Goal: Check status: Check status

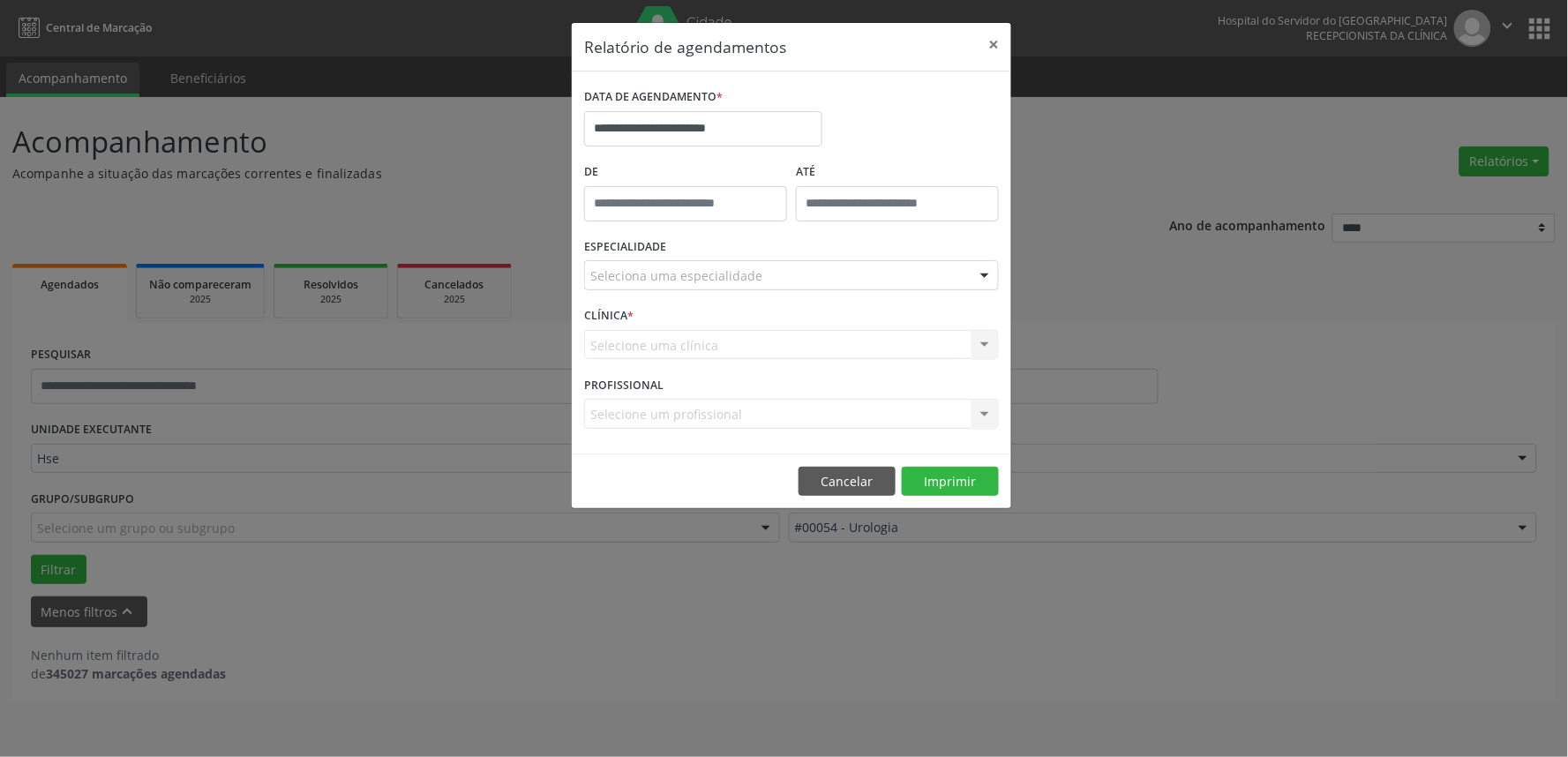
click at [783, 268] on div "Seleciona uma especialidade" at bounding box center [792, 275] width 415 height 30
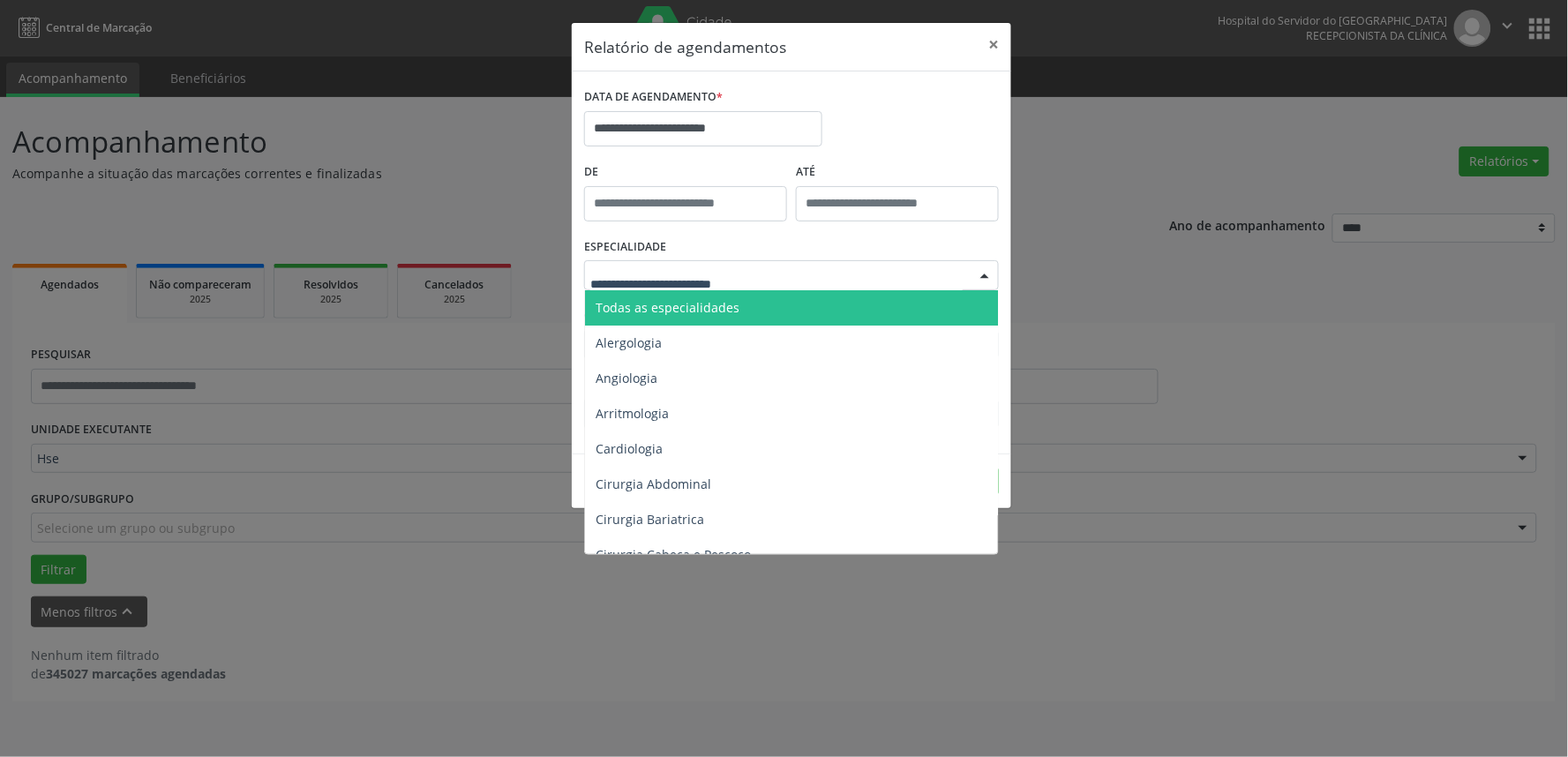
click at [804, 295] on span "Todas as especialidades" at bounding box center [793, 308] width 416 height 35
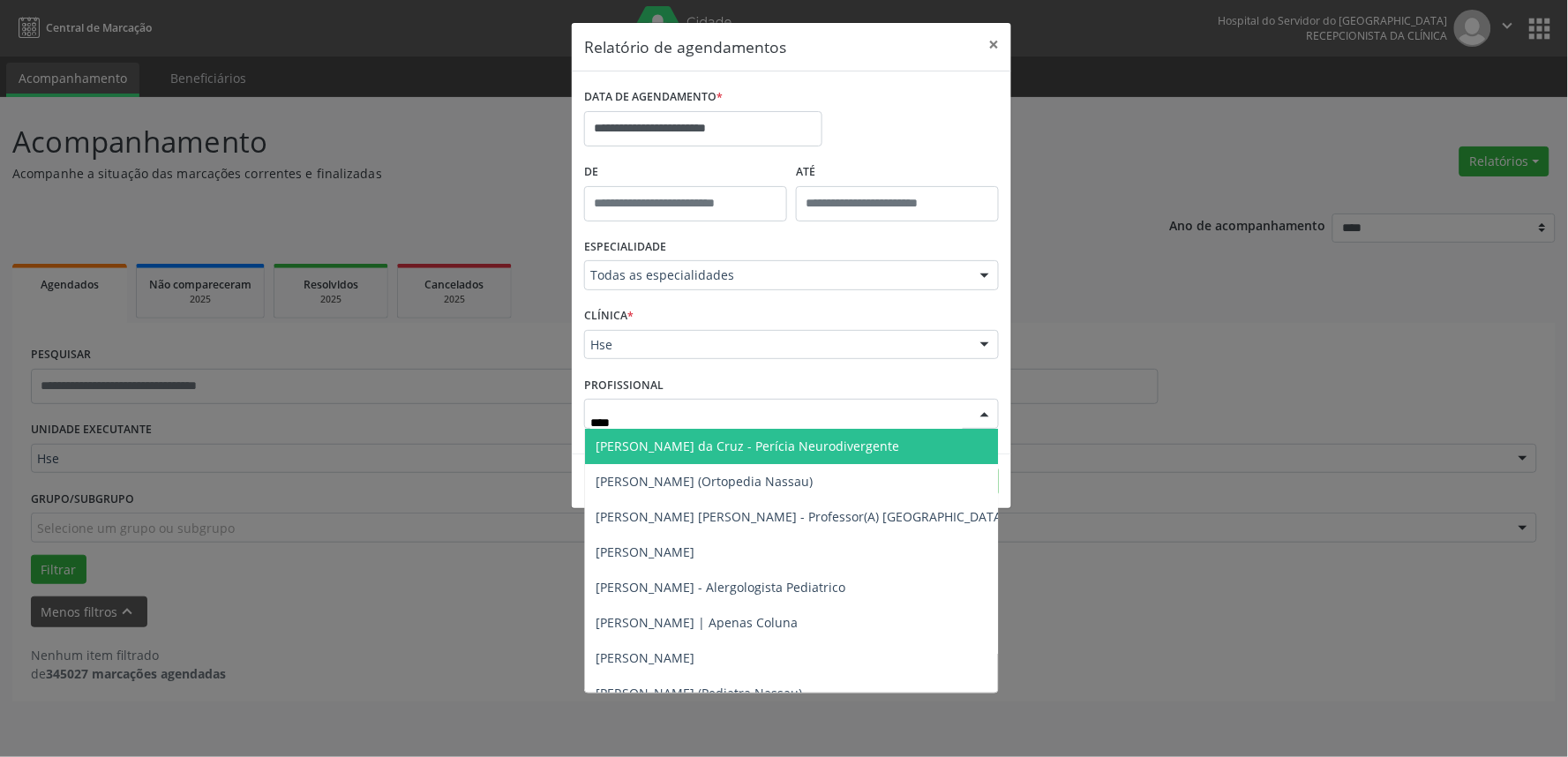
type input "*****"
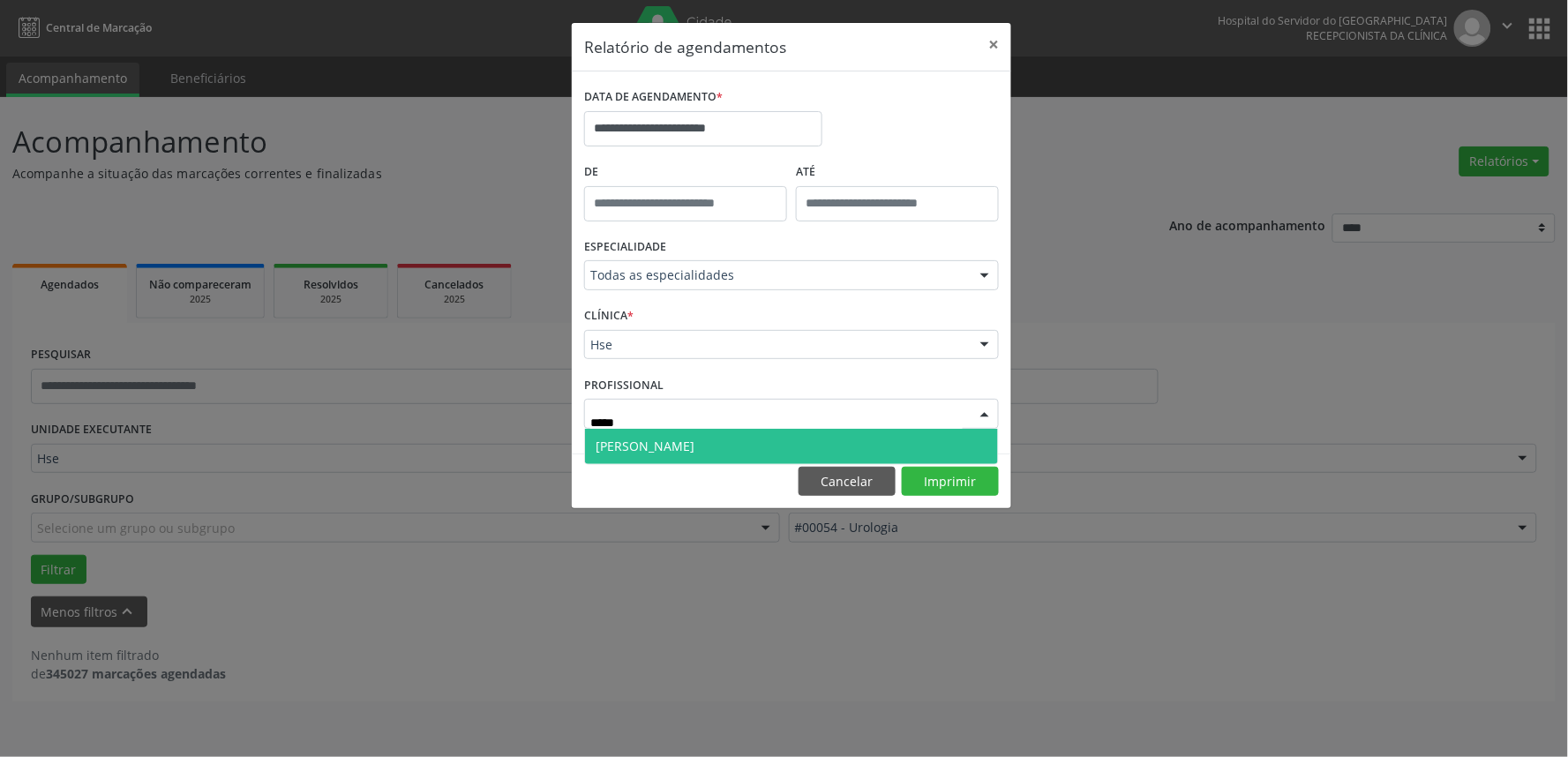
click at [702, 452] on span "[PERSON_NAME]" at bounding box center [792, 446] width 413 height 35
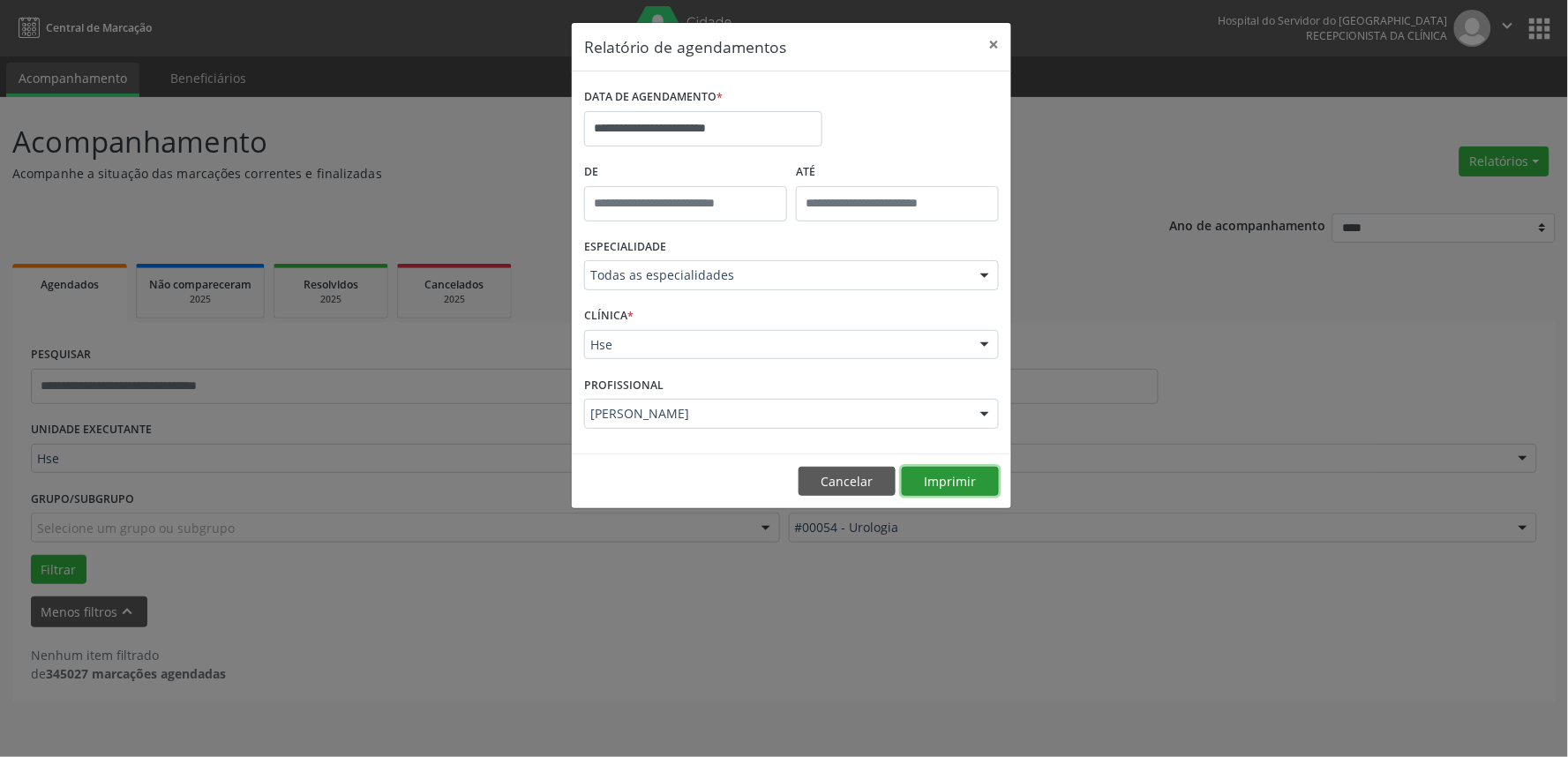
click at [969, 473] on button "Imprimir" at bounding box center [950, 482] width 97 height 30
click at [689, 109] on label "DATA DE AGENDAMENTO *" at bounding box center [654, 97] width 139 height 28
click at [706, 137] on input "**********" at bounding box center [704, 129] width 238 height 35
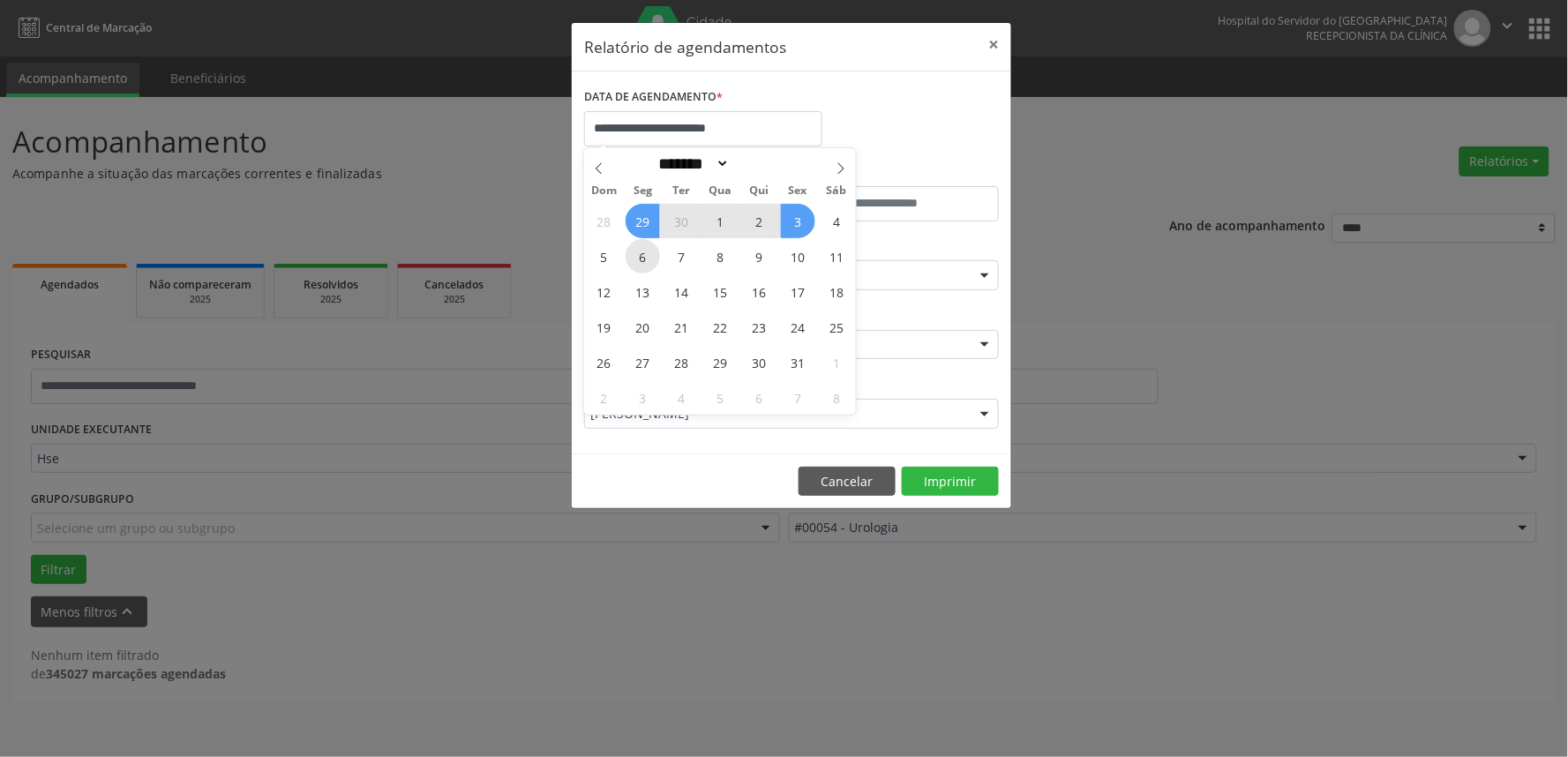
click at [650, 242] on span "6" at bounding box center [643, 256] width 34 height 34
type input "**********"
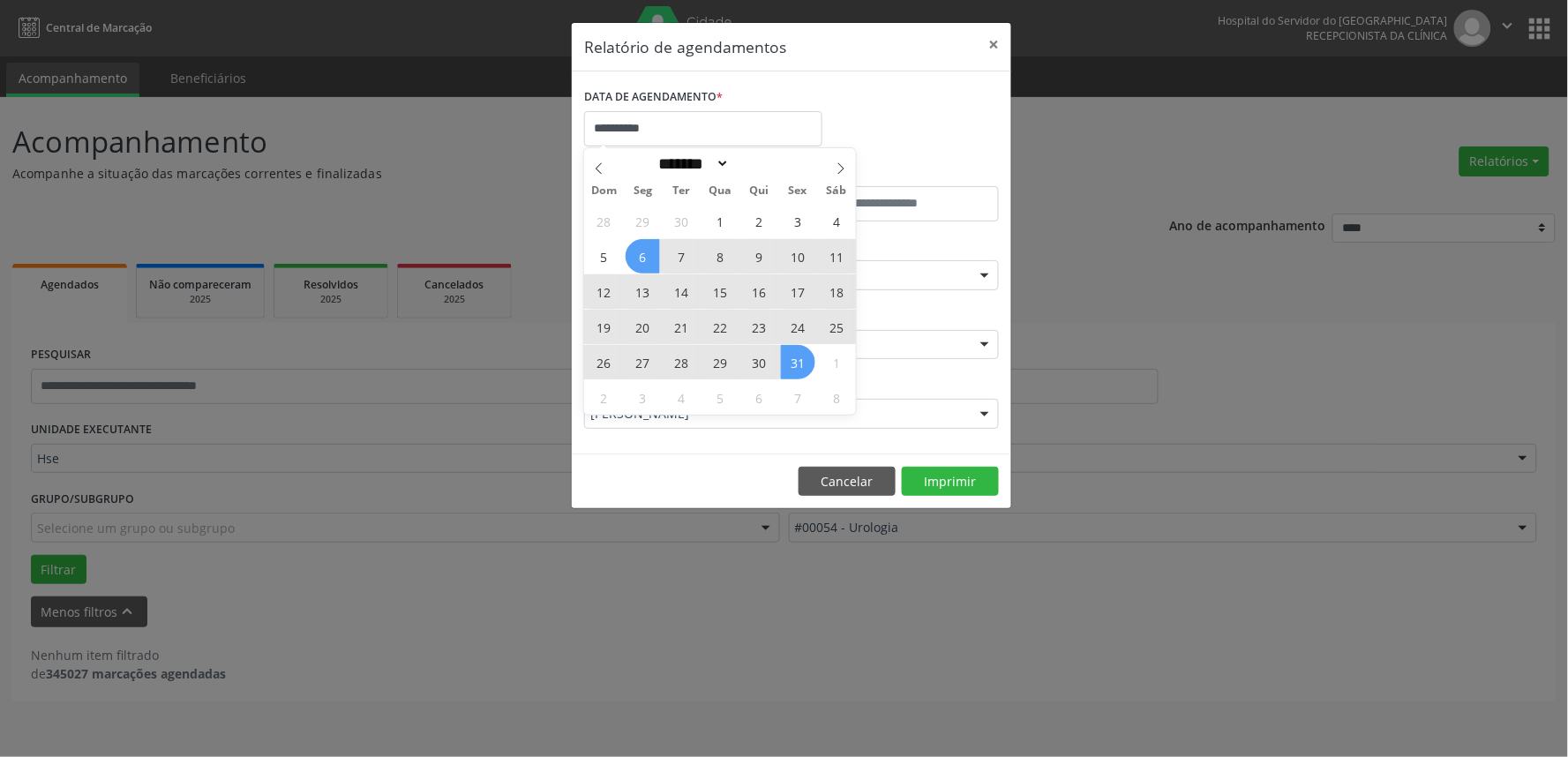
click at [810, 374] on div "28 29 30 1 2 3 4 5 6 7 8 9 10 11 12 13 14 15 16 17 18 19 20 21 22 23 24 25 26 2…" at bounding box center [720, 309] width 271 height 211
click at [791, 369] on span "31" at bounding box center [798, 362] width 34 height 34
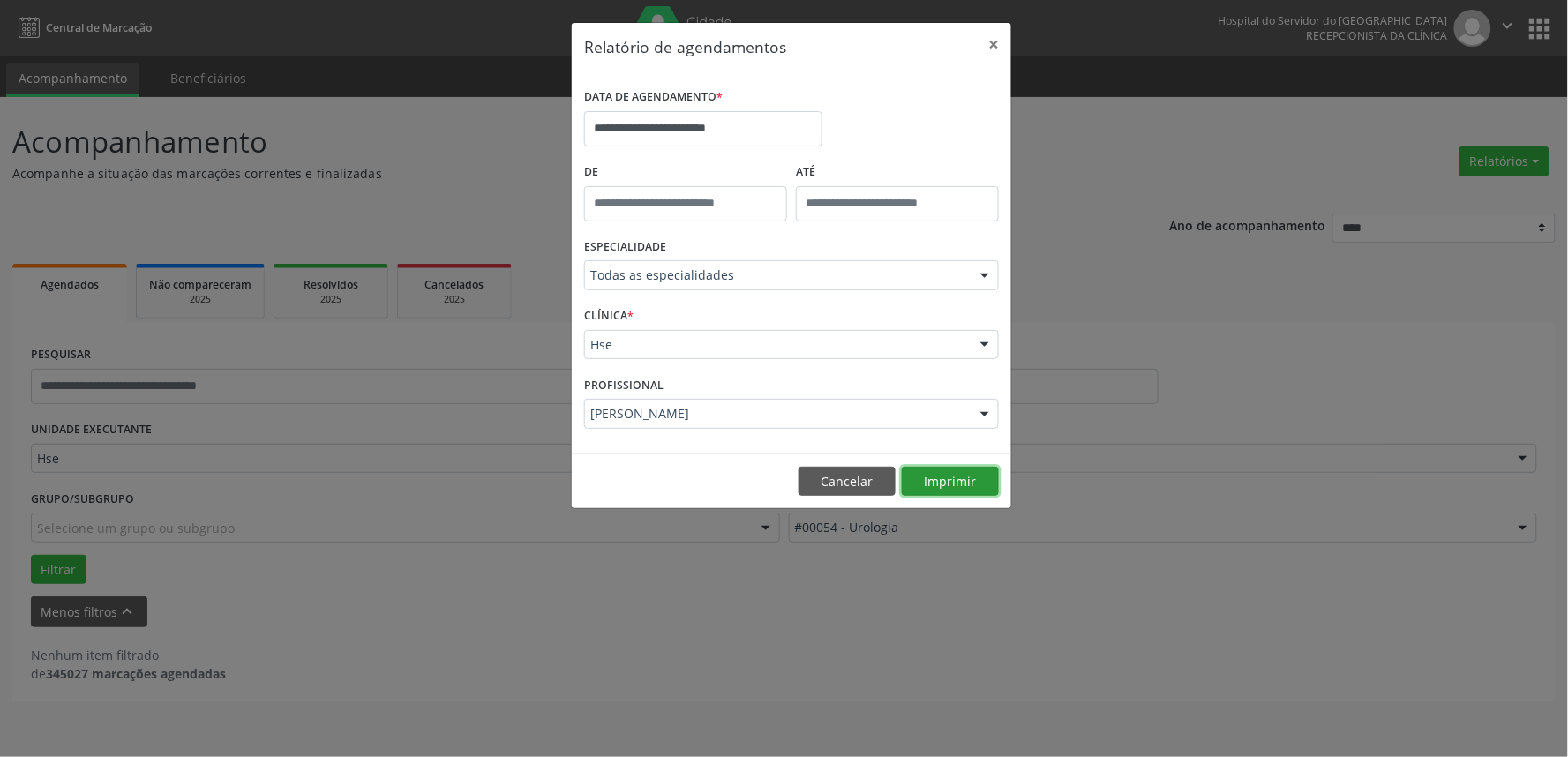
click at [960, 494] on button "Imprimir" at bounding box center [950, 482] width 97 height 30
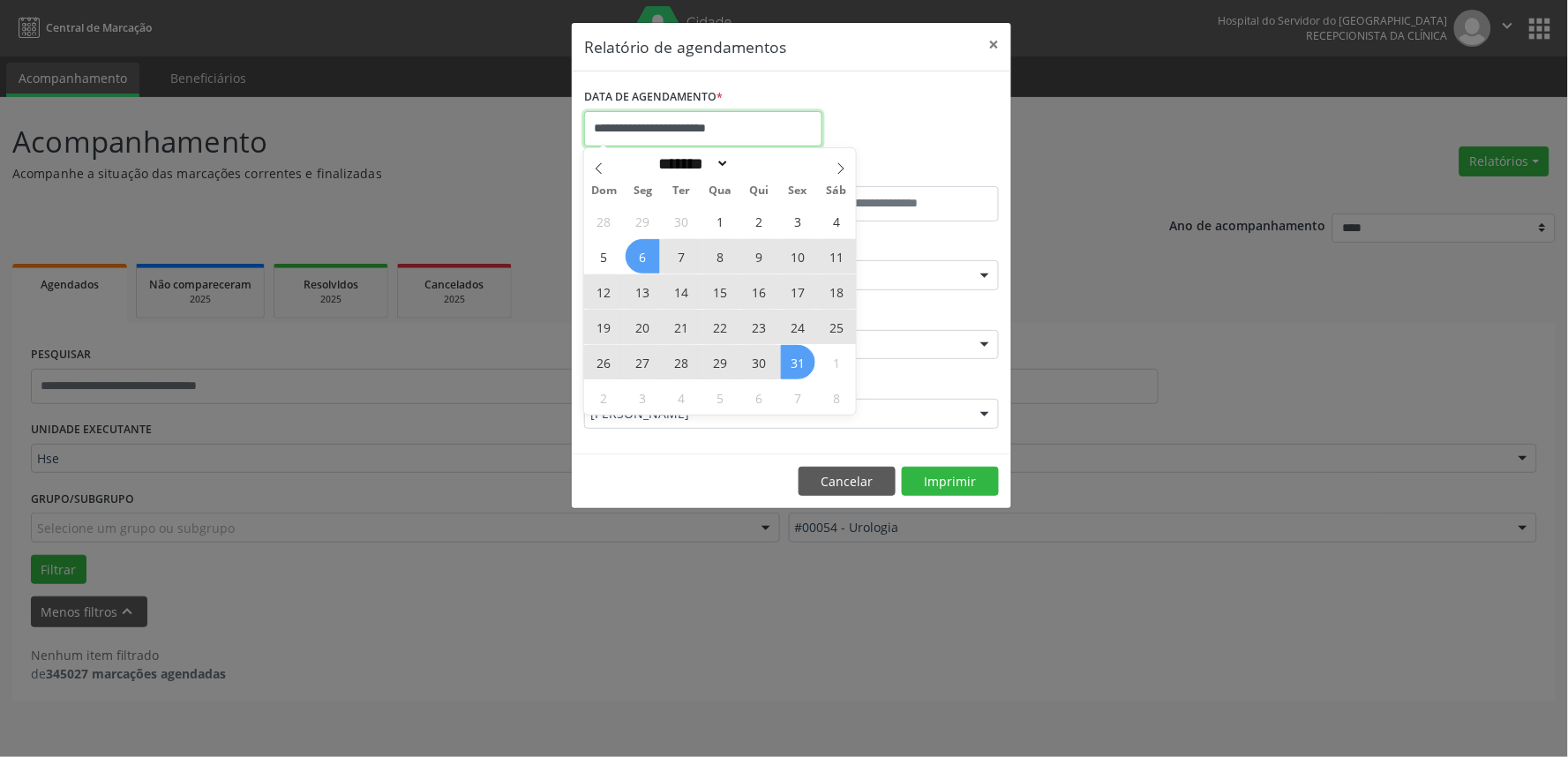
click at [716, 139] on body "**********" at bounding box center [784, 378] width 1568 height 757
click at [640, 224] on span "29" at bounding box center [643, 221] width 34 height 34
type input "**********"
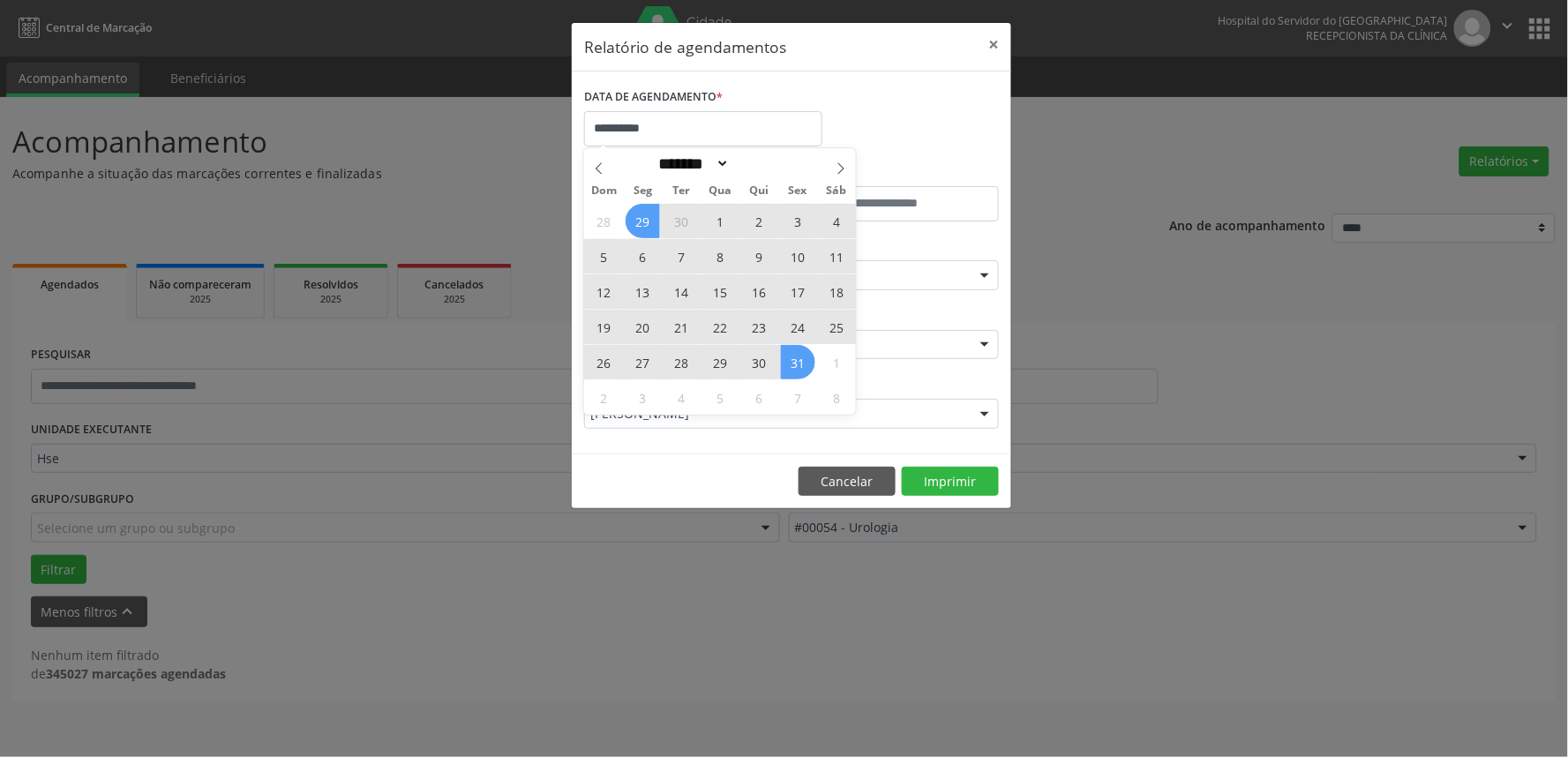
click at [791, 358] on span "31" at bounding box center [798, 362] width 34 height 34
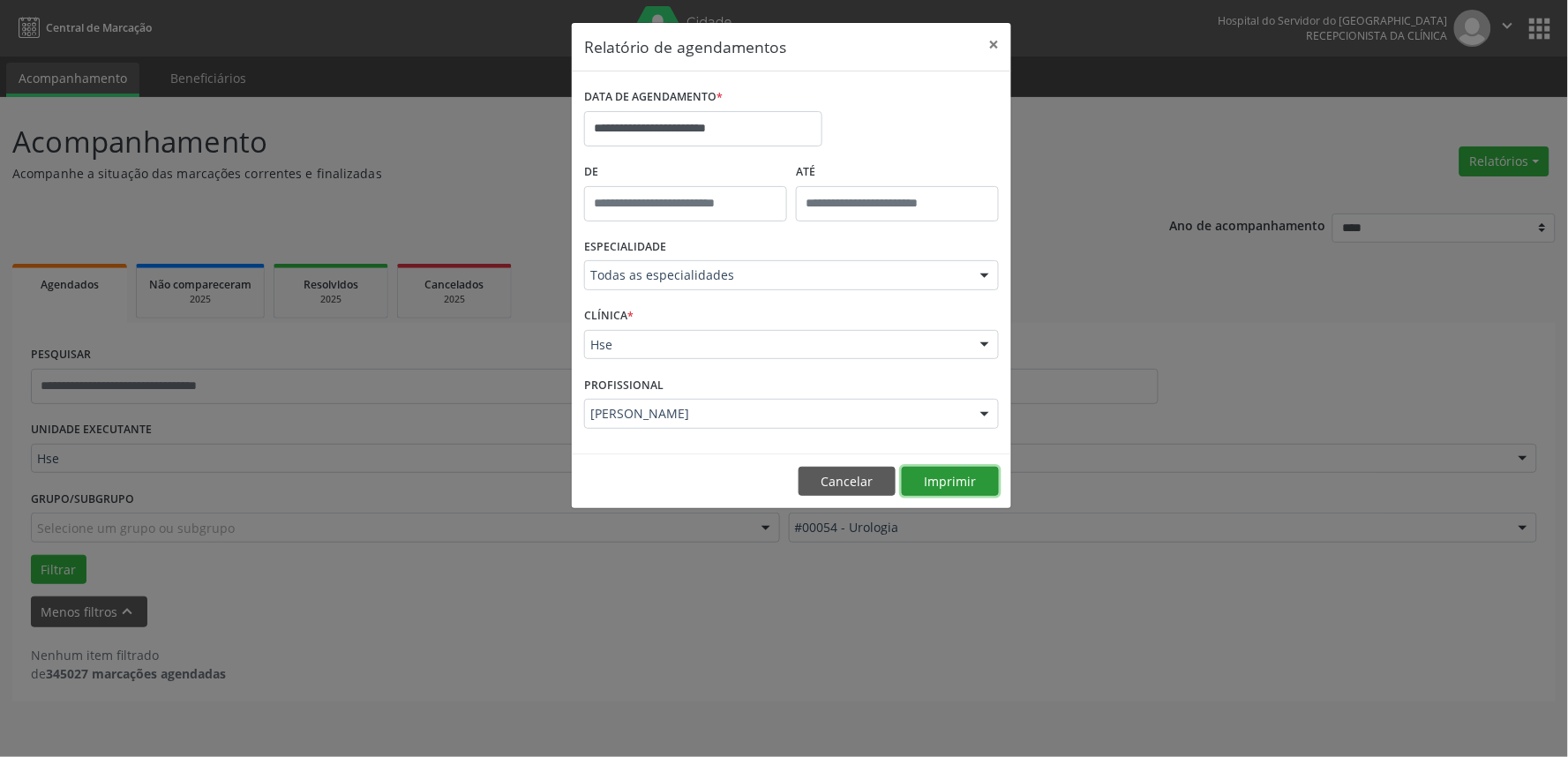
click at [913, 477] on button "Imprimir" at bounding box center [950, 482] width 97 height 30
click at [862, 486] on button "Cancelar" at bounding box center [847, 482] width 97 height 30
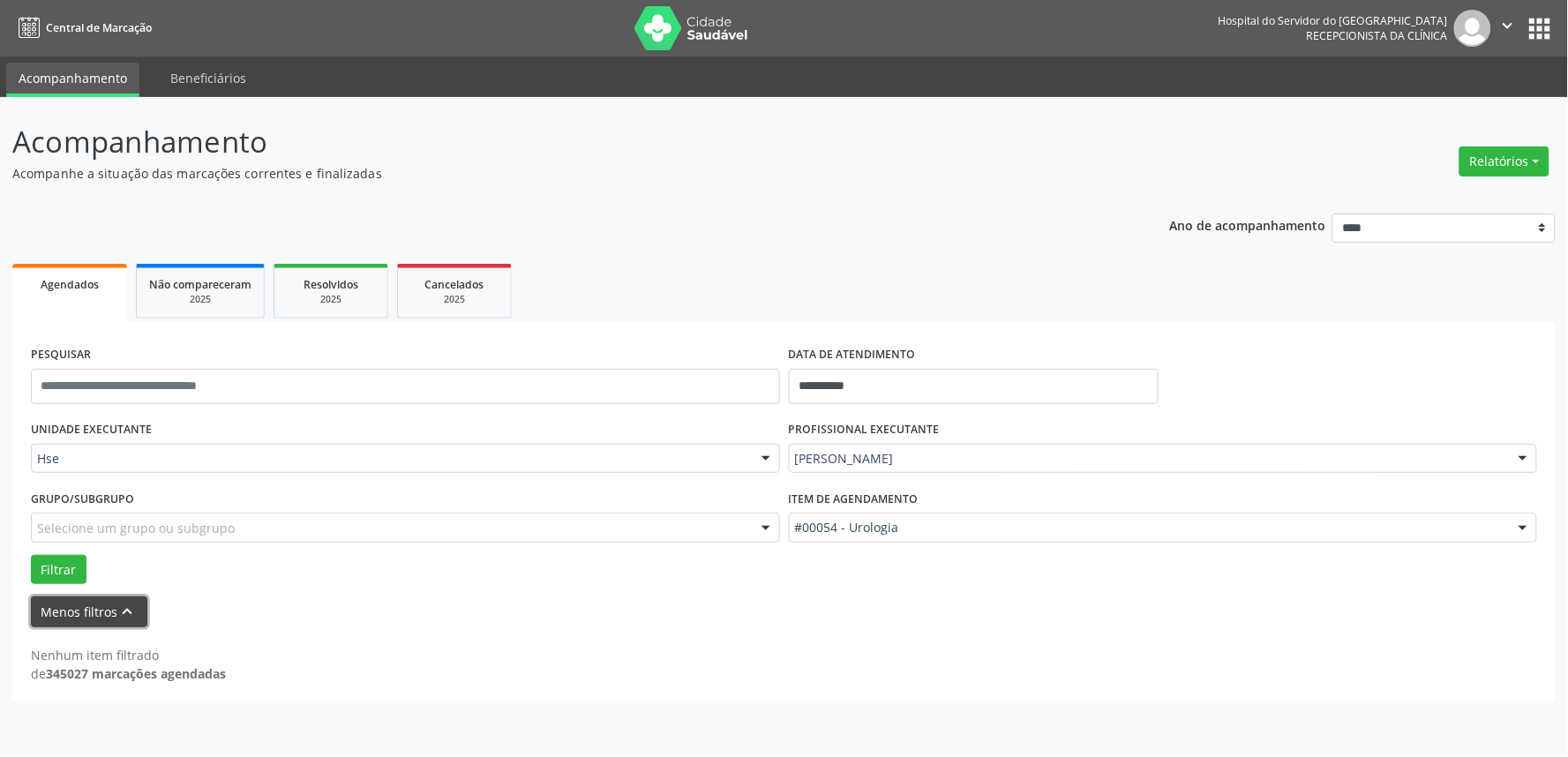
click at [56, 622] on button "Menos filtros keyboard_arrow_up" at bounding box center [89, 612] width 116 height 30
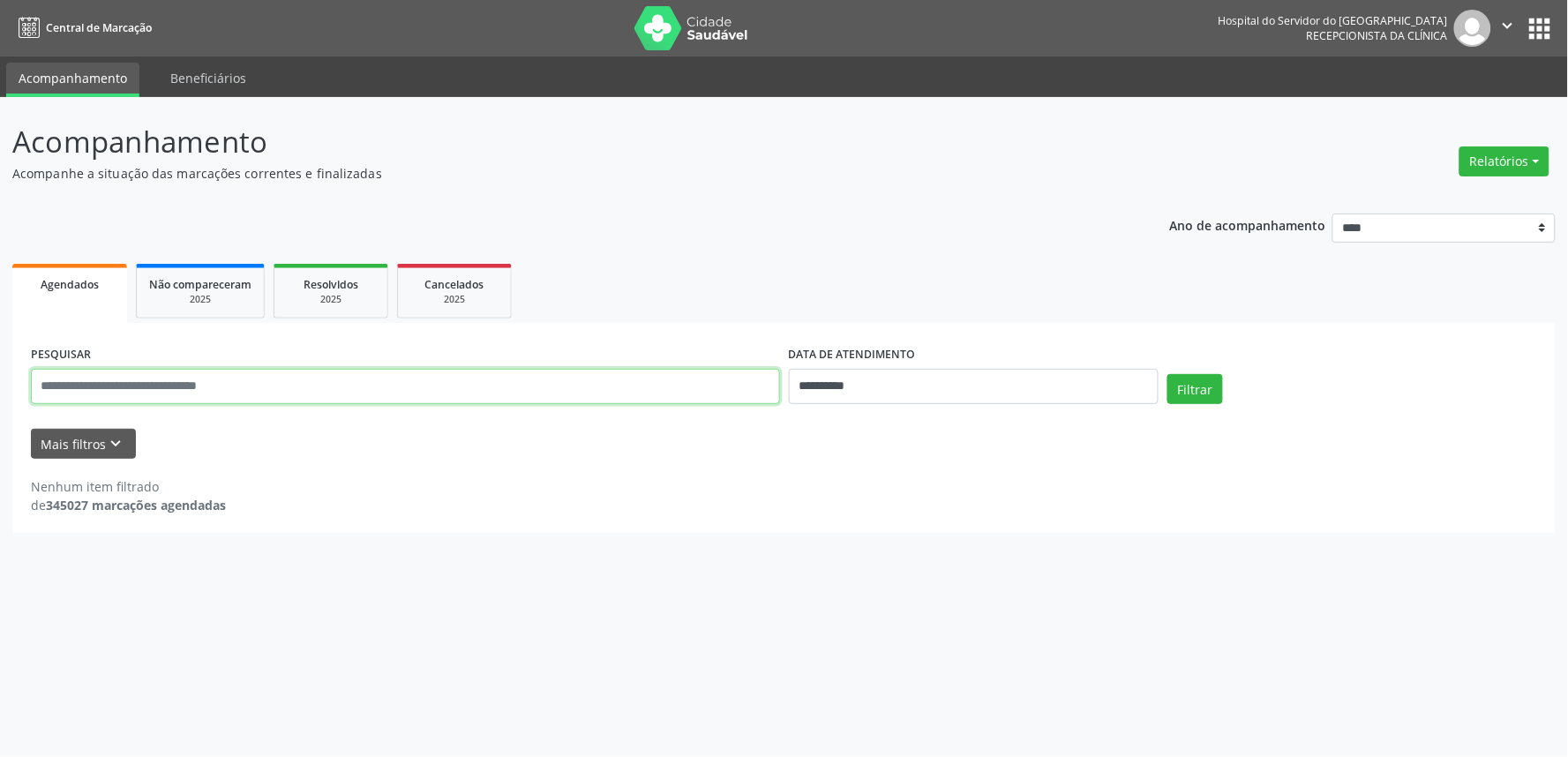
click at [701, 390] on input "text" at bounding box center [405, 386] width 749 height 35
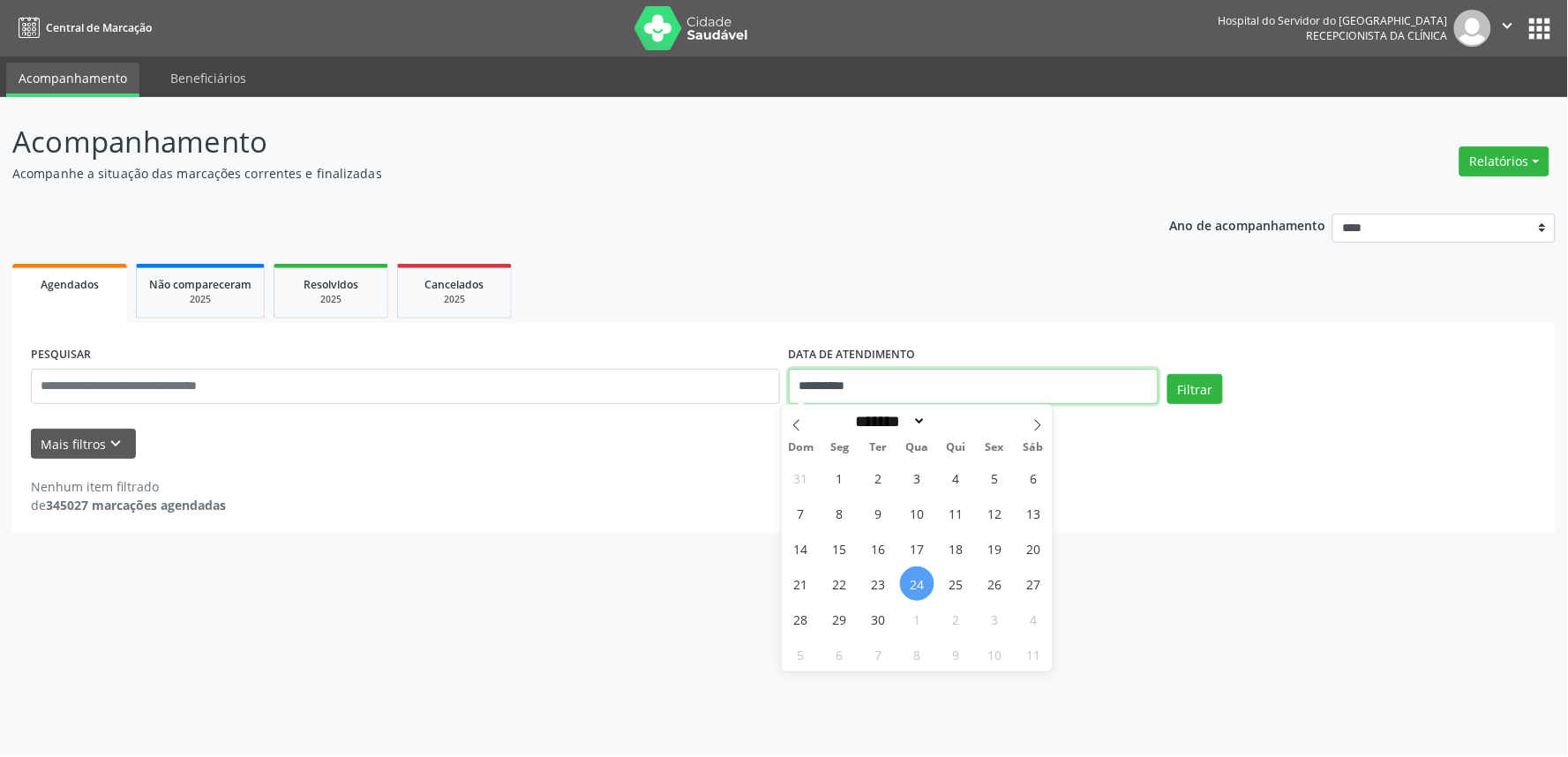
click at [858, 391] on input "**********" at bounding box center [974, 386] width 369 height 35
click at [689, 366] on div "PESQUISAR" at bounding box center [406, 379] width 758 height 75
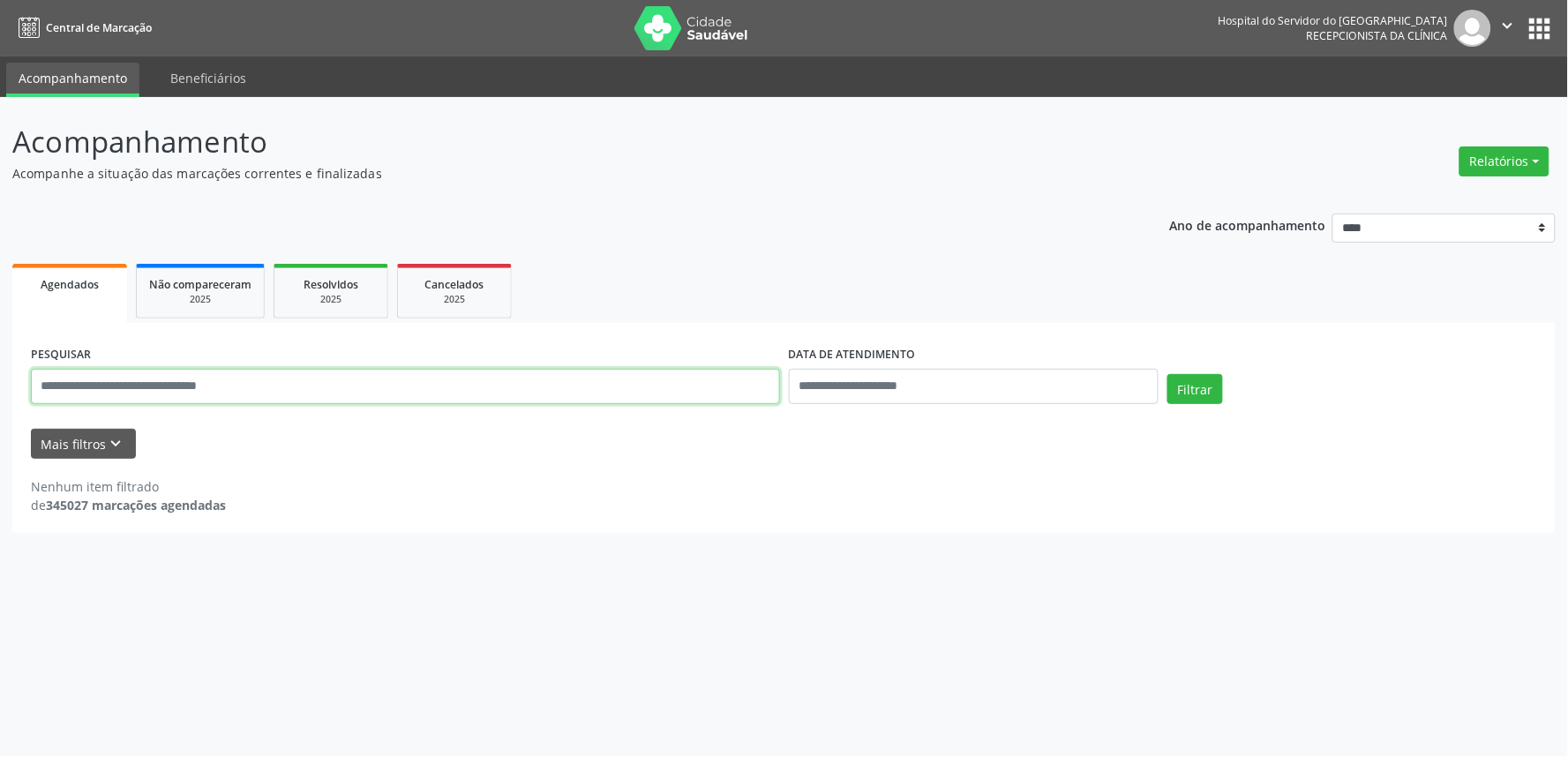
click at [688, 374] on input "text" at bounding box center [405, 386] width 749 height 35
click at [1167, 374] on button "Filtrar" at bounding box center [1195, 389] width 55 height 30
click at [498, 395] on input "**********" at bounding box center [405, 386] width 749 height 35
drag, startPoint x: 219, startPoint y: 385, endPoint x: 134, endPoint y: 386, distance: 85.0
click at [134, 386] on input "**********" at bounding box center [405, 386] width 749 height 35
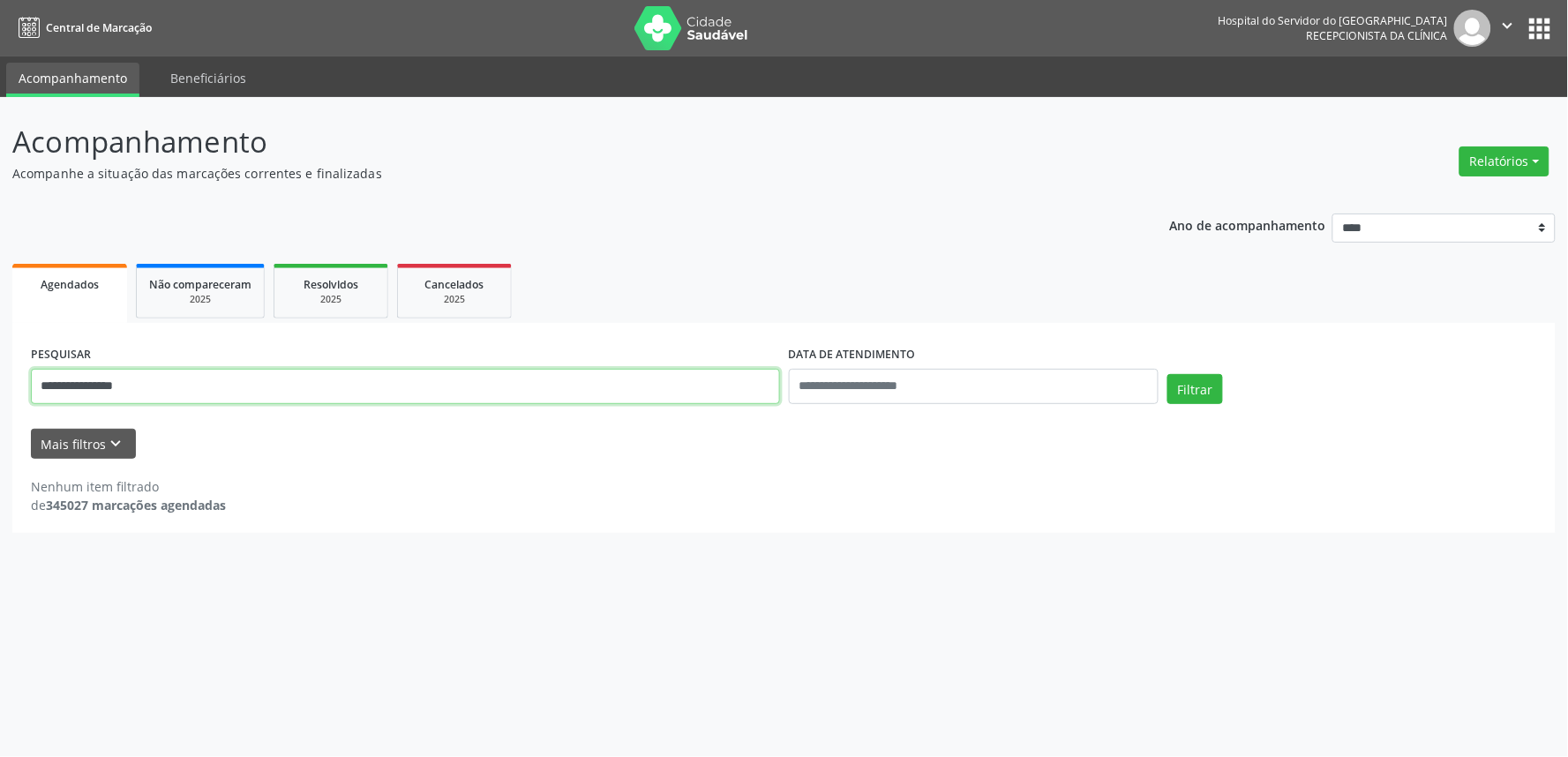
type input "**********"
click at [1167, 374] on button "Filtrar" at bounding box center [1195, 389] width 55 height 30
drag, startPoint x: 139, startPoint y: 389, endPoint x: 0, endPoint y: 390, distance: 139.0
click at [0, 390] on div "**********" at bounding box center [784, 427] width 1568 height 660
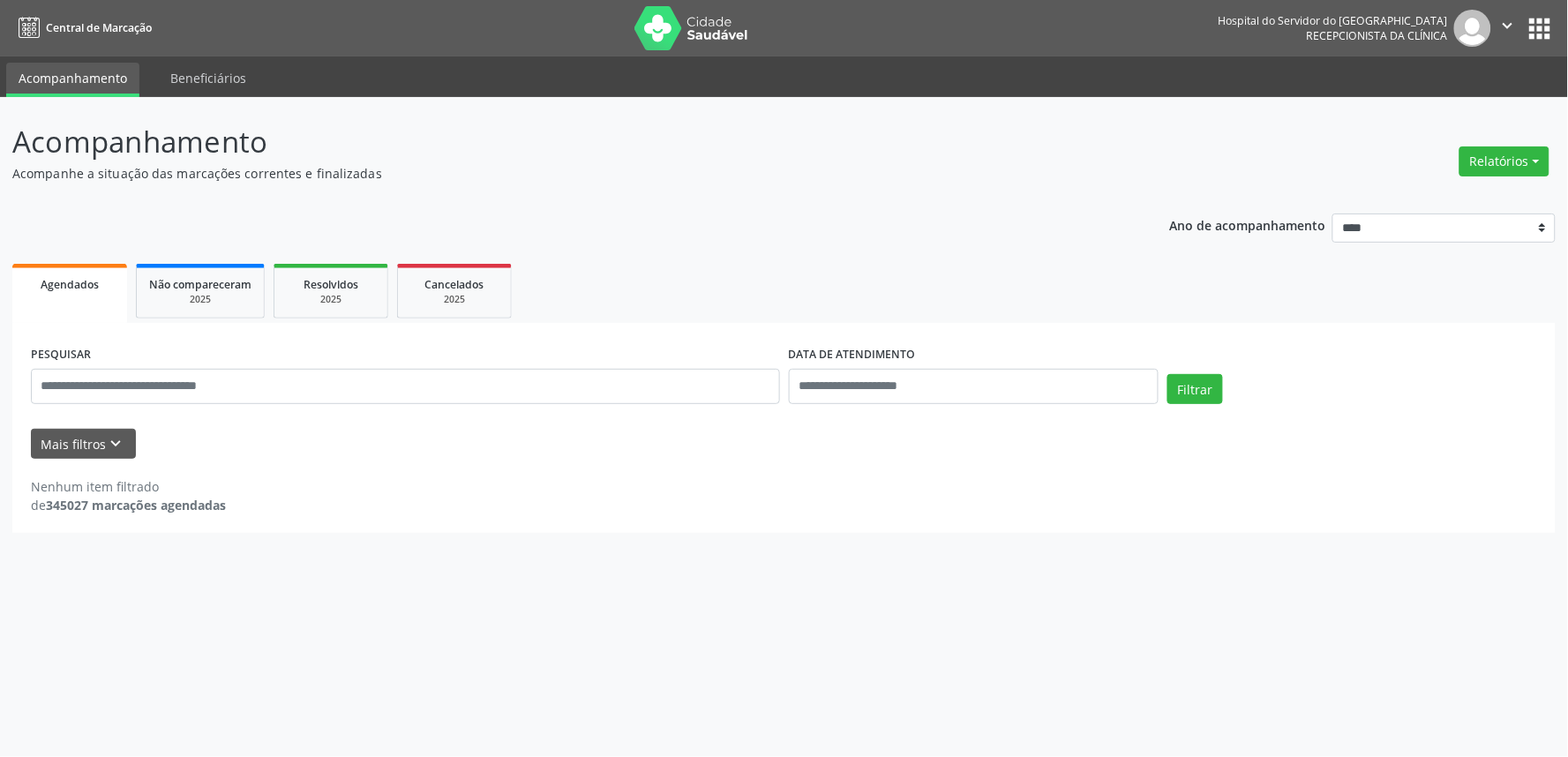
click at [42, 277] on span "Agendados" at bounding box center [69, 285] width 58 height 15
click at [54, 280] on span "Agendados" at bounding box center [69, 285] width 58 height 15
click at [107, 445] on icon "keyboard_arrow_down" at bounding box center [116, 444] width 19 height 19
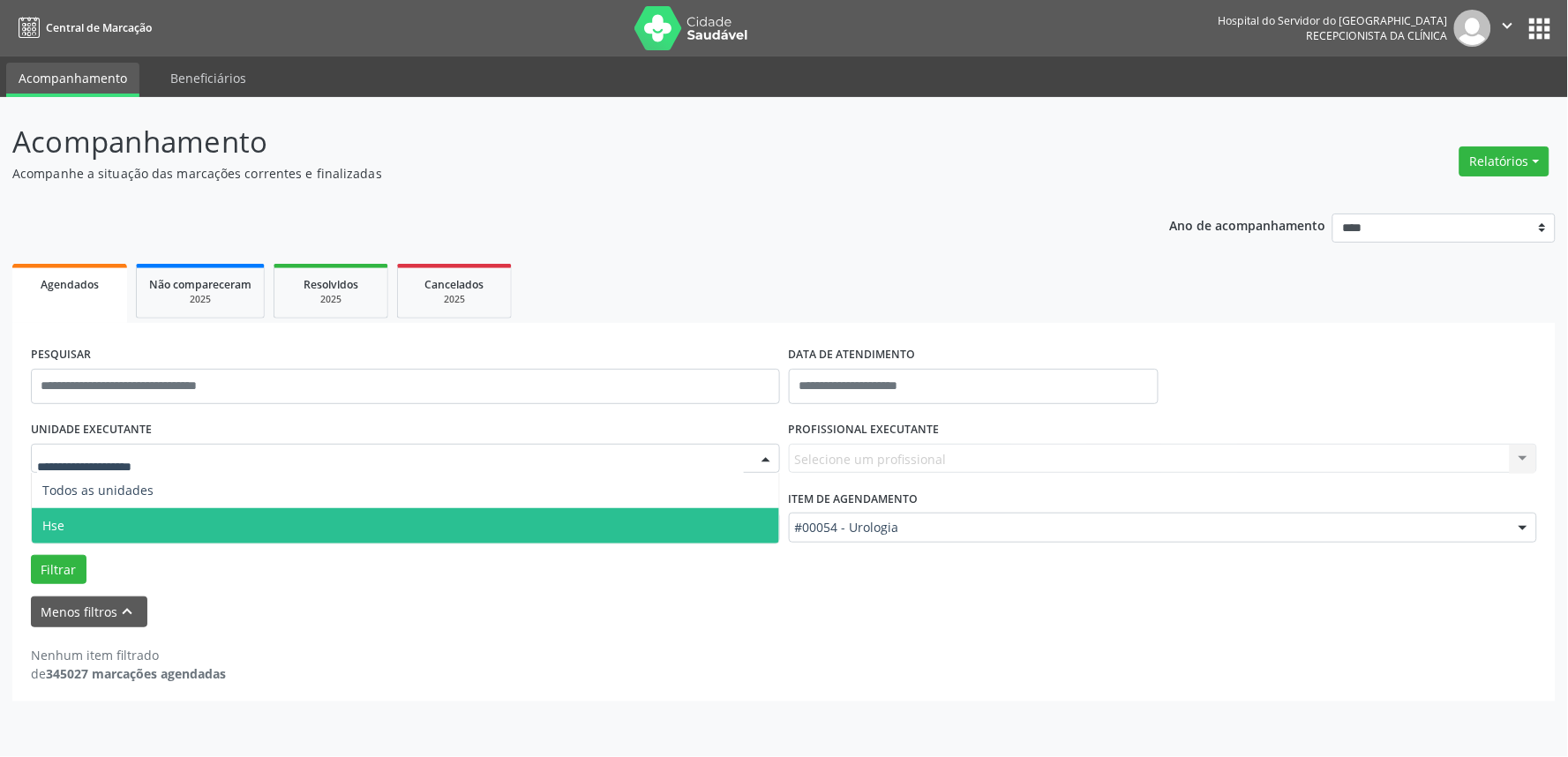
drag, startPoint x: 127, startPoint y: 515, endPoint x: 133, endPoint y: 508, distance: 9.2
click at [127, 514] on span "Hse" at bounding box center [405, 526] width 747 height 35
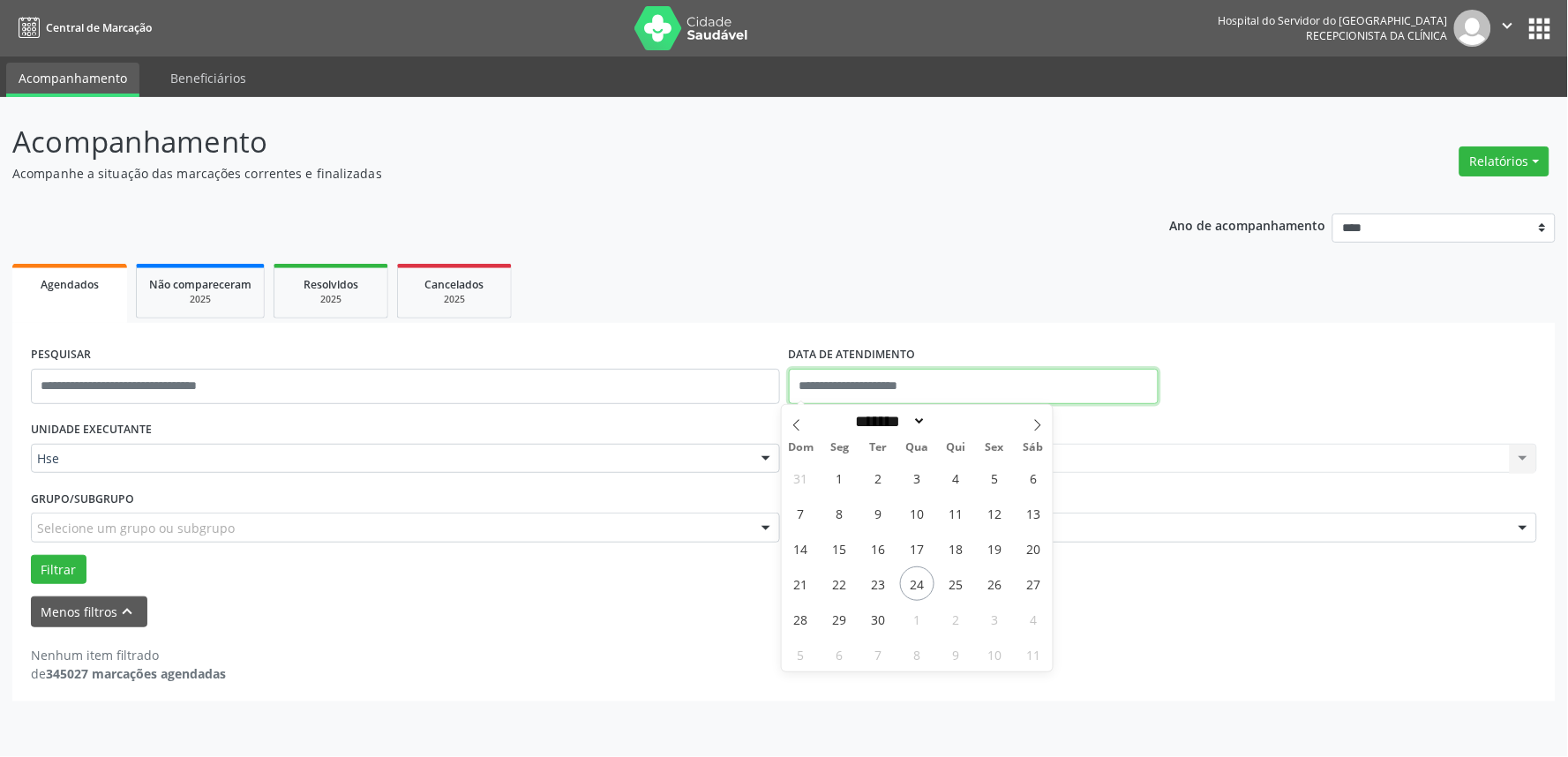
click at [958, 388] on input "text" at bounding box center [974, 386] width 369 height 35
click at [913, 581] on span "24" at bounding box center [917, 584] width 34 height 34
type input "**********"
click at [913, 580] on span "24" at bounding box center [917, 584] width 34 height 34
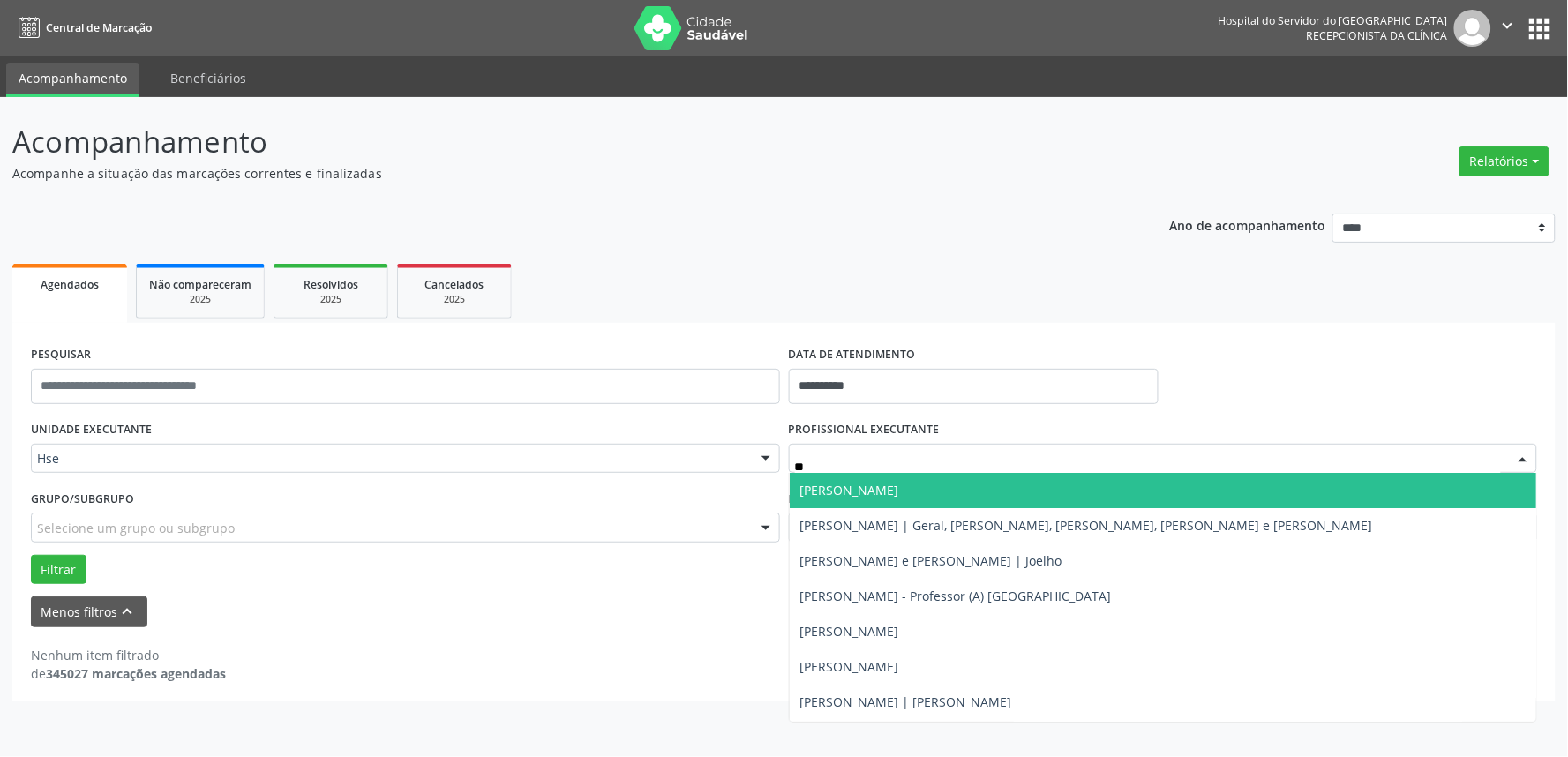
type input "***"
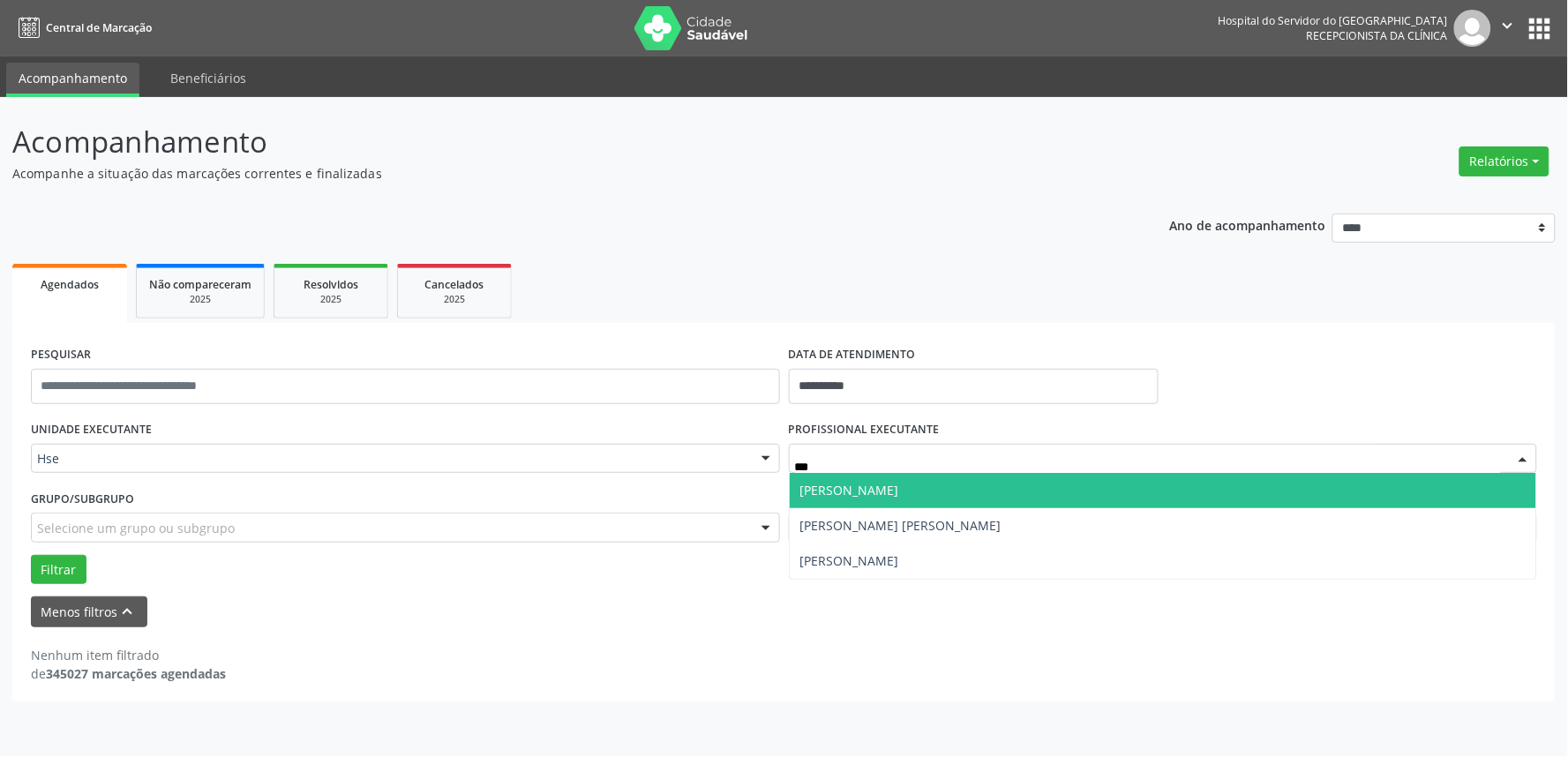
click at [956, 491] on span "[PERSON_NAME]" at bounding box center [1163, 490] width 747 height 35
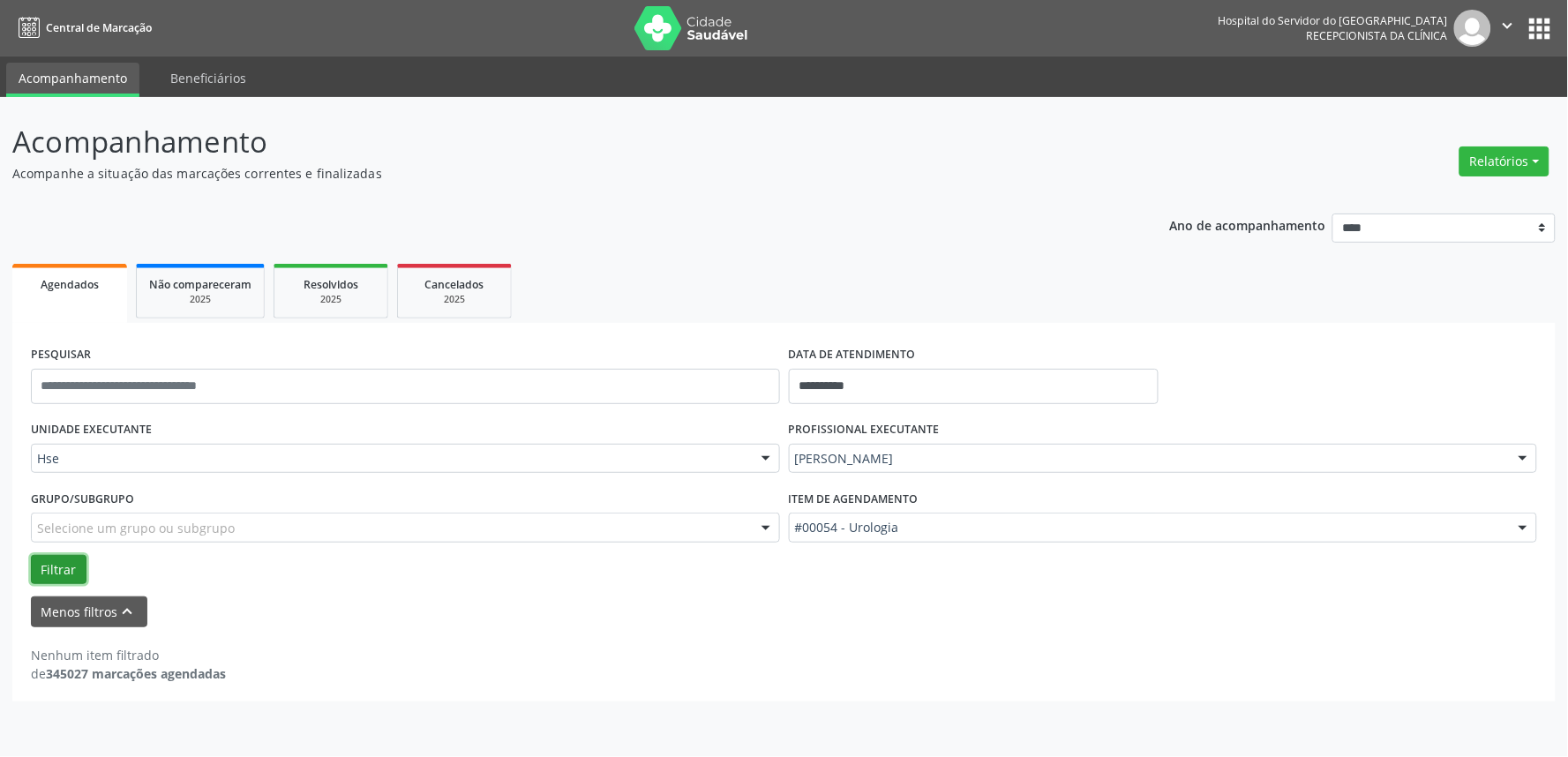
click at [55, 562] on button "Filtrar" at bounding box center [58, 570] width 55 height 30
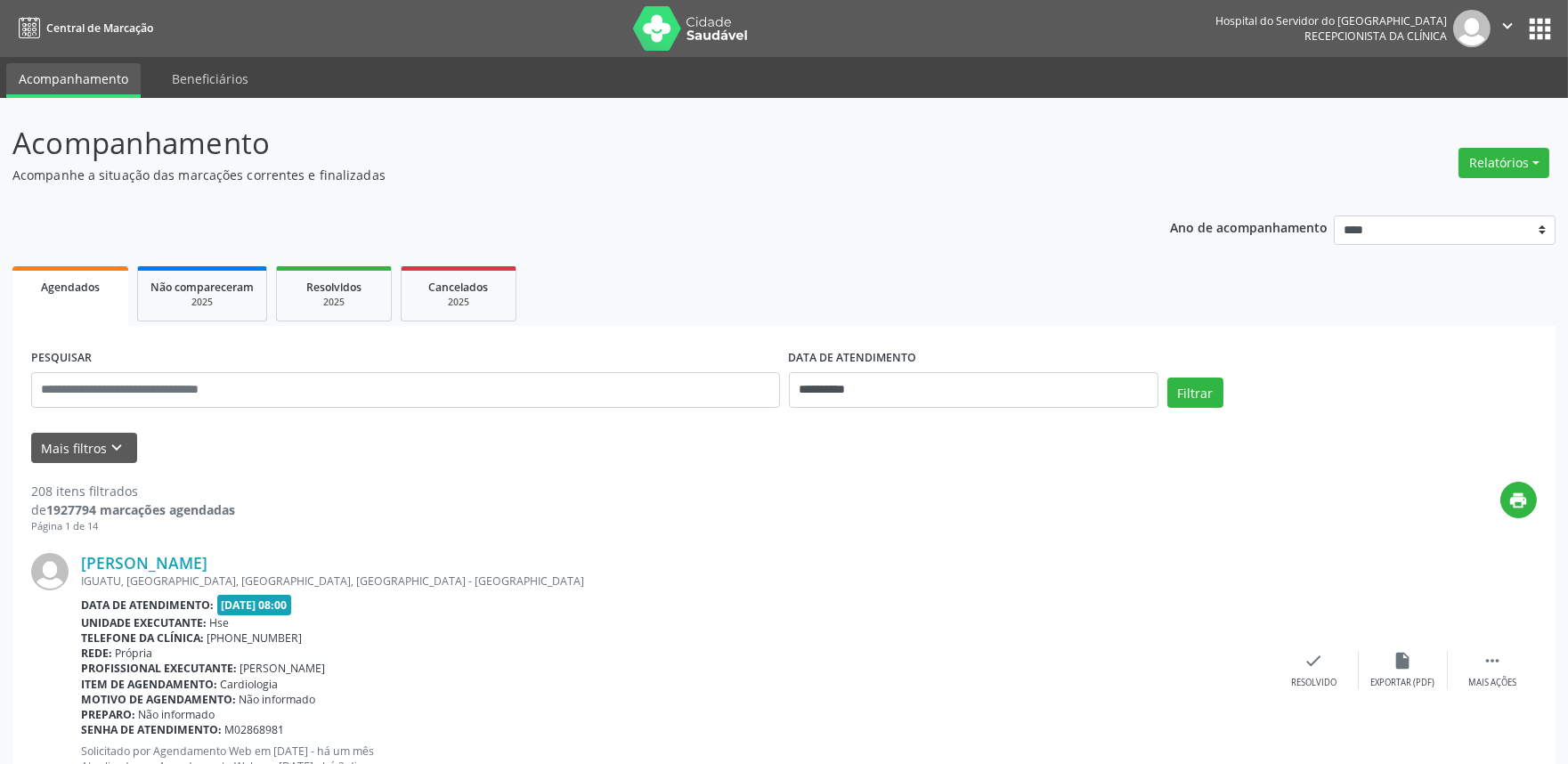
click at [83, 285] on span "Agendados" at bounding box center [70, 287] width 59 height 15
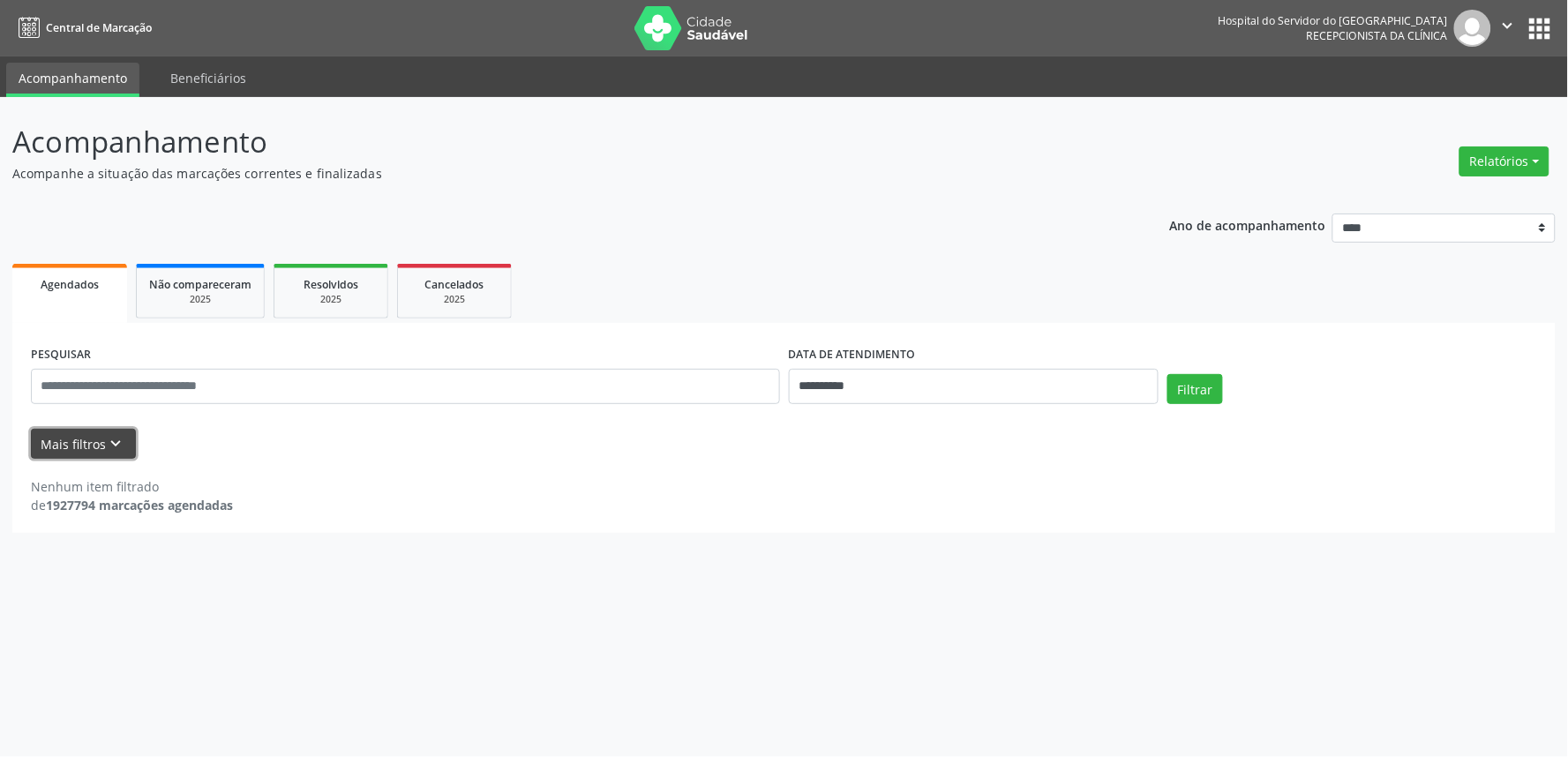
click at [86, 440] on button "Mais filtros keyboard_arrow_down" at bounding box center [83, 444] width 105 height 30
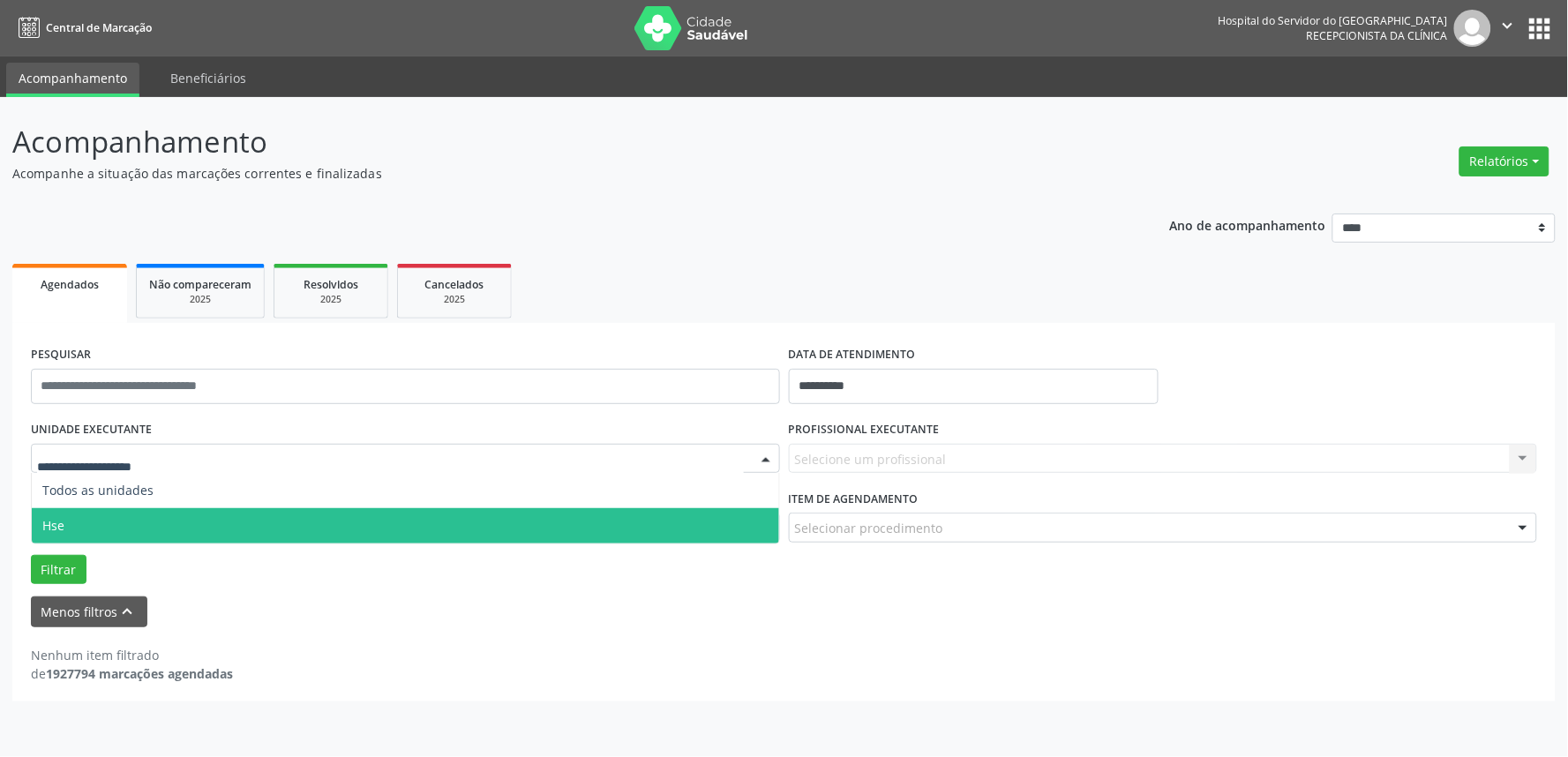
click at [109, 525] on span "Hse" at bounding box center [405, 526] width 747 height 35
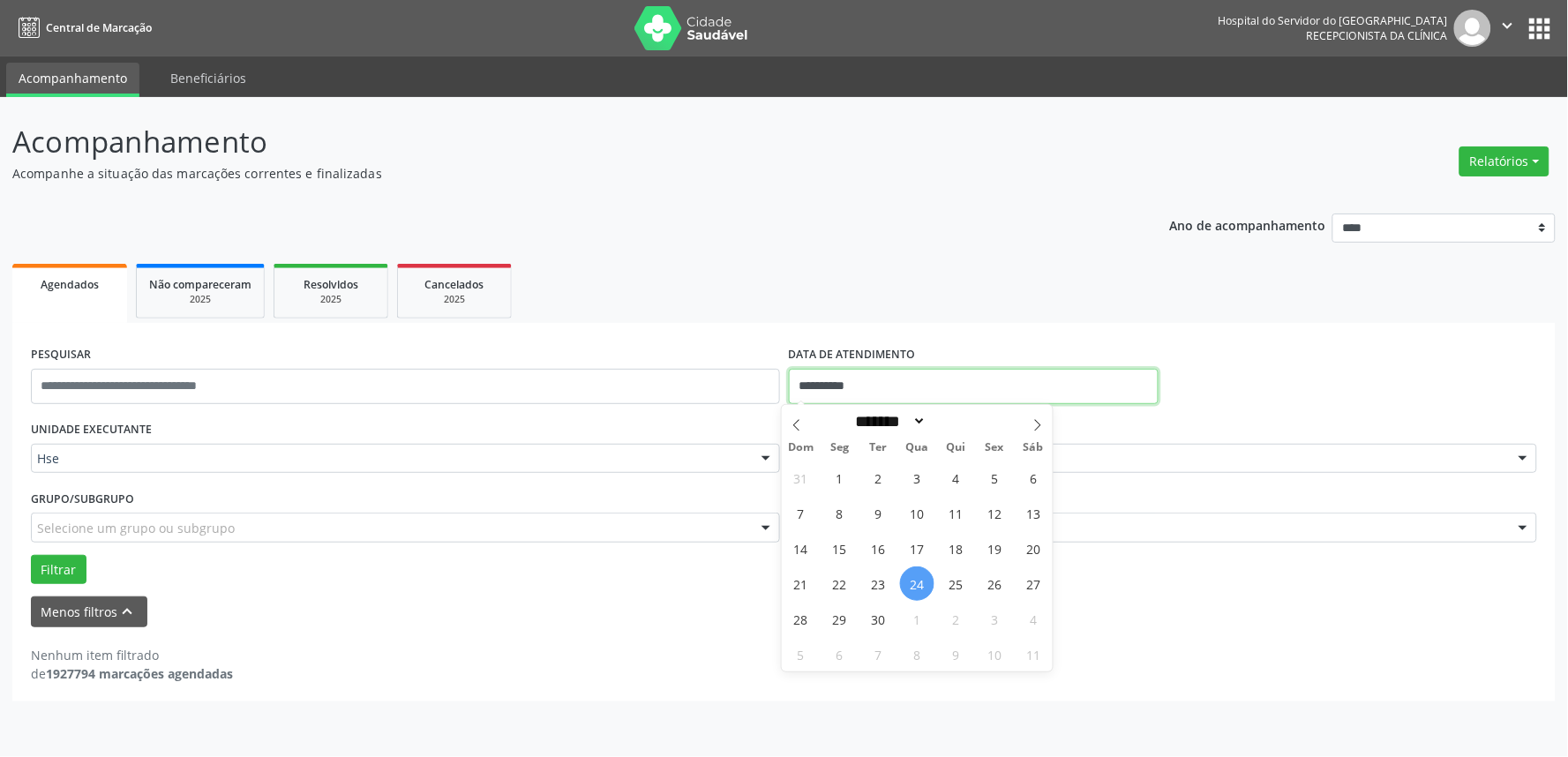
drag, startPoint x: 923, startPoint y: 378, endPoint x: 920, endPoint y: 388, distance: 10.4
click at [922, 386] on input "**********" at bounding box center [974, 386] width 369 height 35
click at [909, 578] on span "24" at bounding box center [917, 584] width 34 height 34
type input "**********"
click at [914, 578] on span "24" at bounding box center [917, 584] width 34 height 34
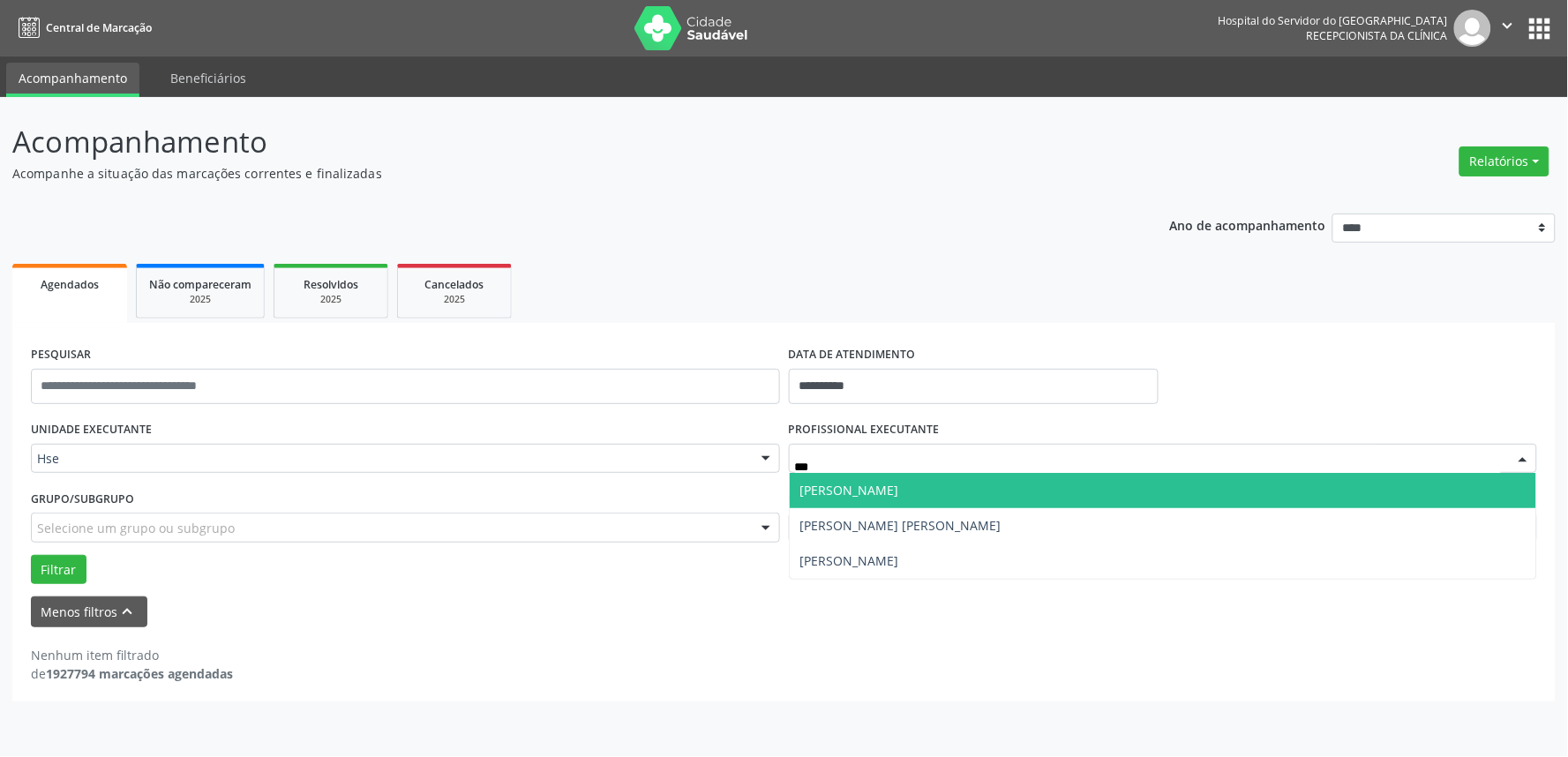
type input "****"
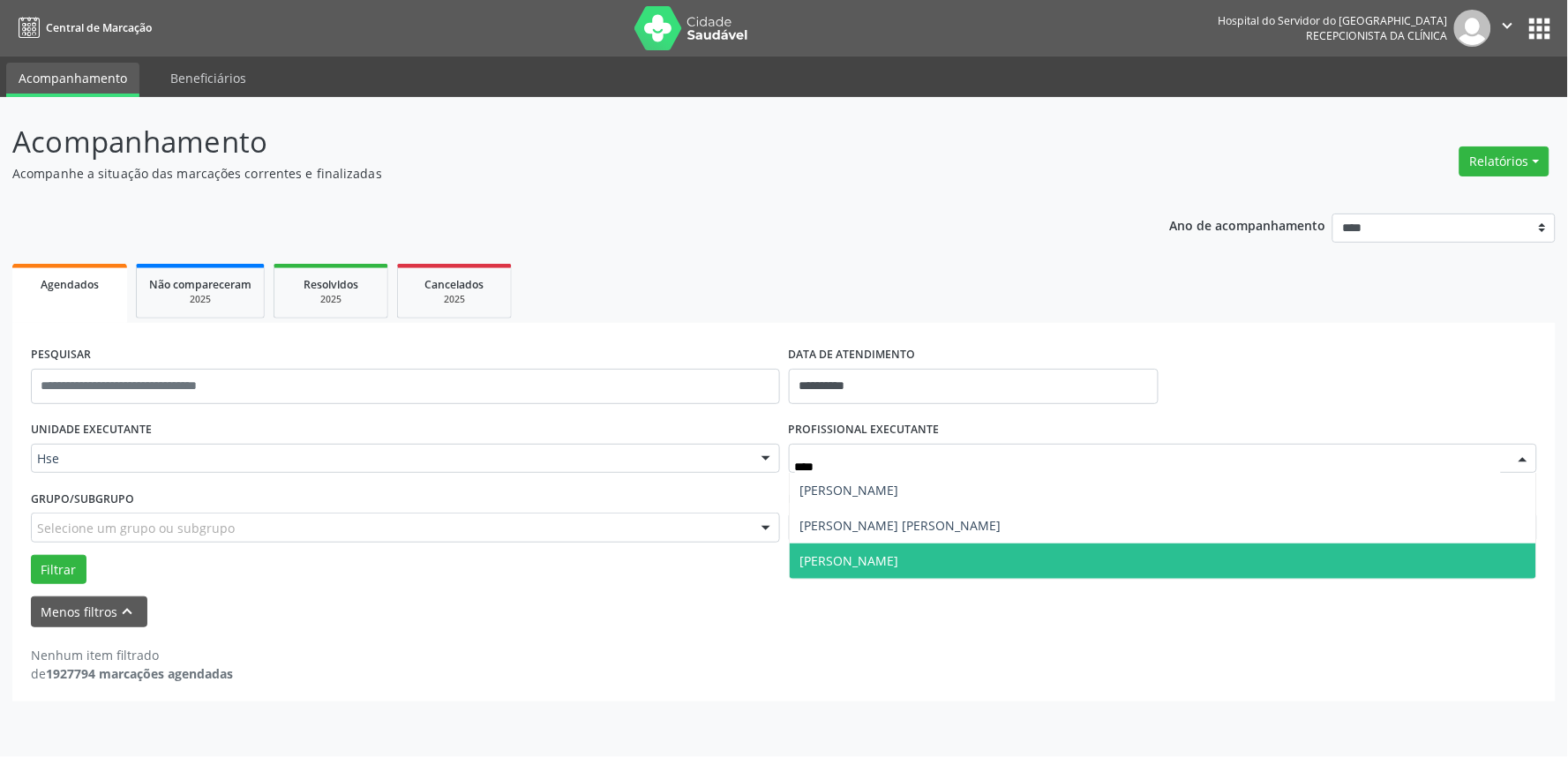
click at [863, 563] on span "[PERSON_NAME]" at bounding box center [1163, 561] width 747 height 35
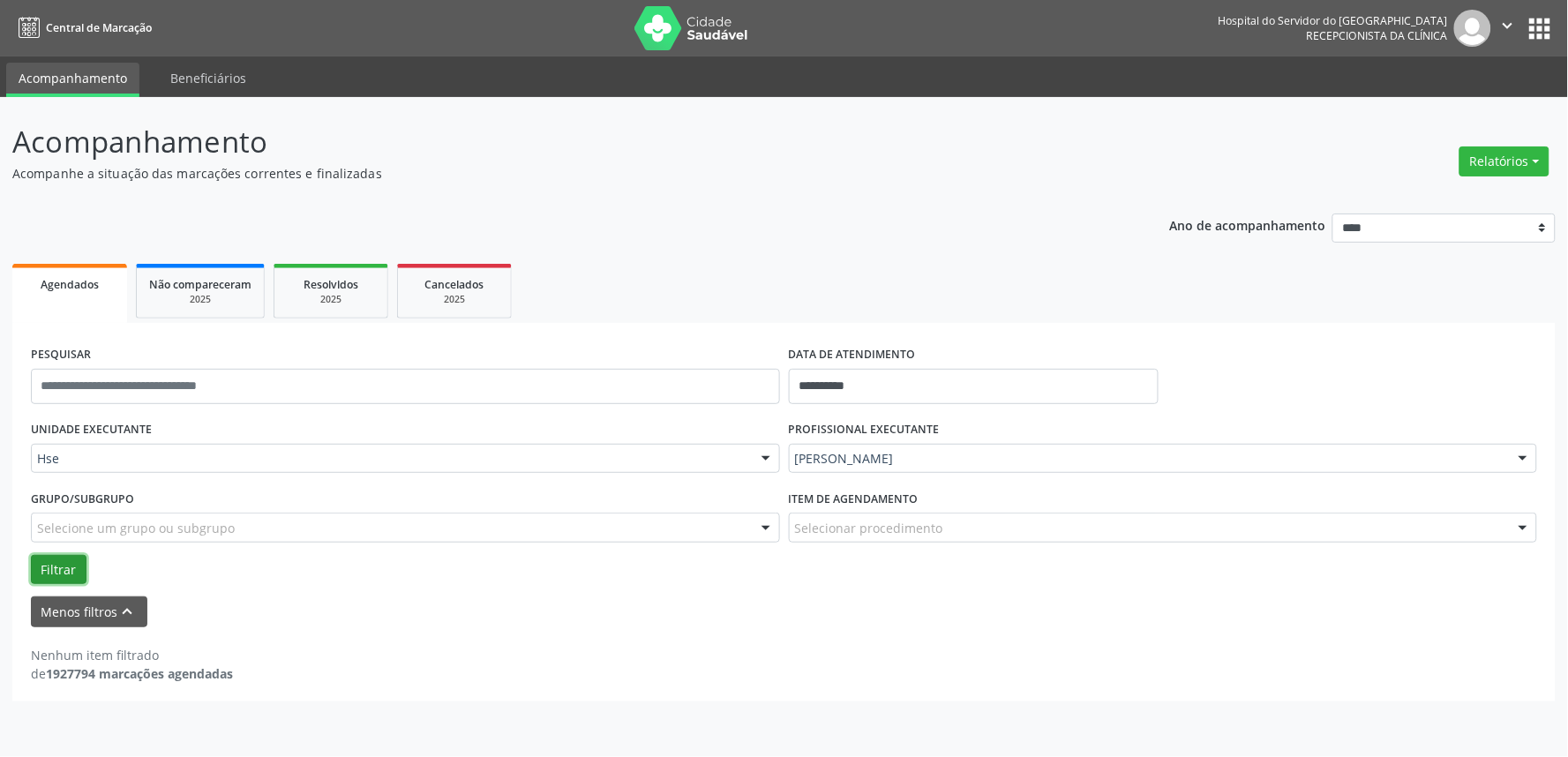
click at [54, 565] on button "Filtrar" at bounding box center [58, 570] width 55 height 30
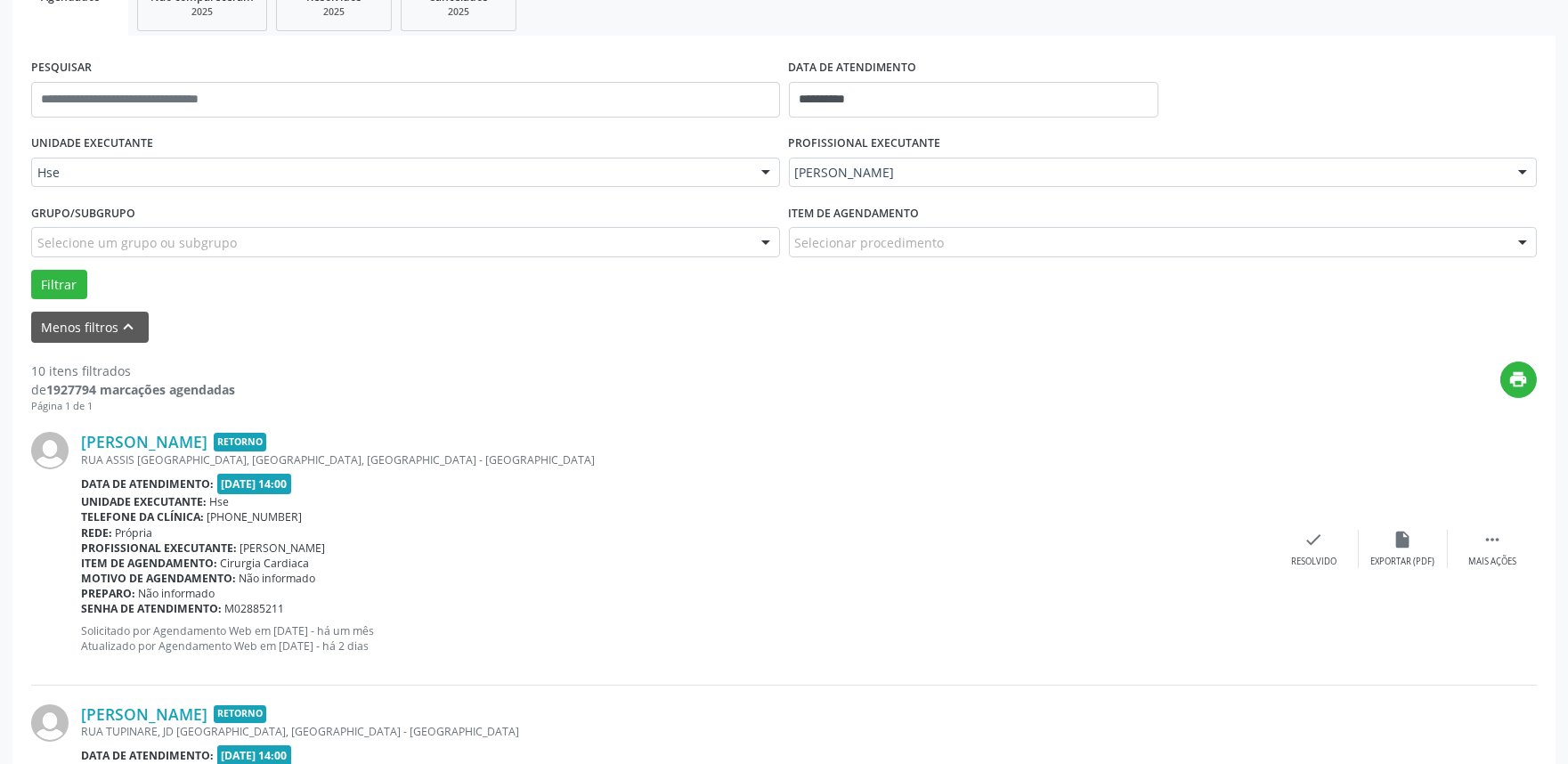
scroll to position [297, 0]
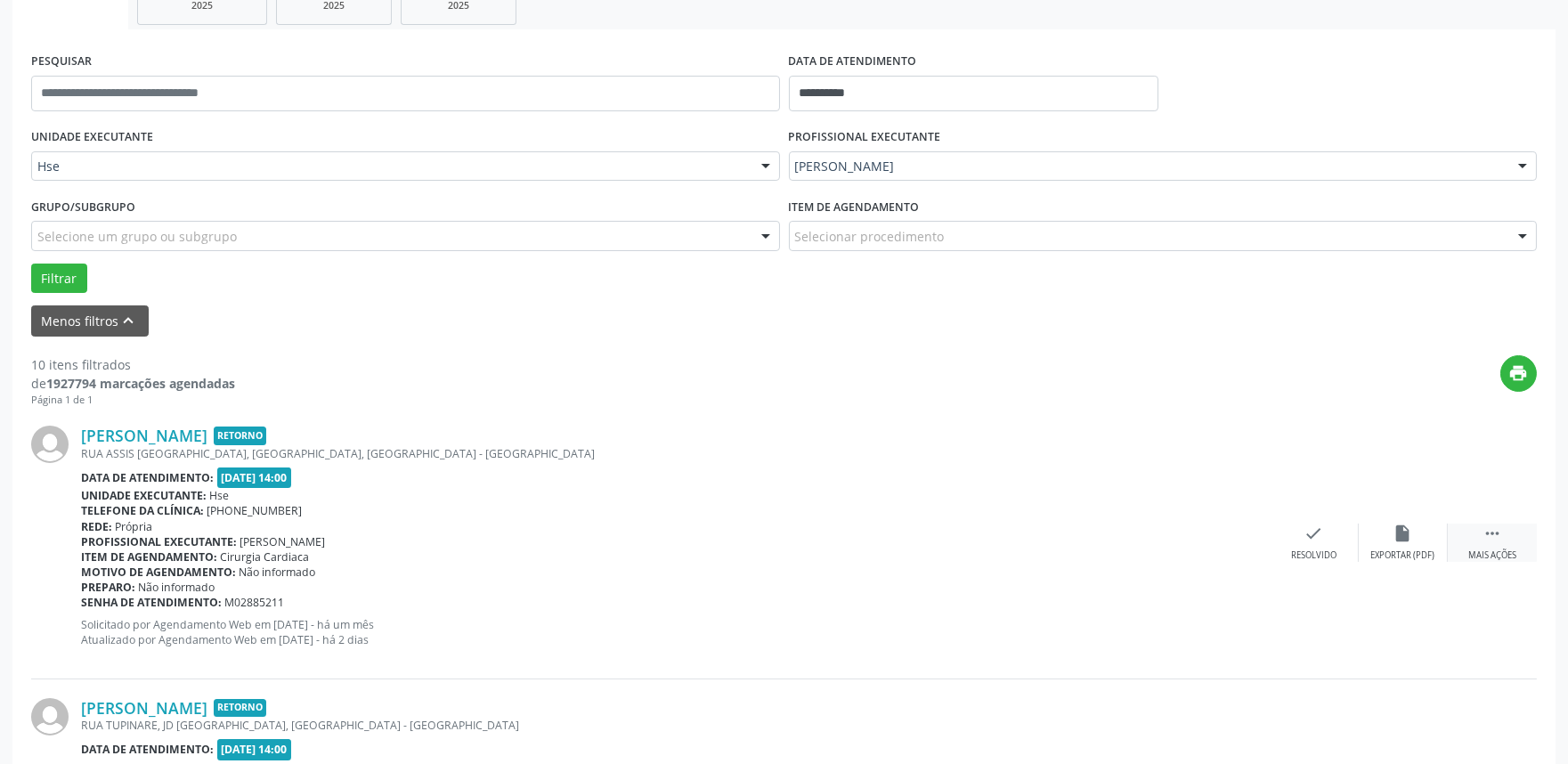
click at [1479, 545] on div " Mais ações" at bounding box center [1492, 543] width 89 height 38
click at [1385, 548] on div "alarm_off Não compareceu" at bounding box center [1404, 543] width 89 height 38
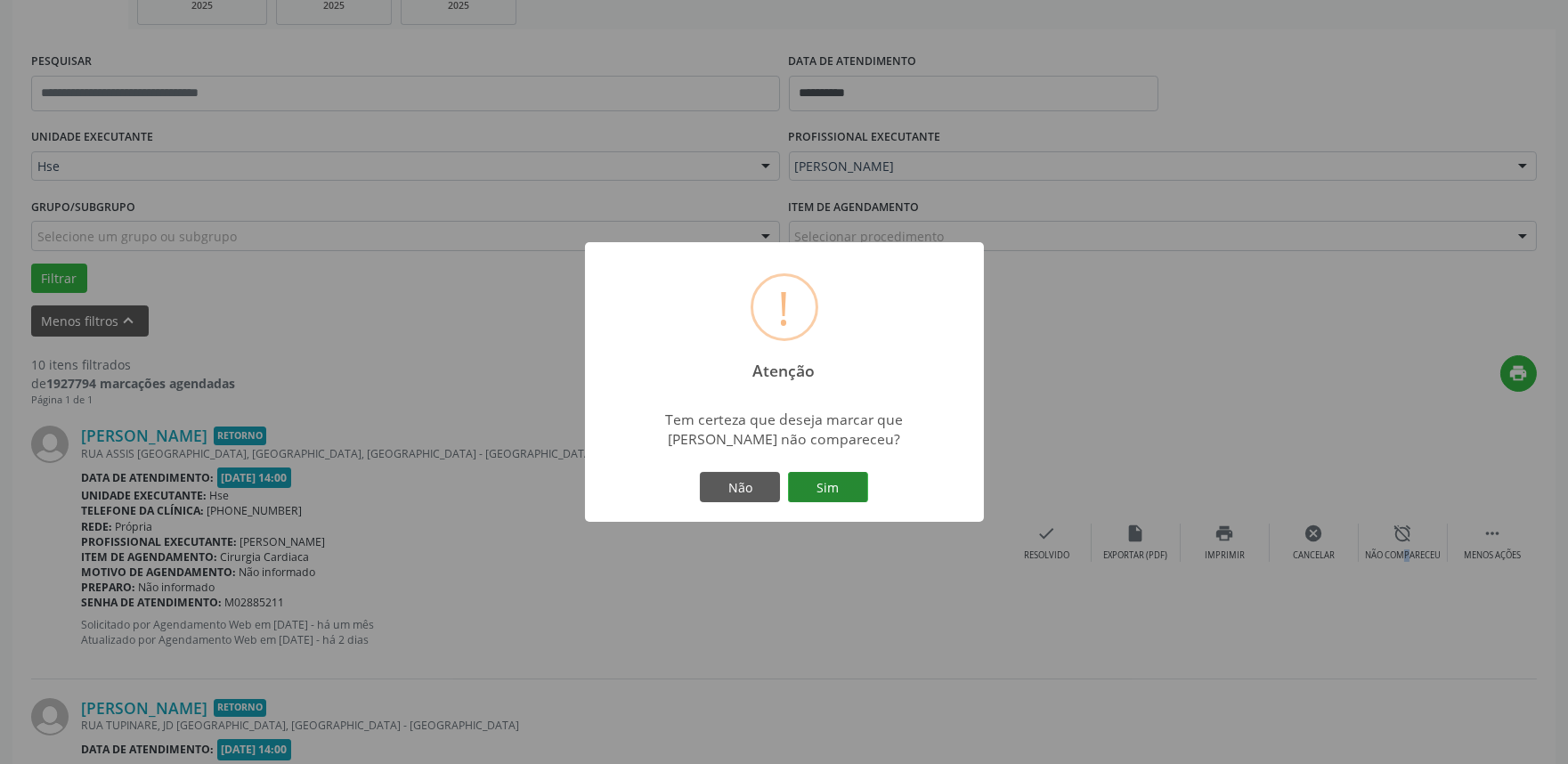
click at [812, 476] on button "Sim" at bounding box center [827, 487] width 80 height 31
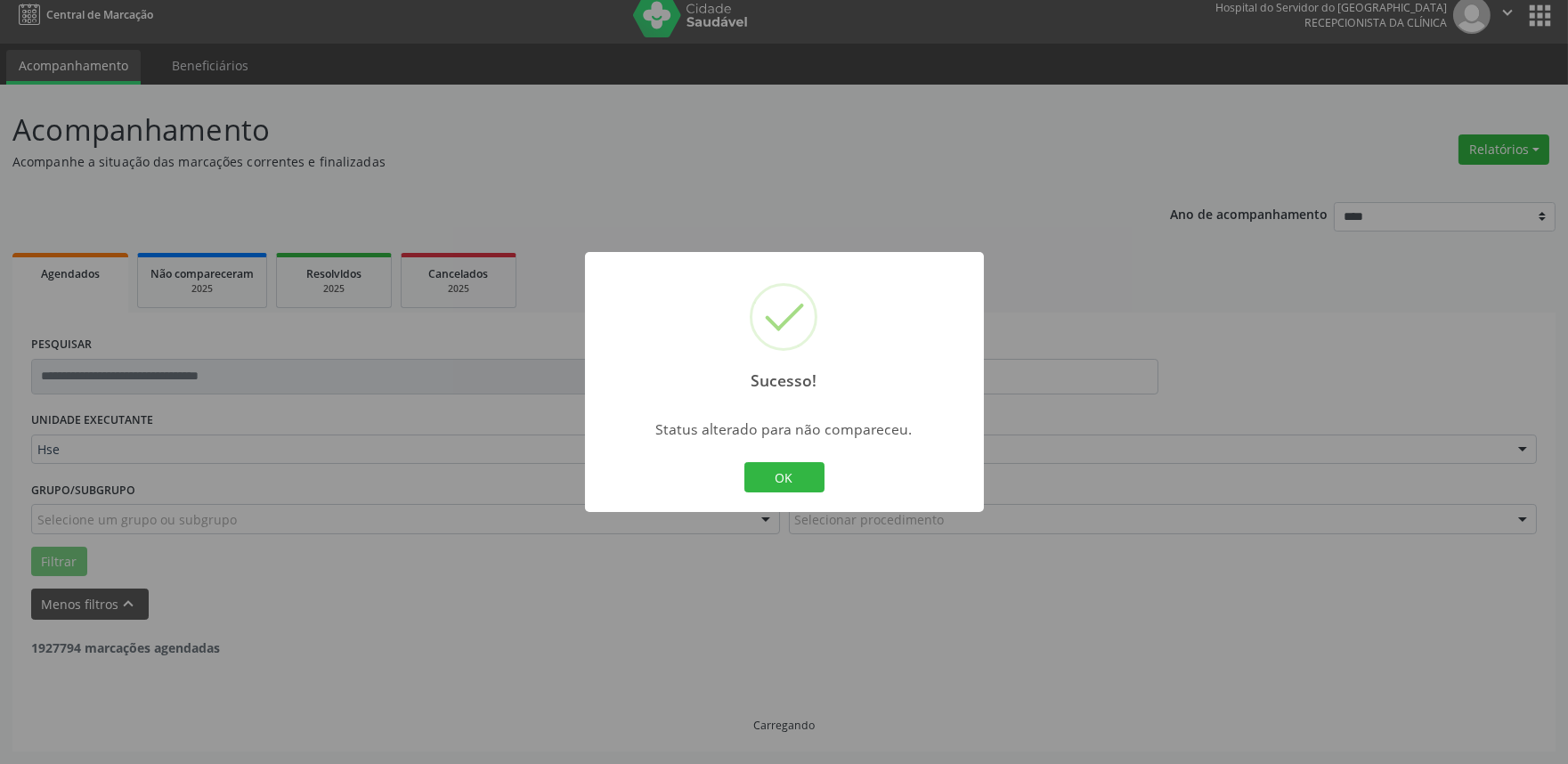
scroll to position [12, 0]
click at [764, 469] on button "OK" at bounding box center [784, 478] width 80 height 31
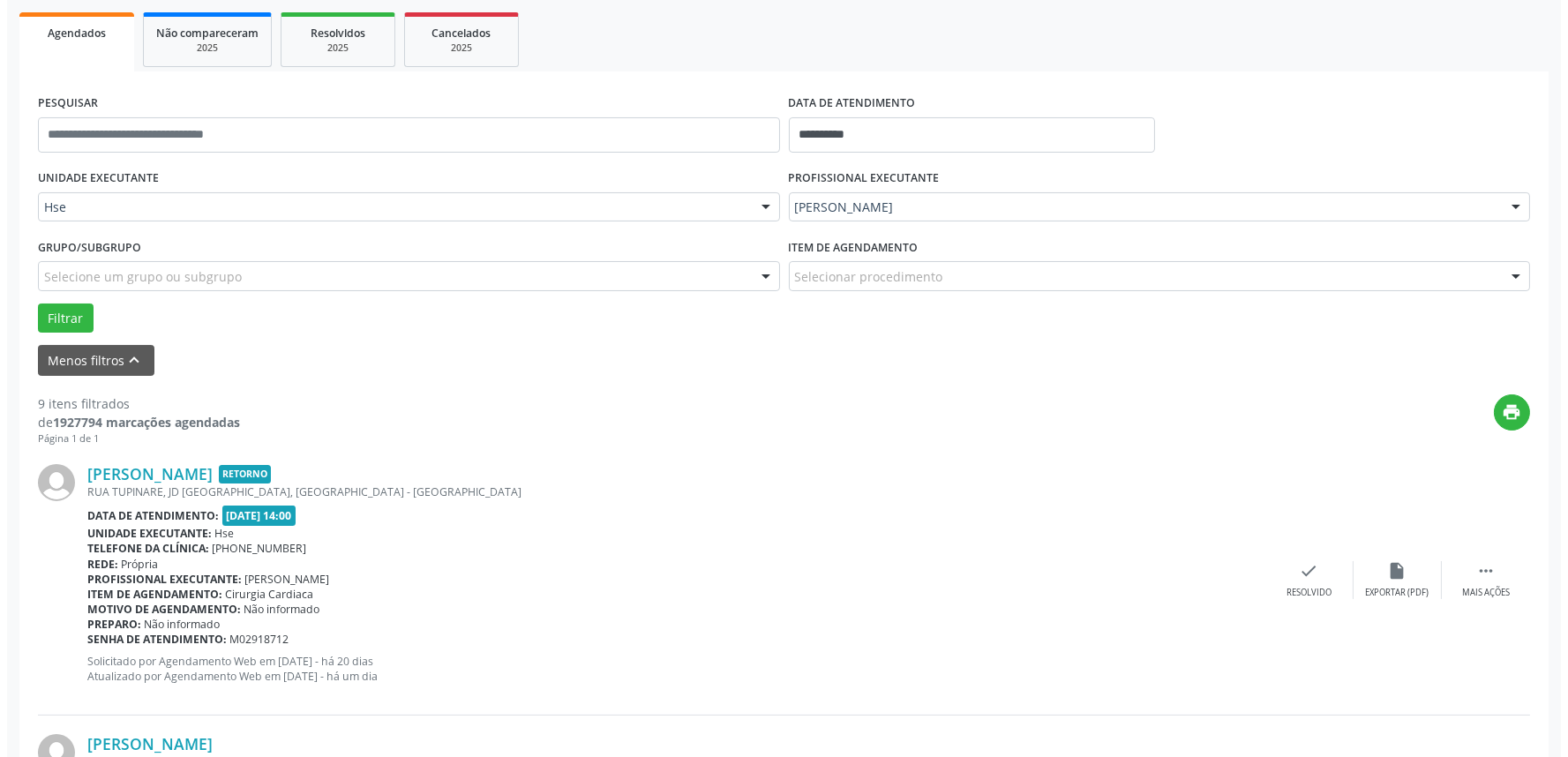
scroll to position [306, 0]
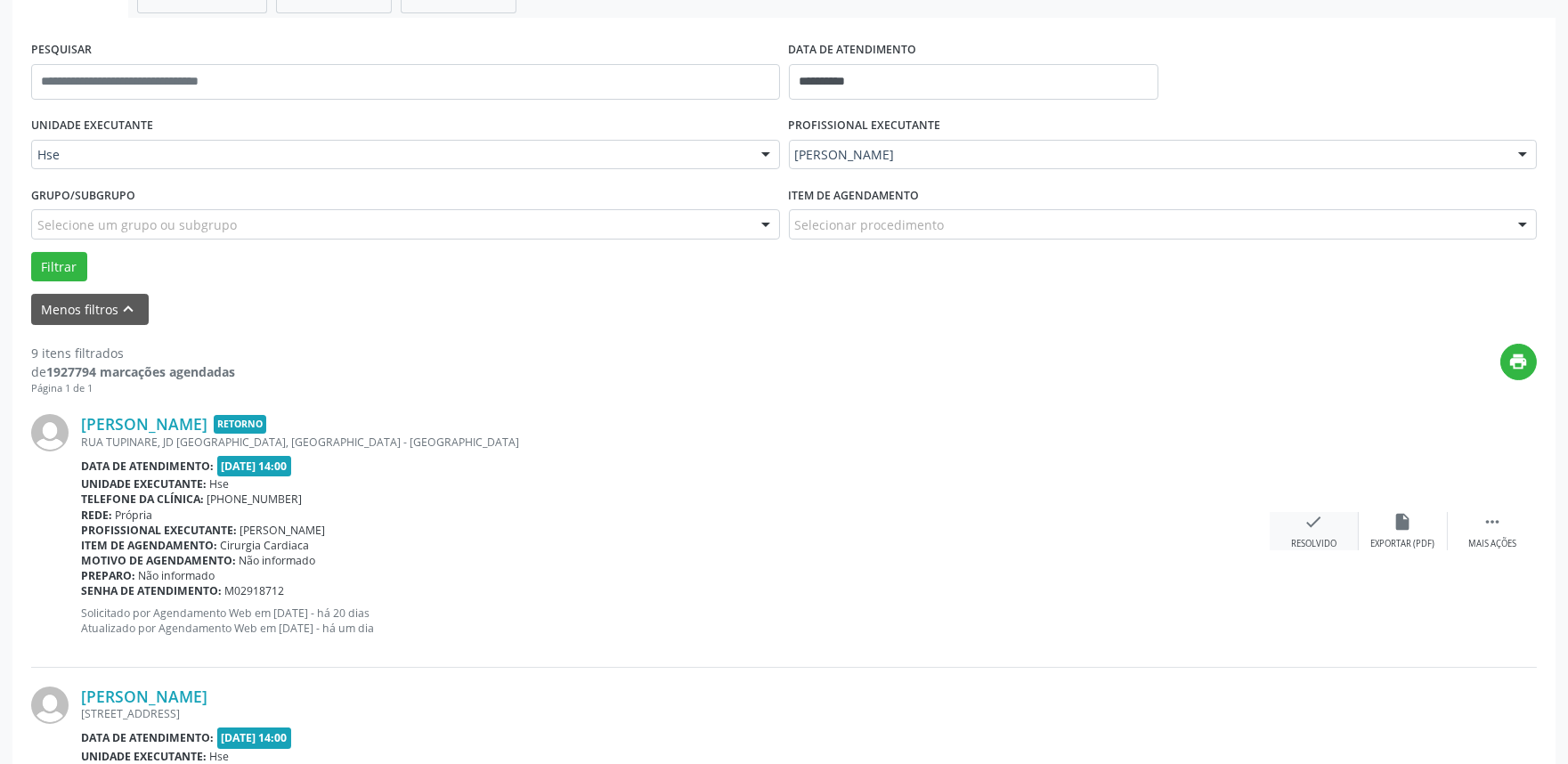
click at [1303, 530] on div "check Resolvido" at bounding box center [1314, 531] width 89 height 38
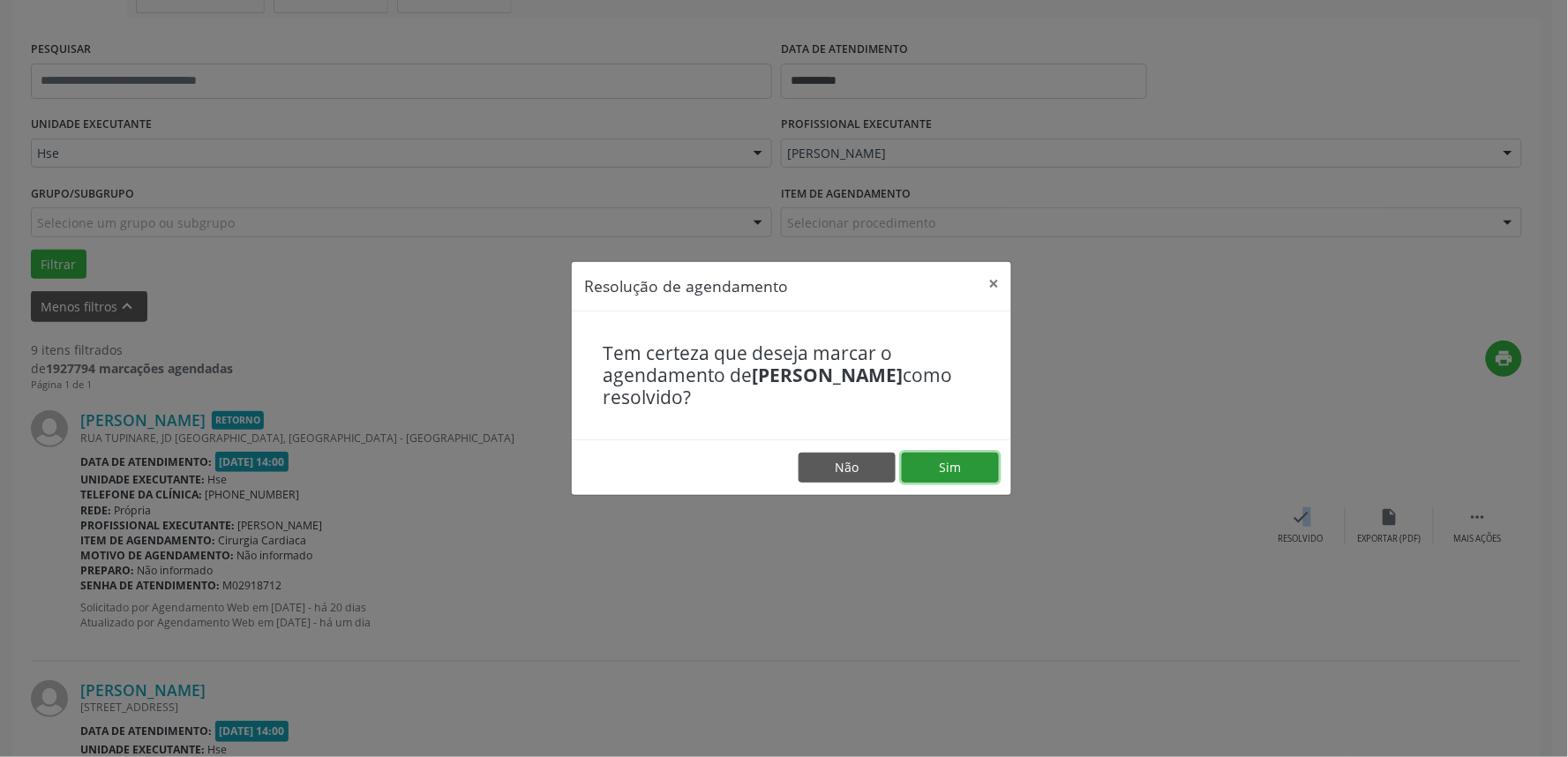
click at [941, 468] on button "Sim" at bounding box center [950, 468] width 97 height 30
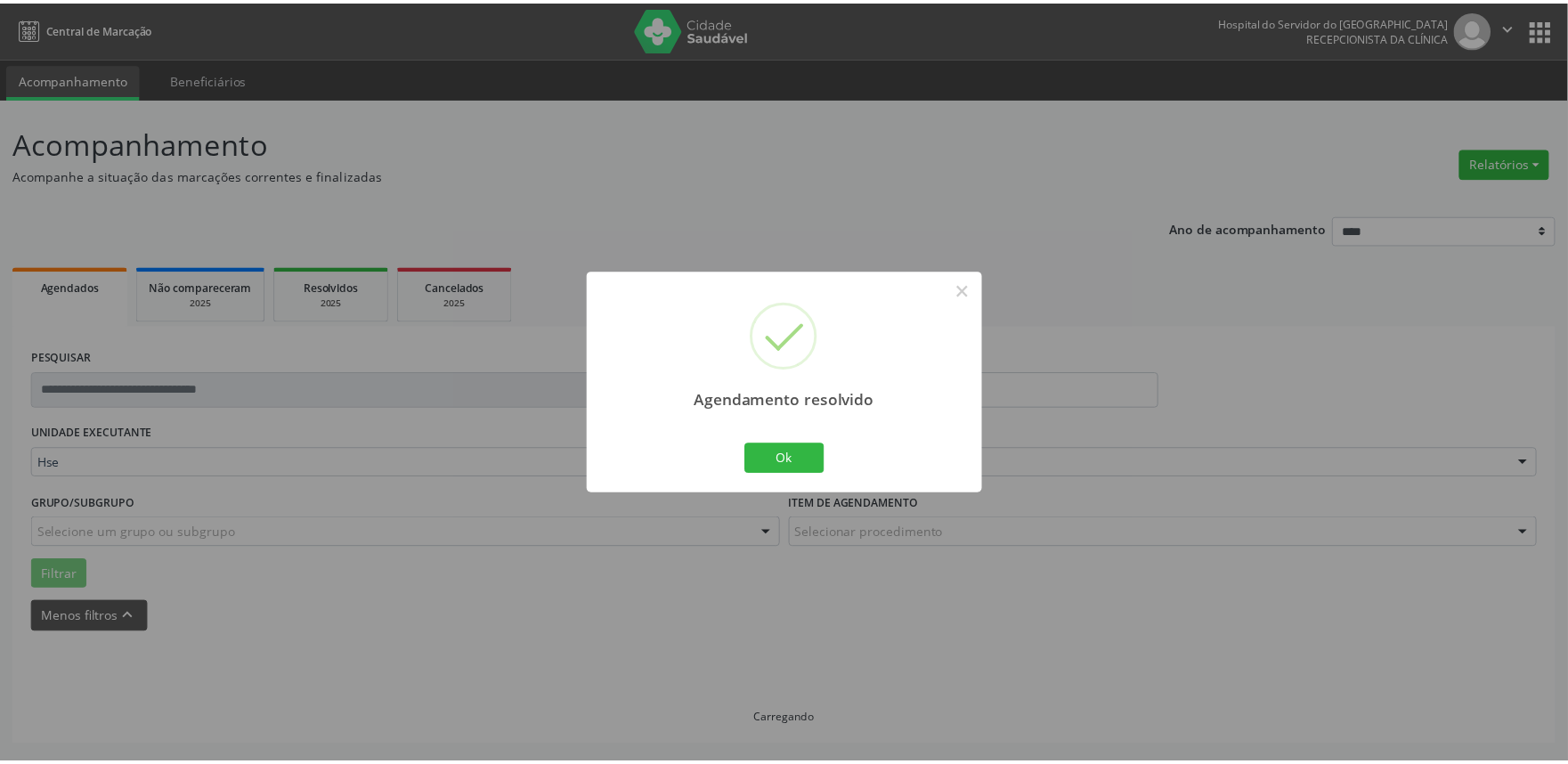
scroll to position [0, 0]
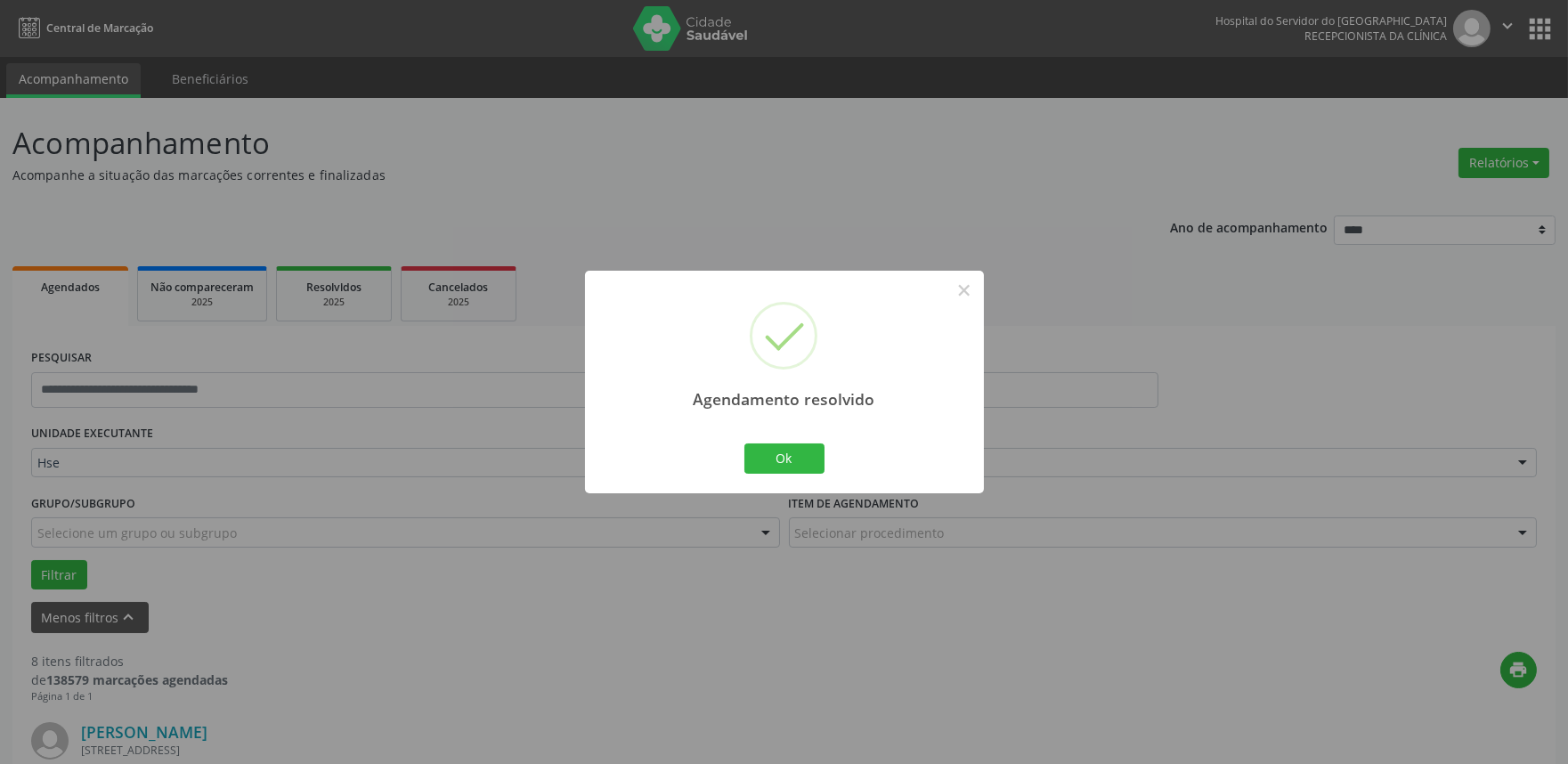
click at [829, 460] on div "Agendamento resolvido × Ok Cancel" at bounding box center [784, 382] width 399 height 222
click at [762, 464] on button "Ok" at bounding box center [784, 459] width 80 height 31
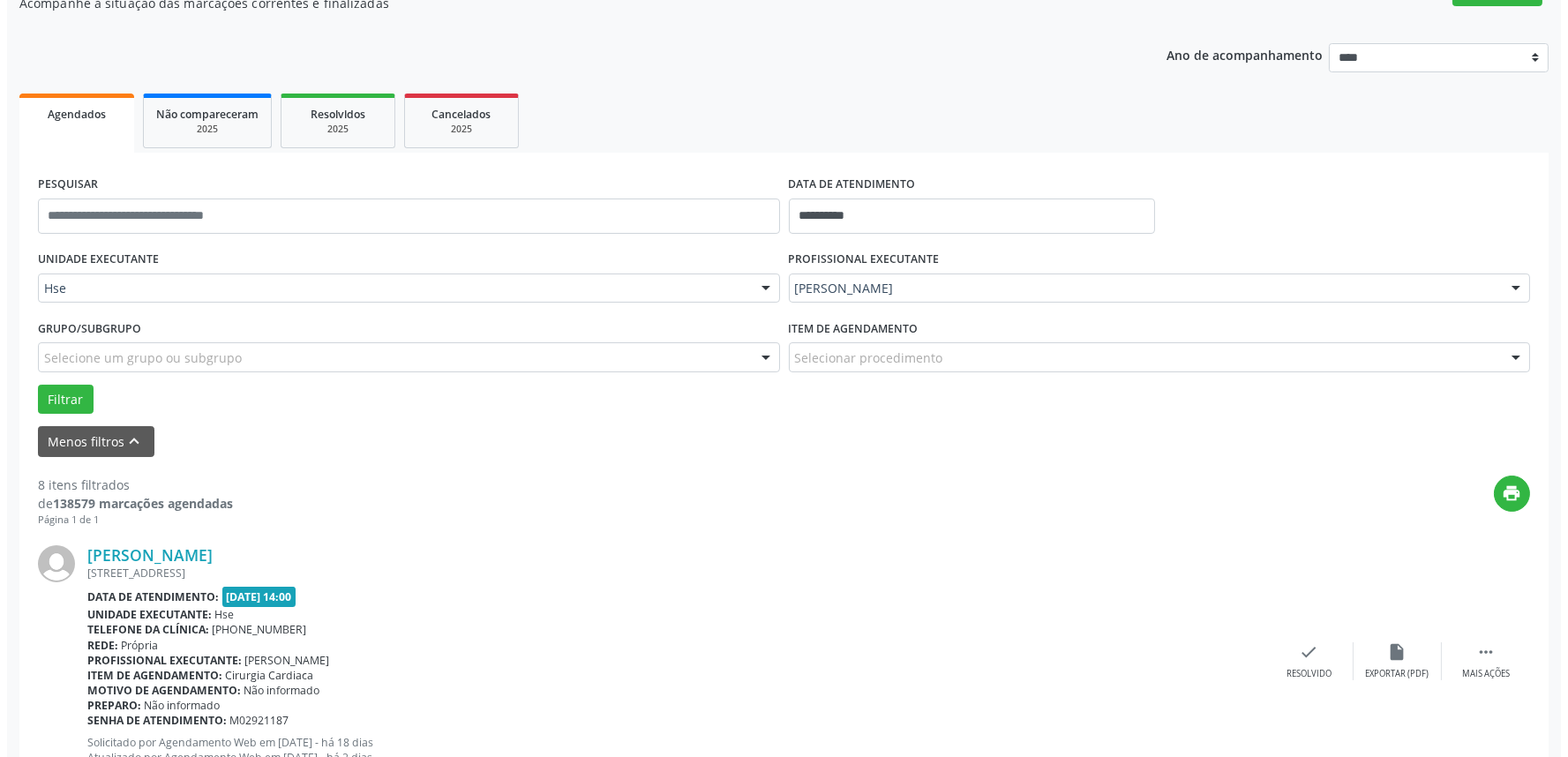
scroll to position [196, 0]
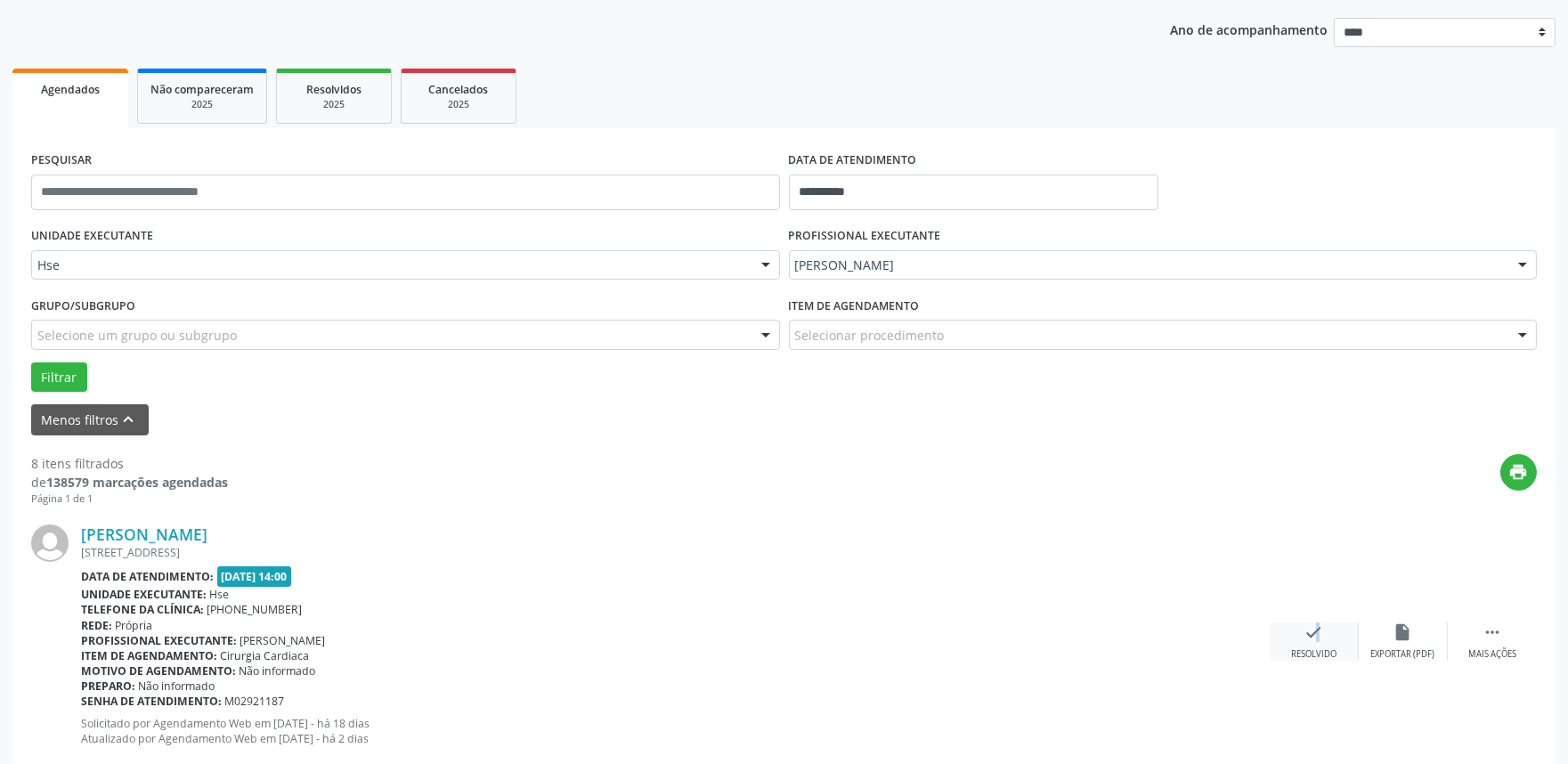
click at [1305, 639] on icon "check" at bounding box center [1314, 632] width 19 height 19
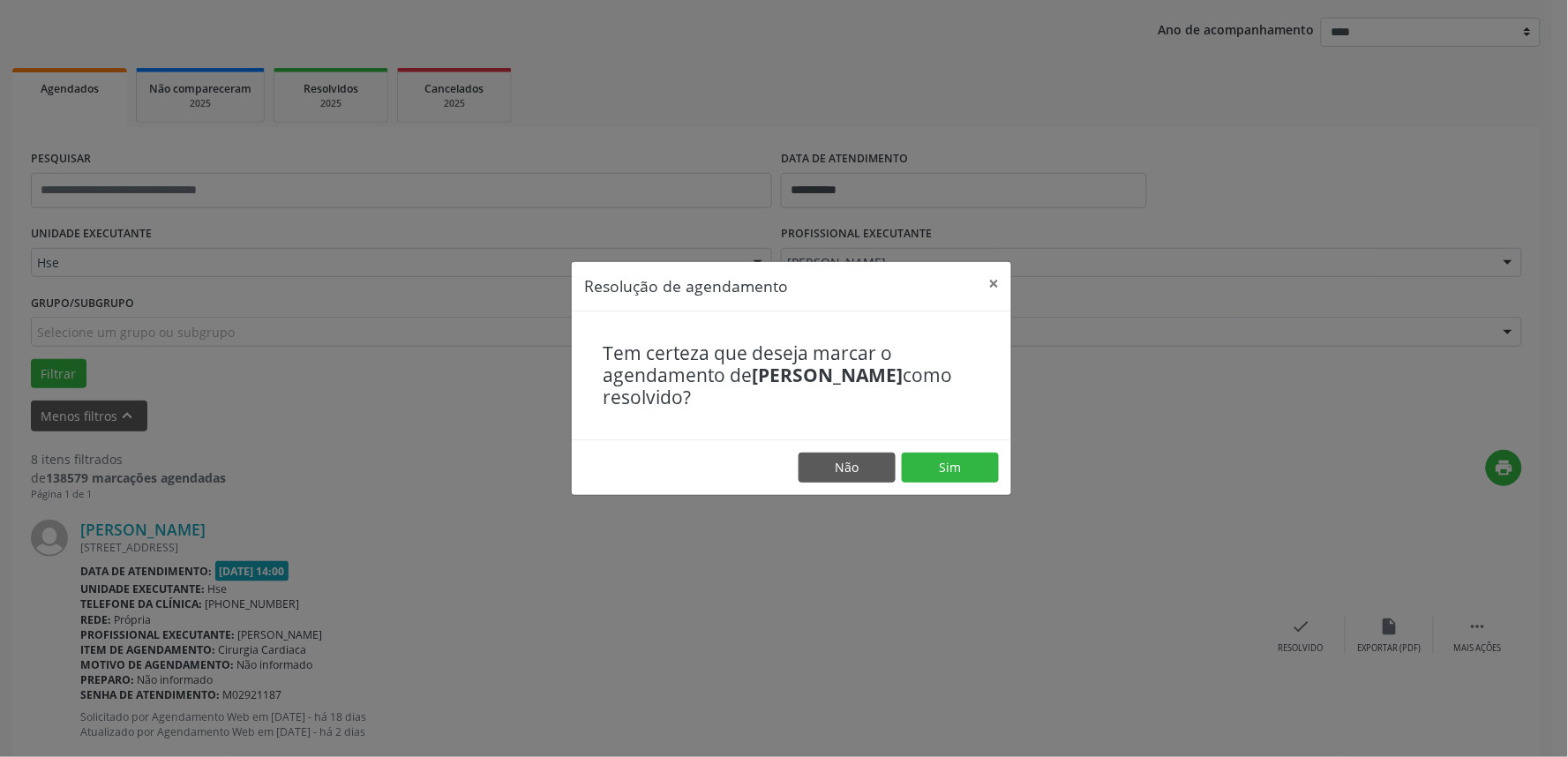
click at [954, 447] on footer "Não Sim" at bounding box center [792, 468] width 440 height 55
click at [947, 456] on button "Sim" at bounding box center [950, 468] width 97 height 30
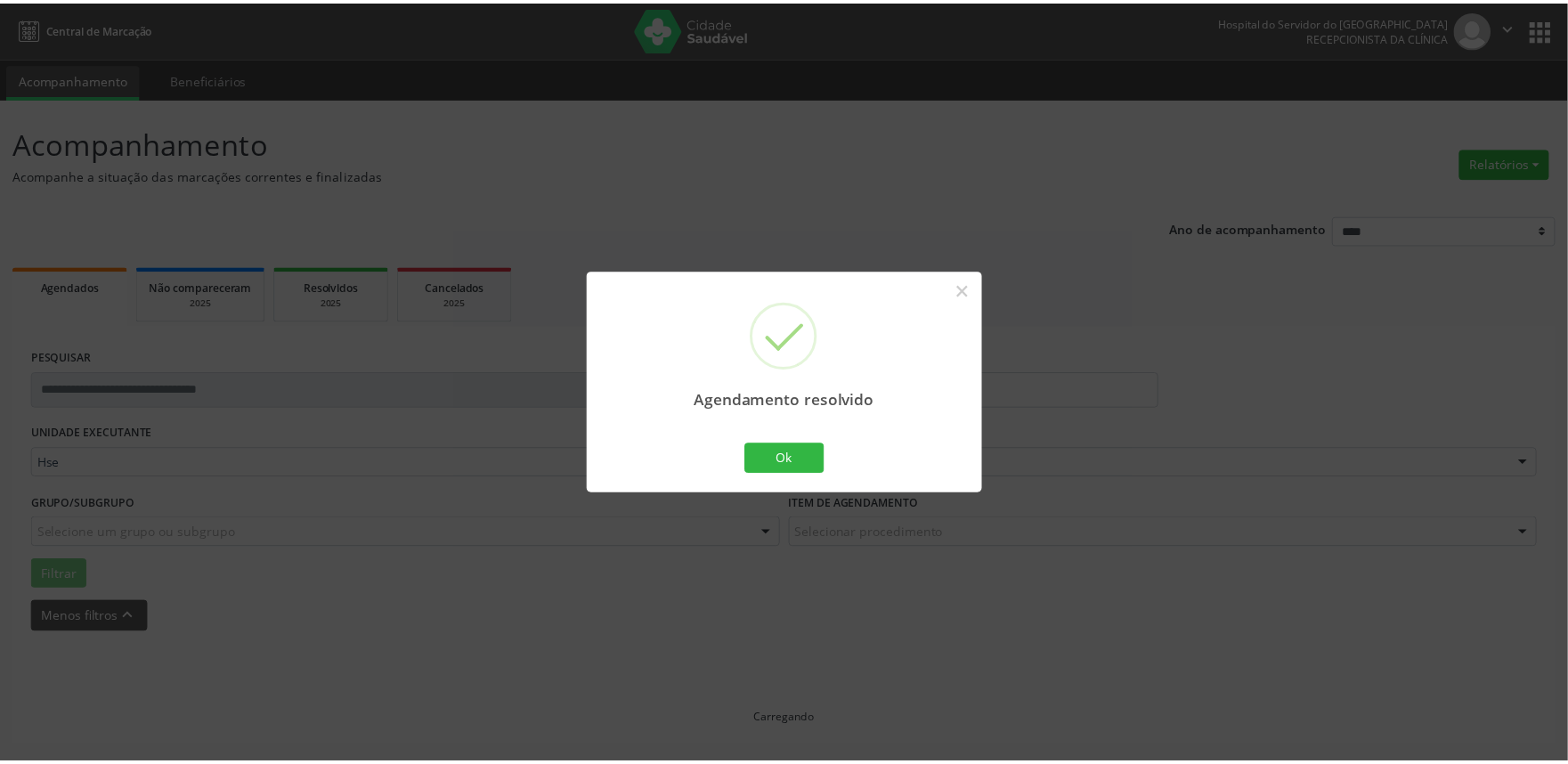
scroll to position [0, 0]
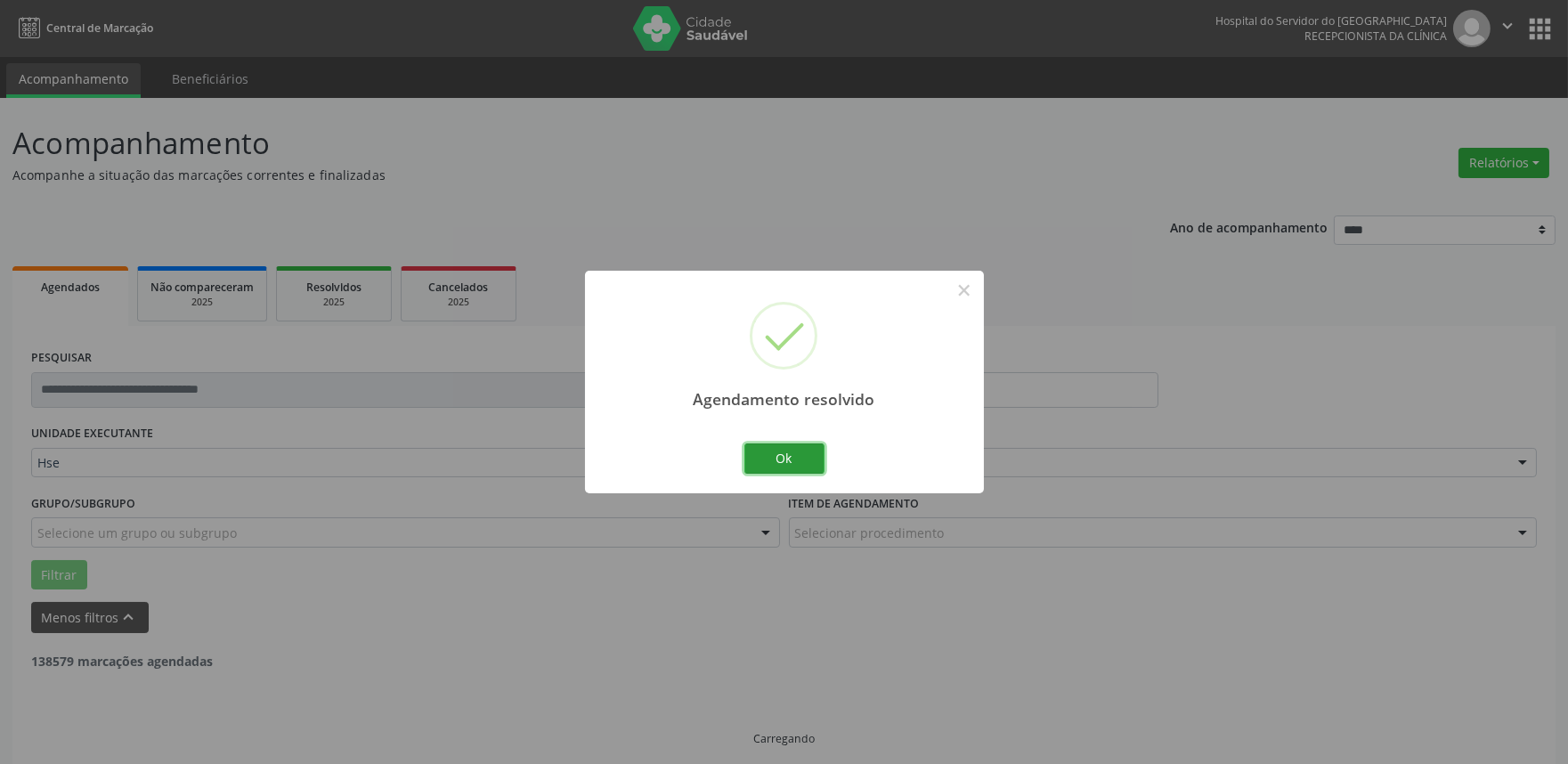
drag, startPoint x: 814, startPoint y: 465, endPoint x: 805, endPoint y: 470, distance: 10.3
click at [812, 466] on button "Ok" at bounding box center [784, 459] width 80 height 31
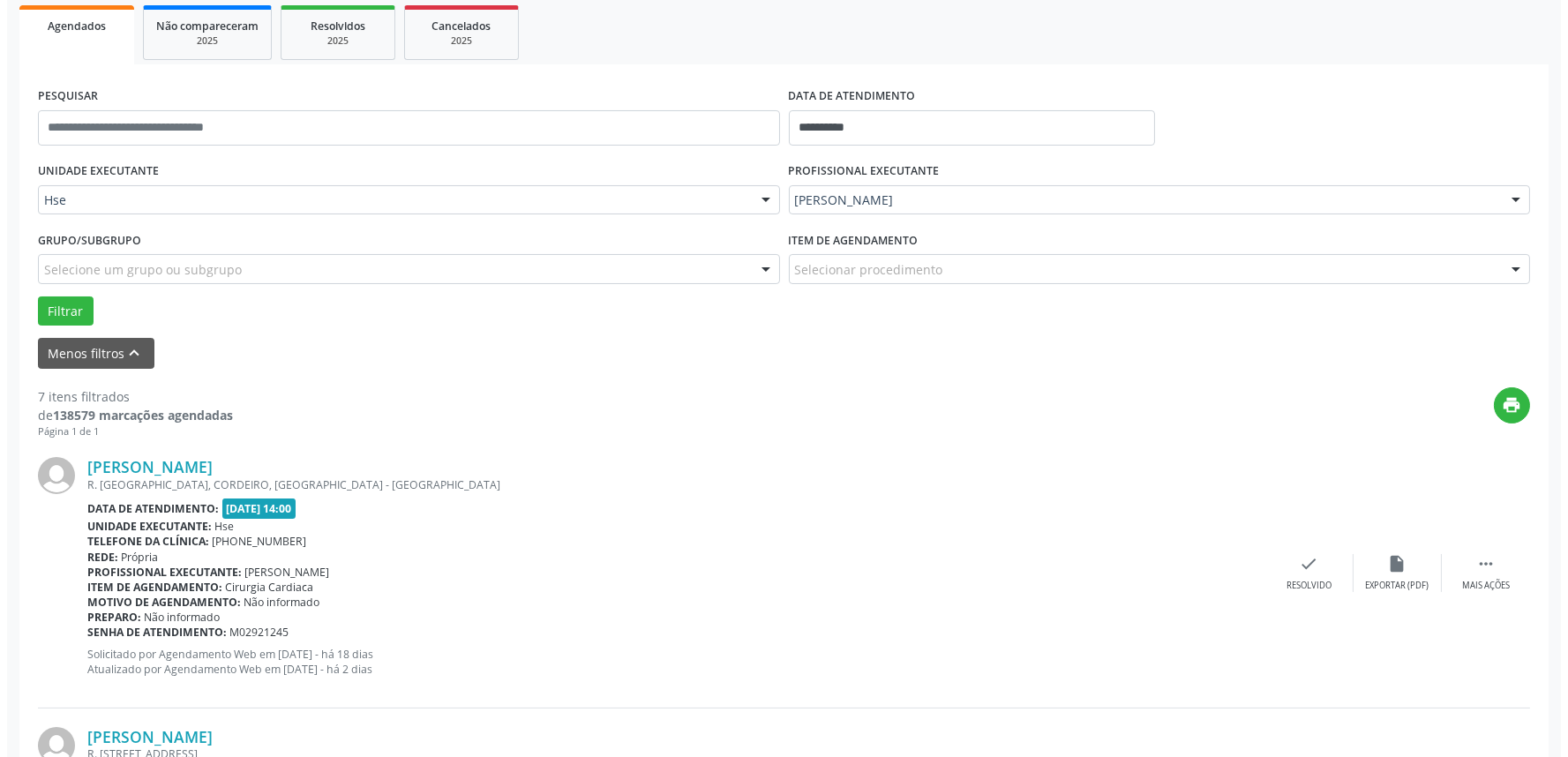
scroll to position [294, 0]
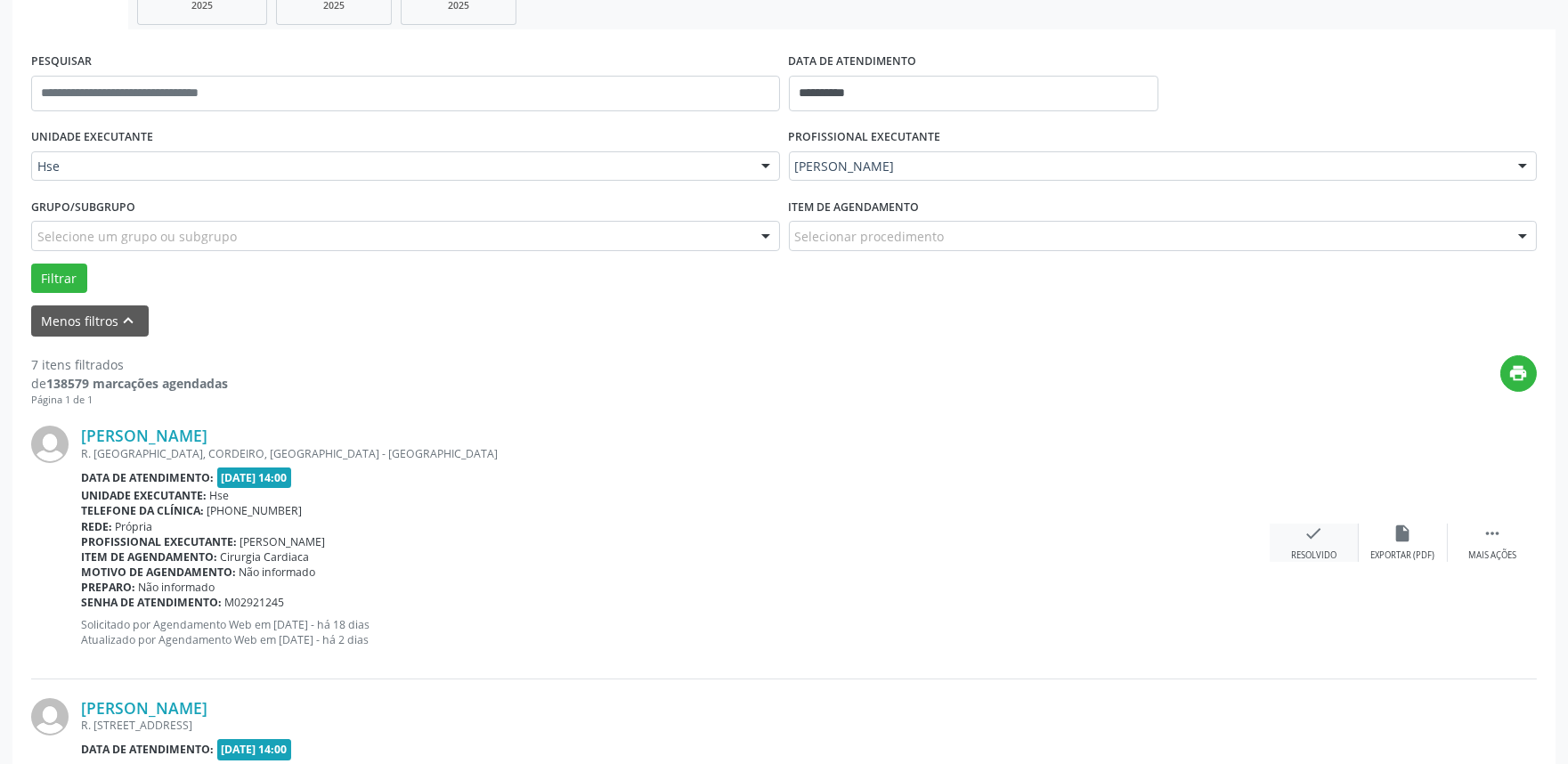
click at [1307, 540] on icon "check" at bounding box center [1314, 533] width 19 height 19
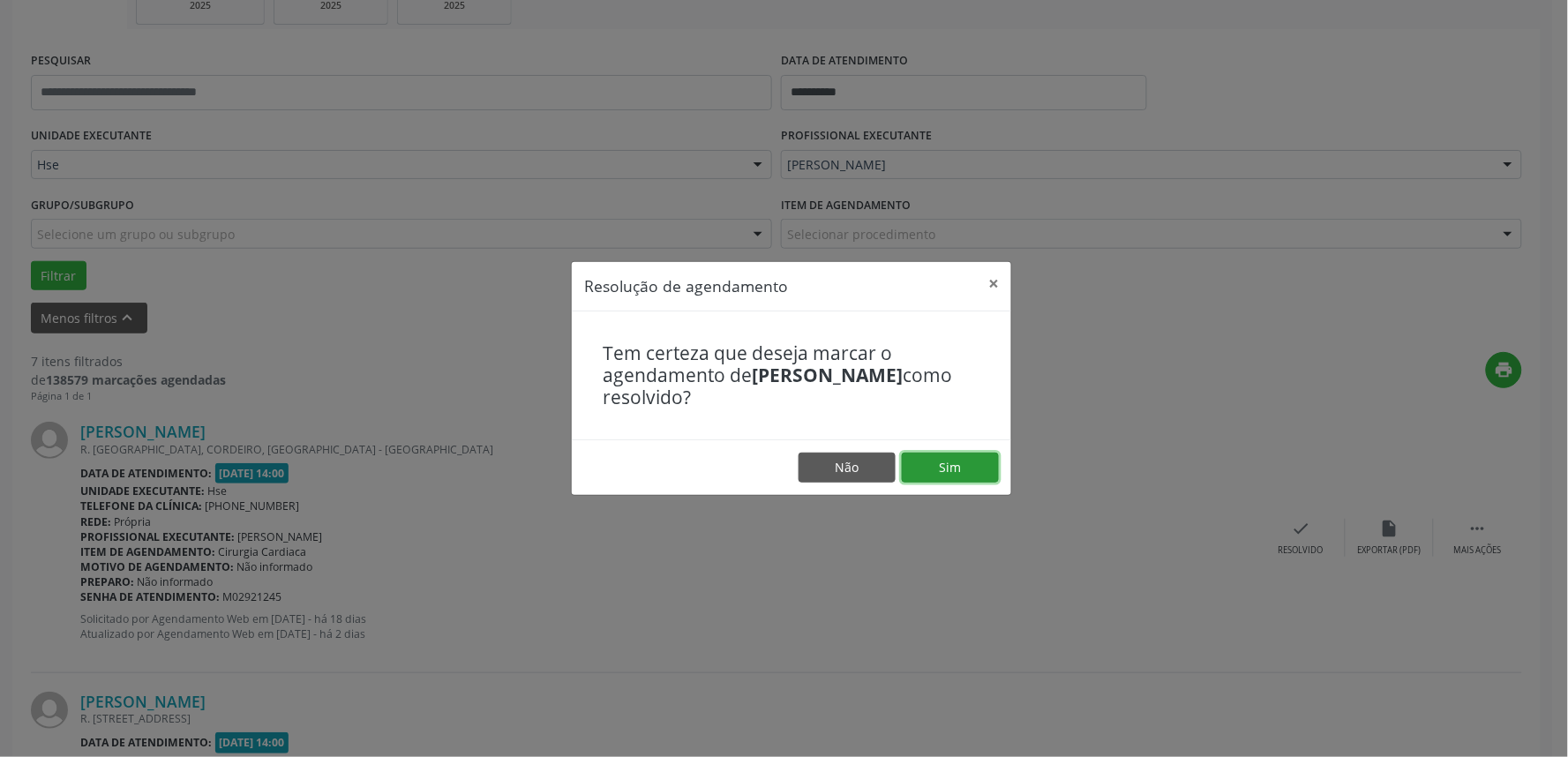
click at [971, 468] on button "Sim" at bounding box center [950, 468] width 97 height 30
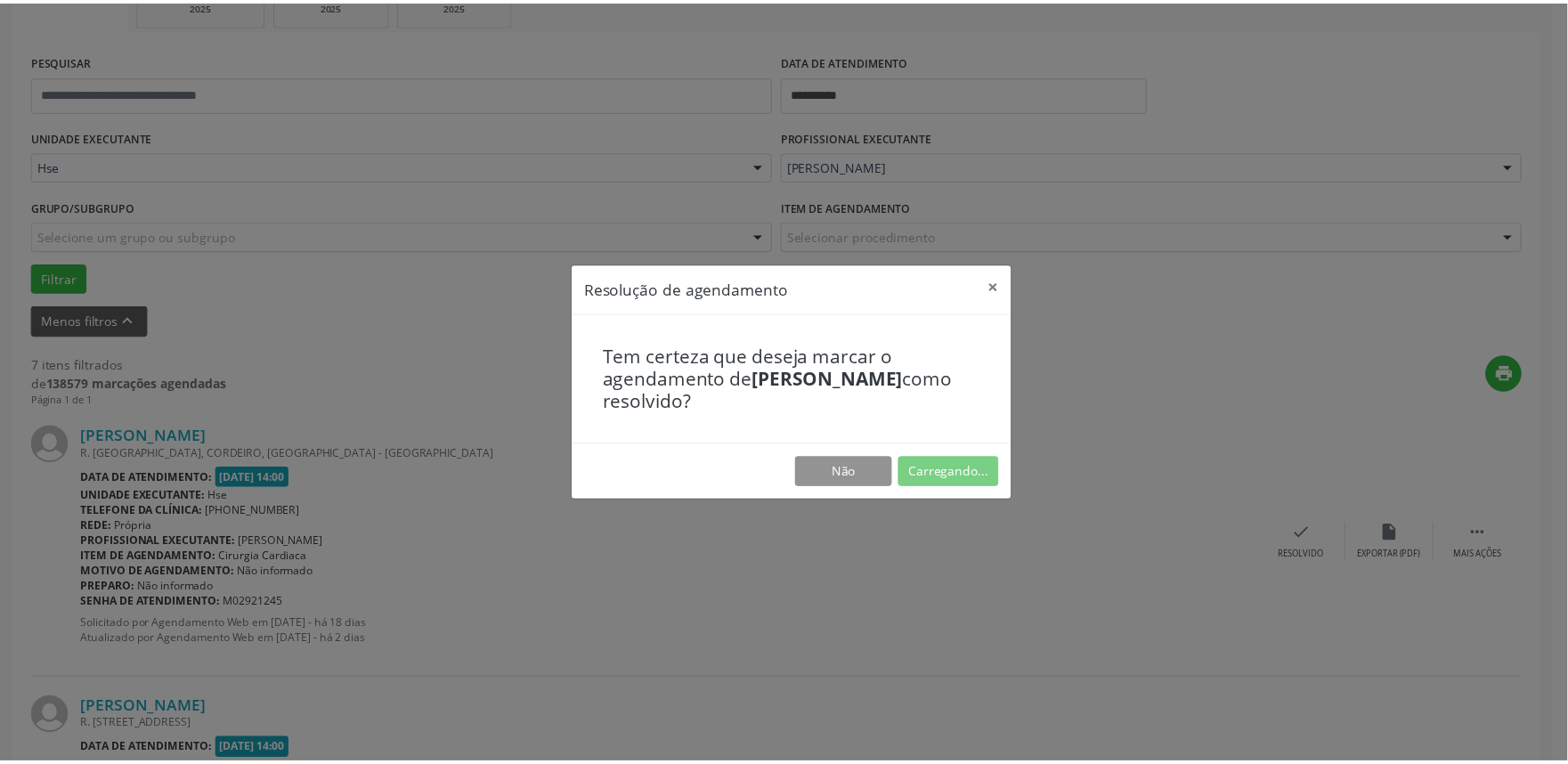
scroll to position [0, 0]
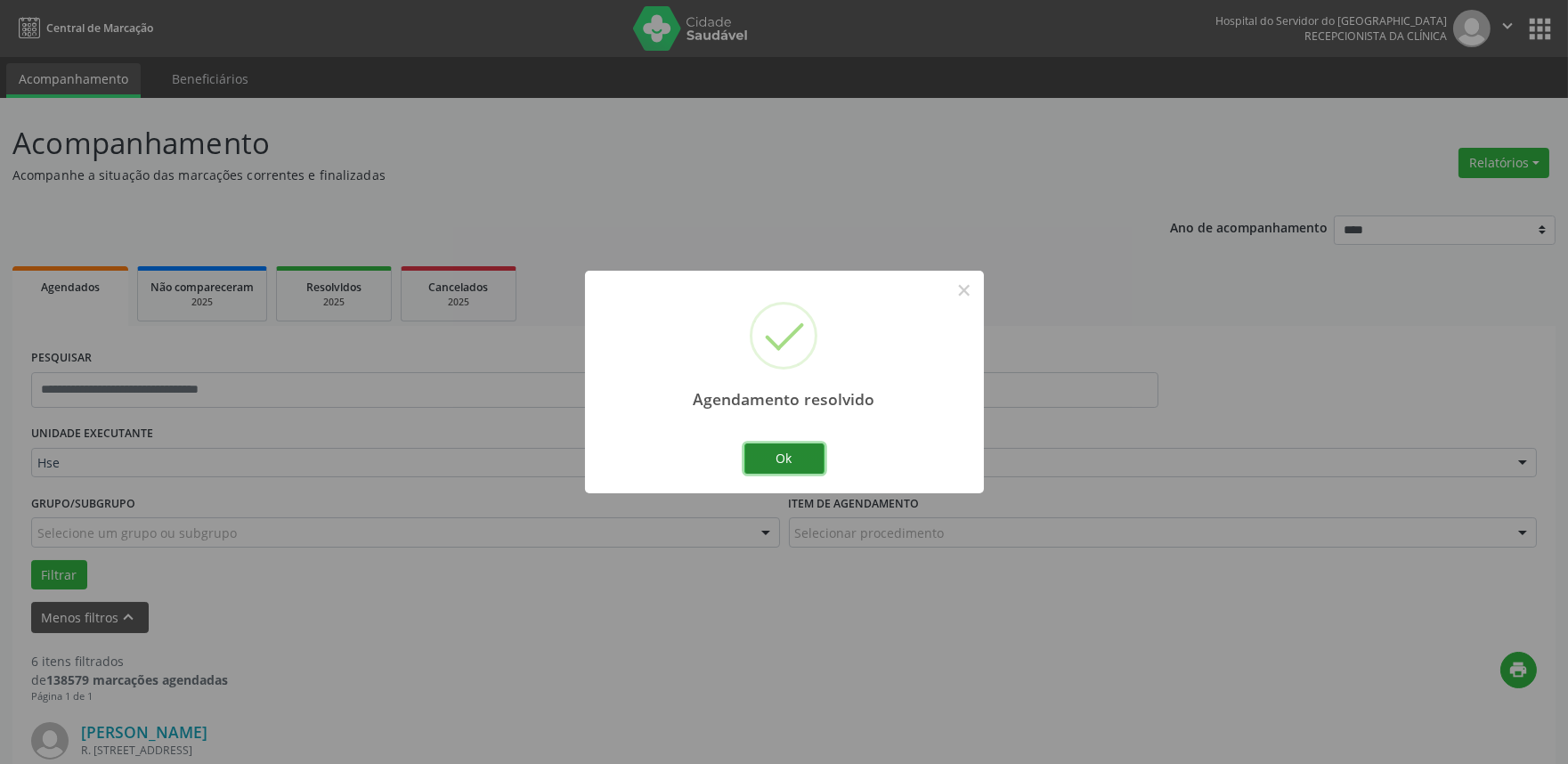
click at [784, 451] on button "Ok" at bounding box center [784, 459] width 80 height 31
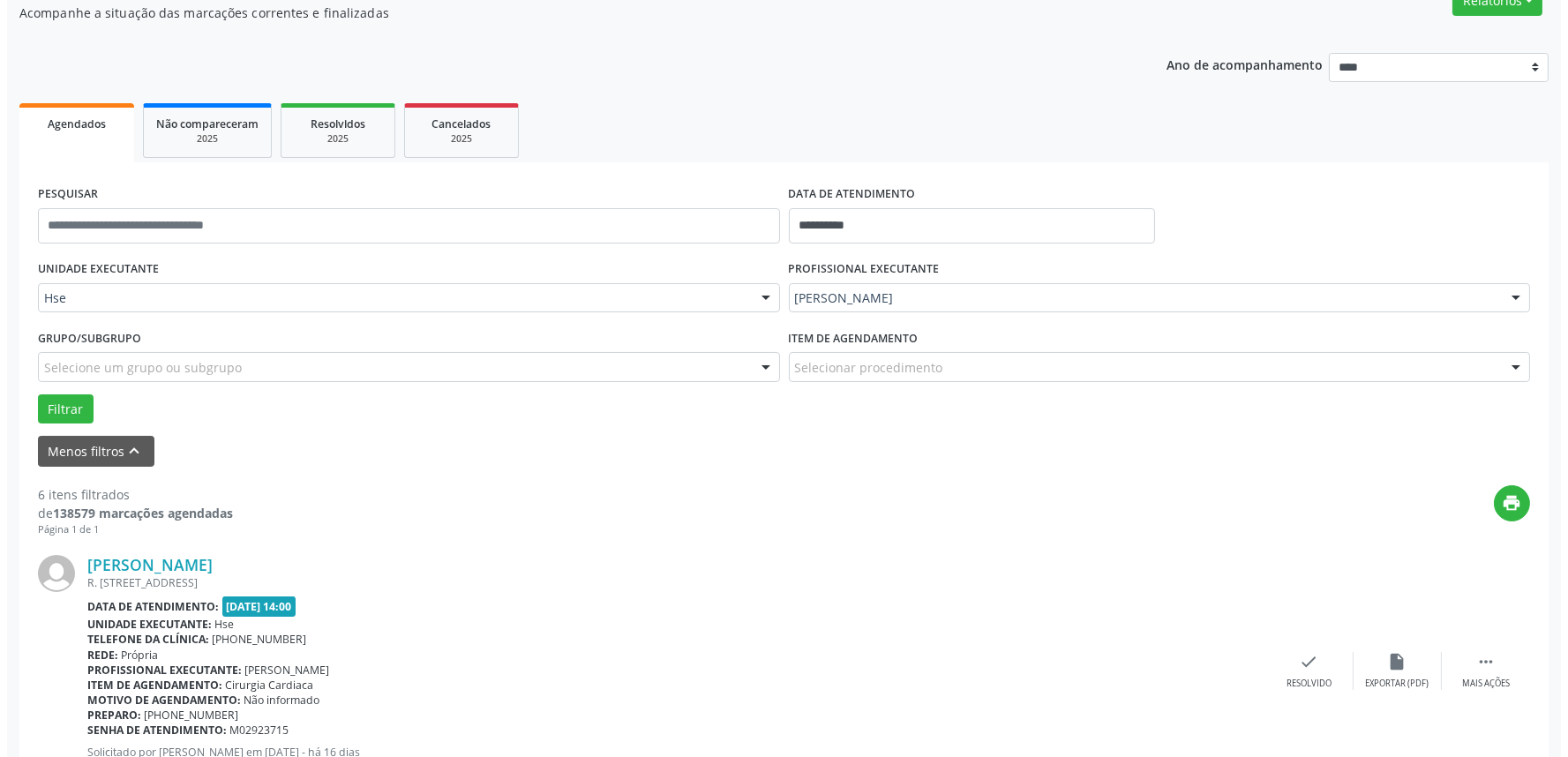
scroll to position [196, 0]
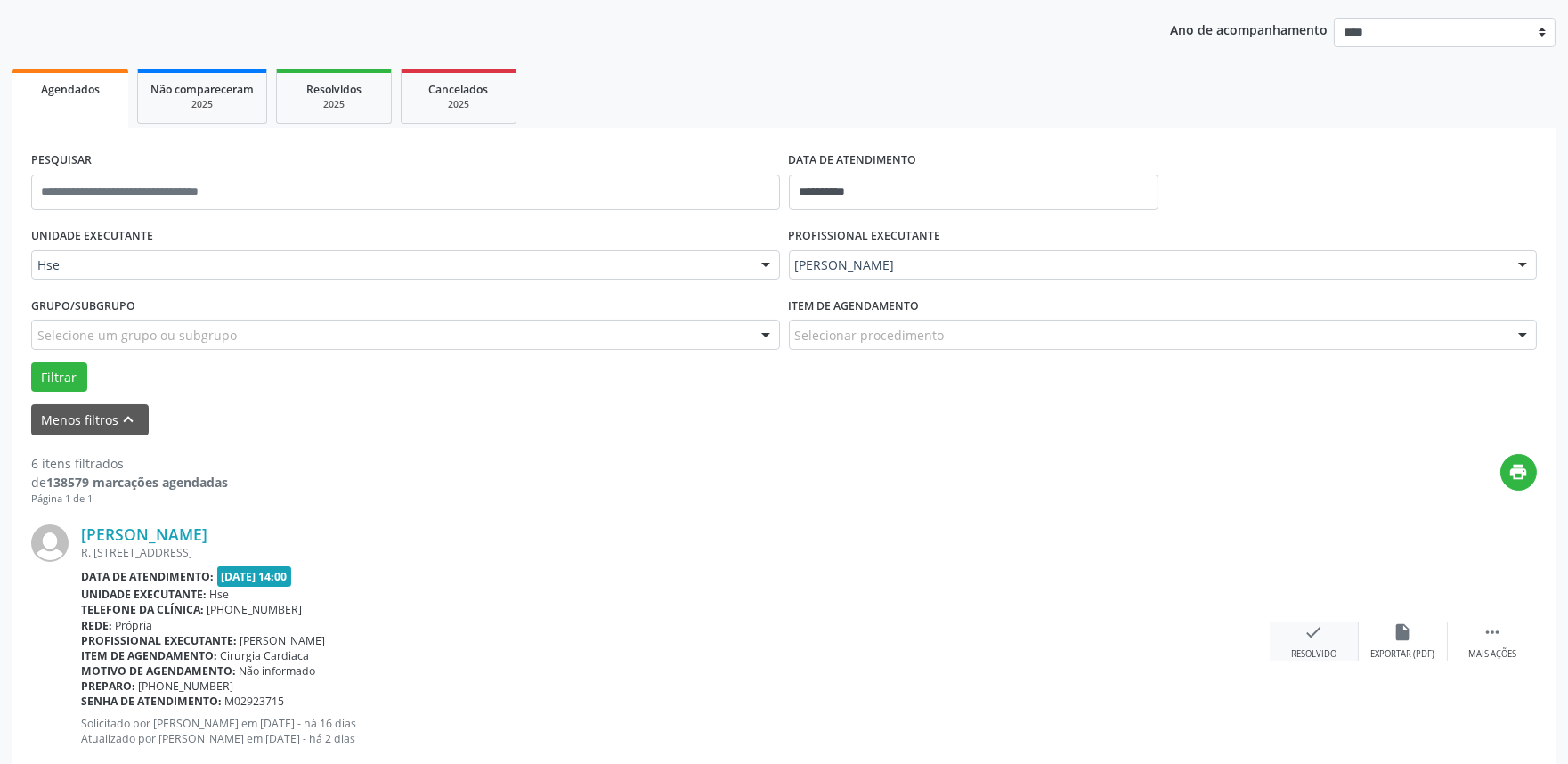
click at [1311, 641] on div "check Resolvido" at bounding box center [1314, 642] width 89 height 38
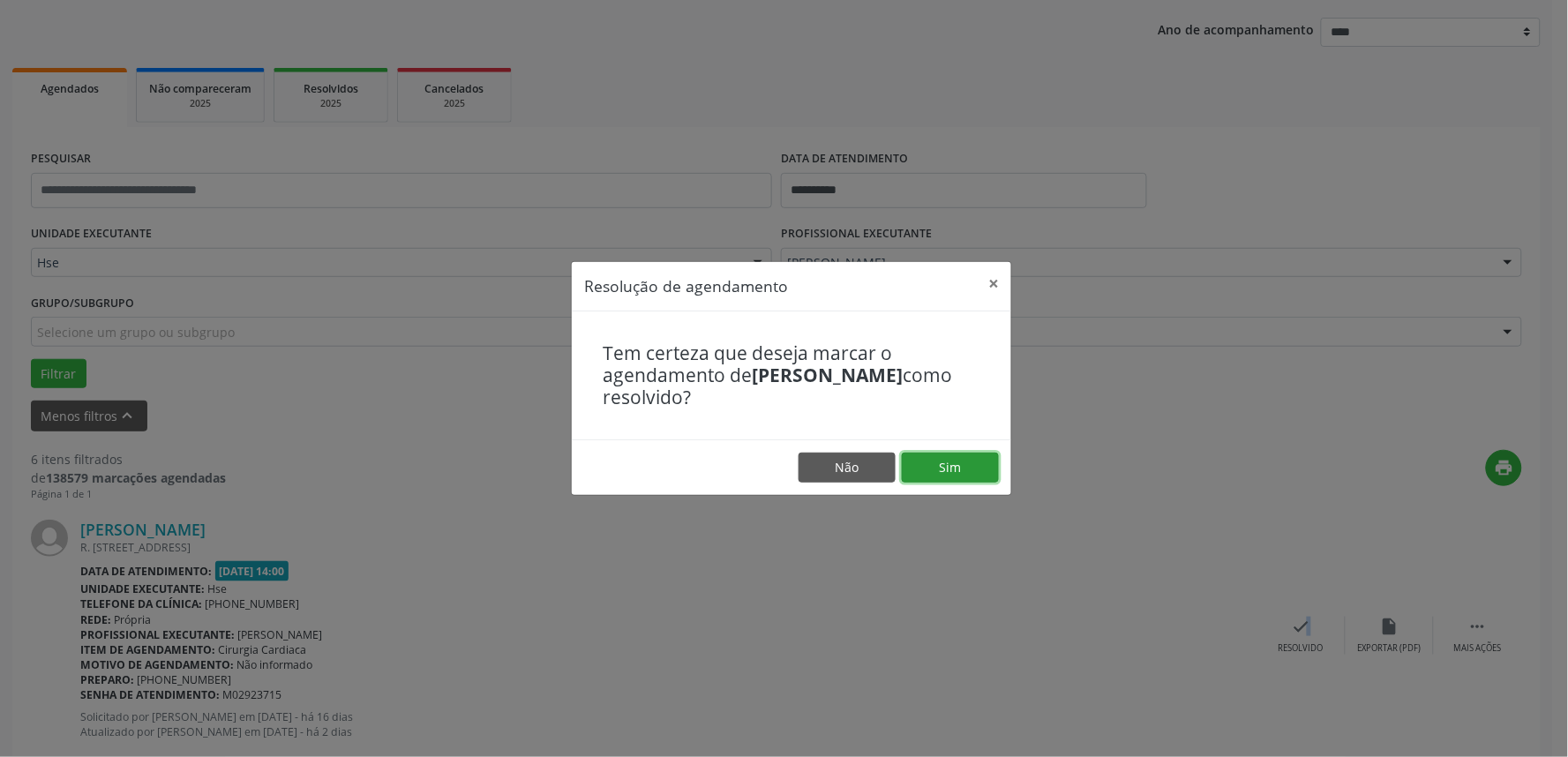
click at [962, 464] on button "Sim" at bounding box center [950, 468] width 97 height 30
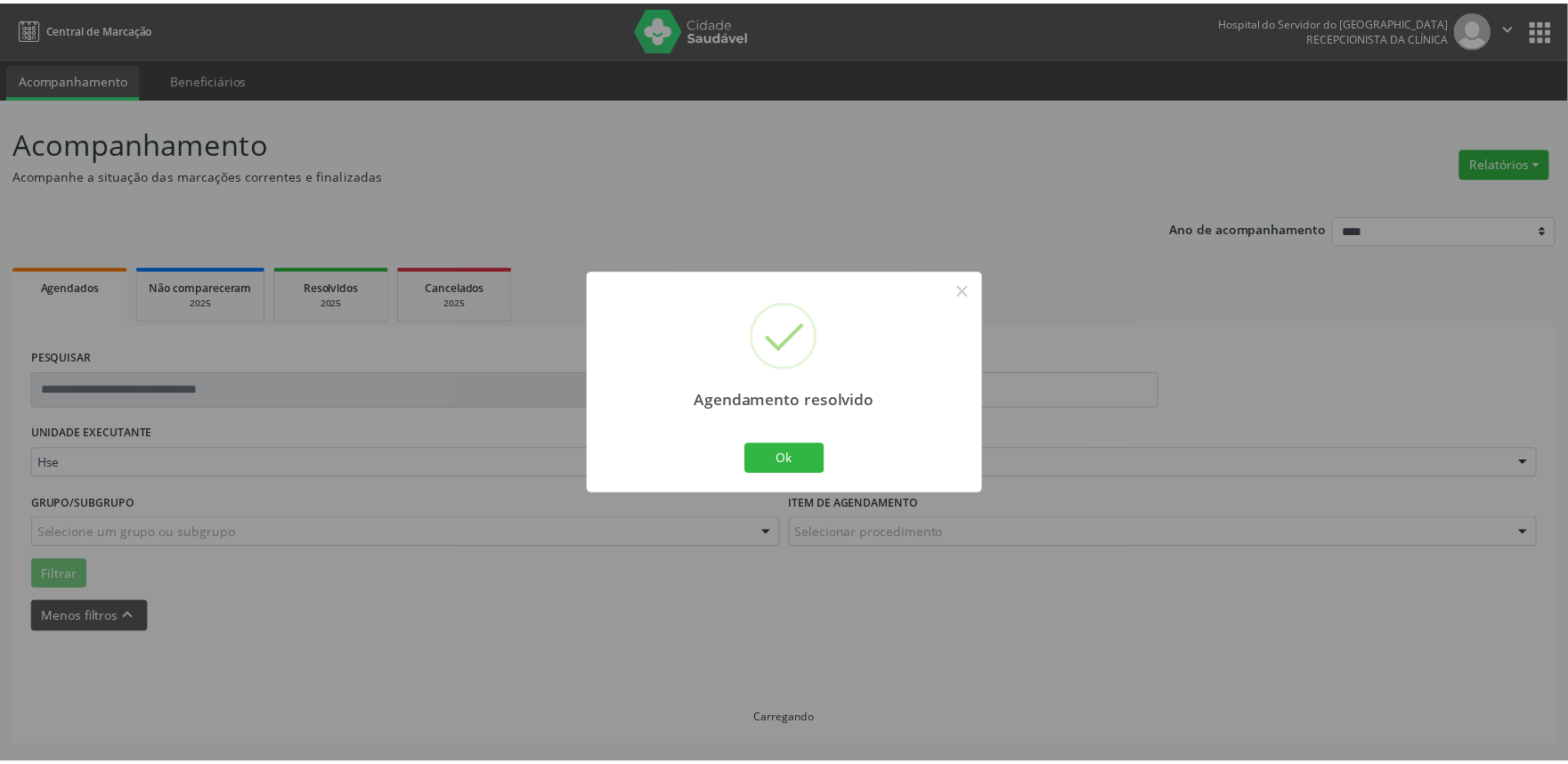
scroll to position [0, 0]
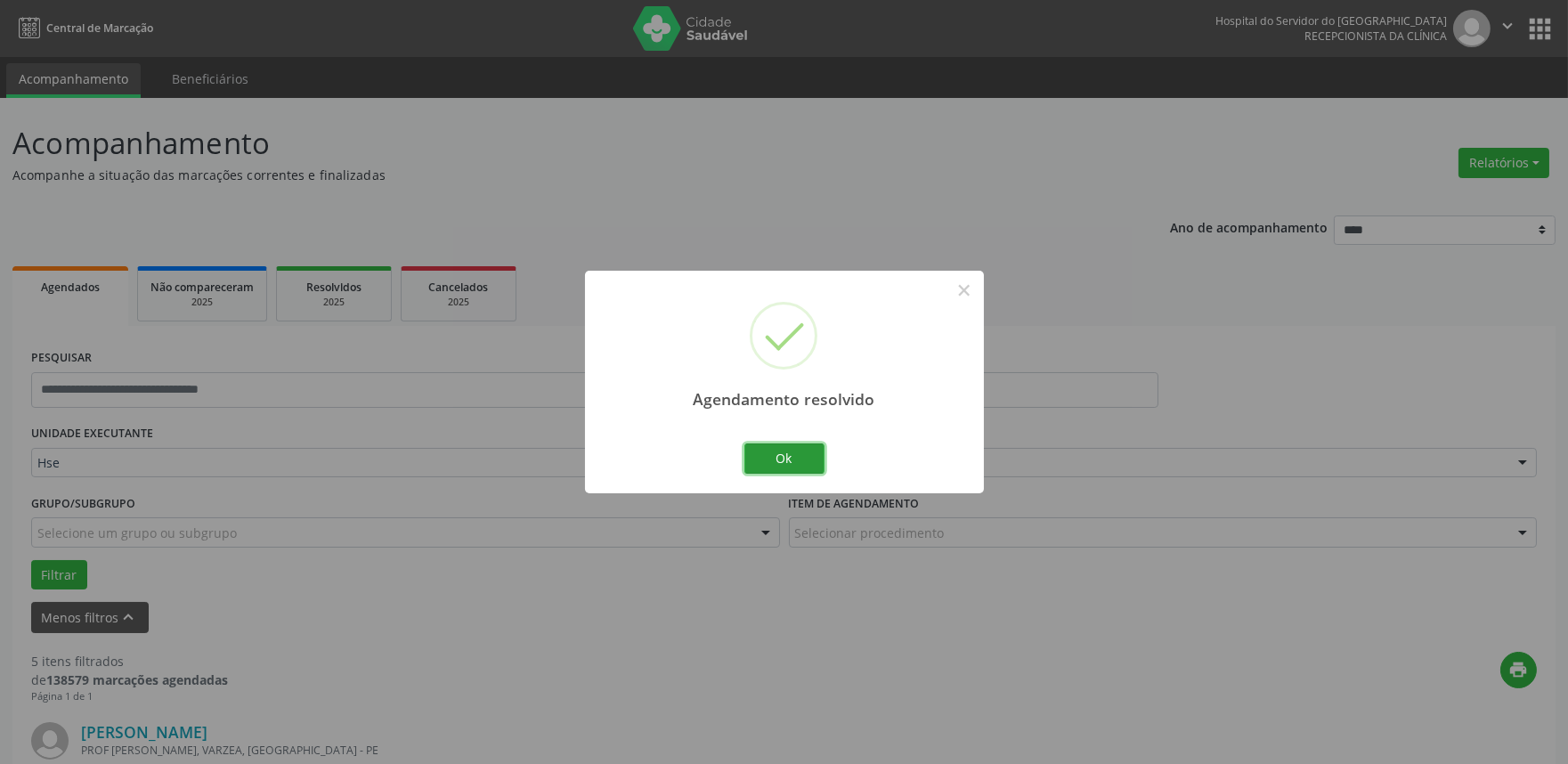
drag, startPoint x: 807, startPoint y: 456, endPoint x: 842, endPoint y: 438, distance: 39.4
click at [812, 456] on button "Ok" at bounding box center [784, 459] width 80 height 31
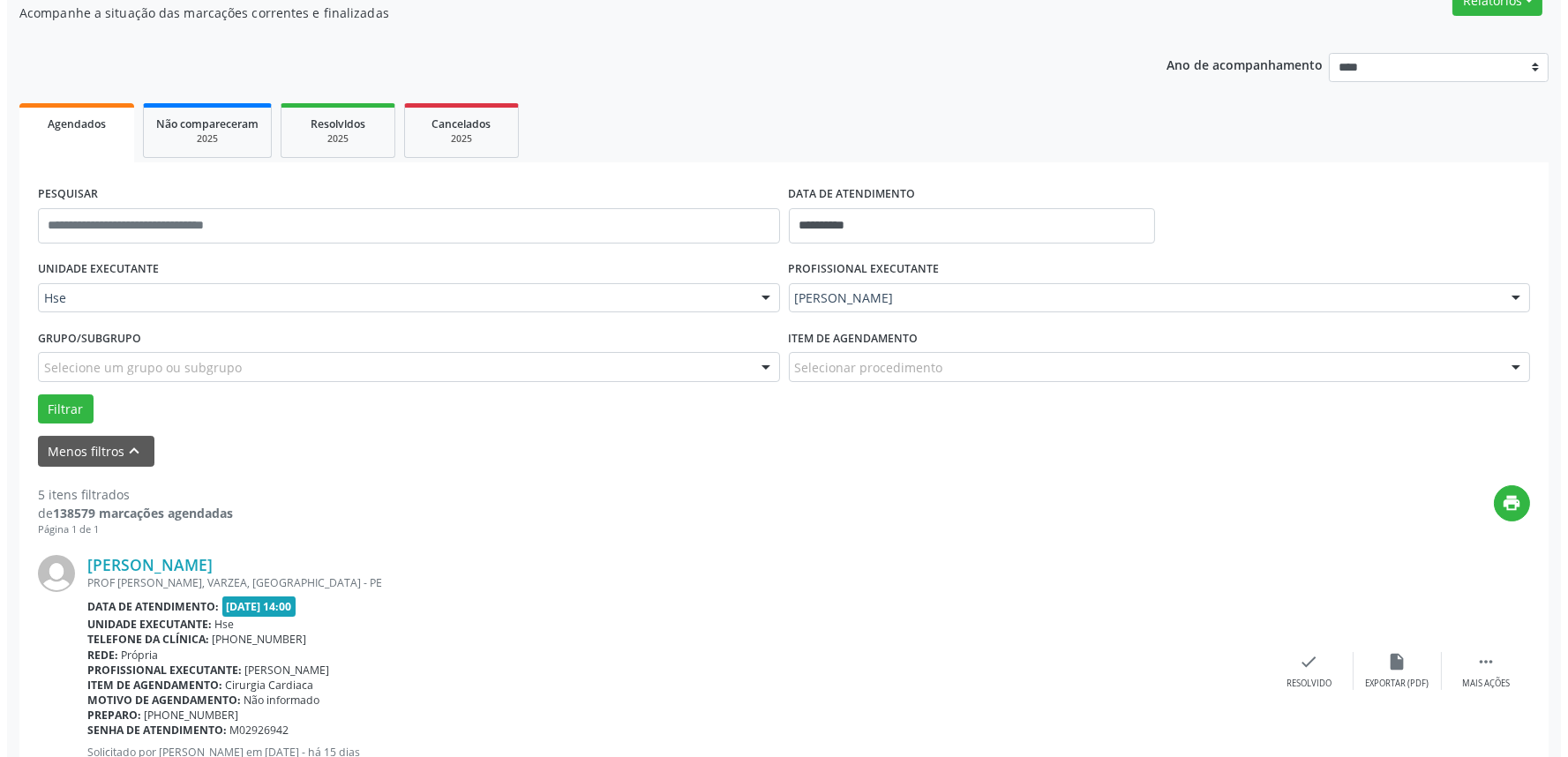
scroll to position [196, 0]
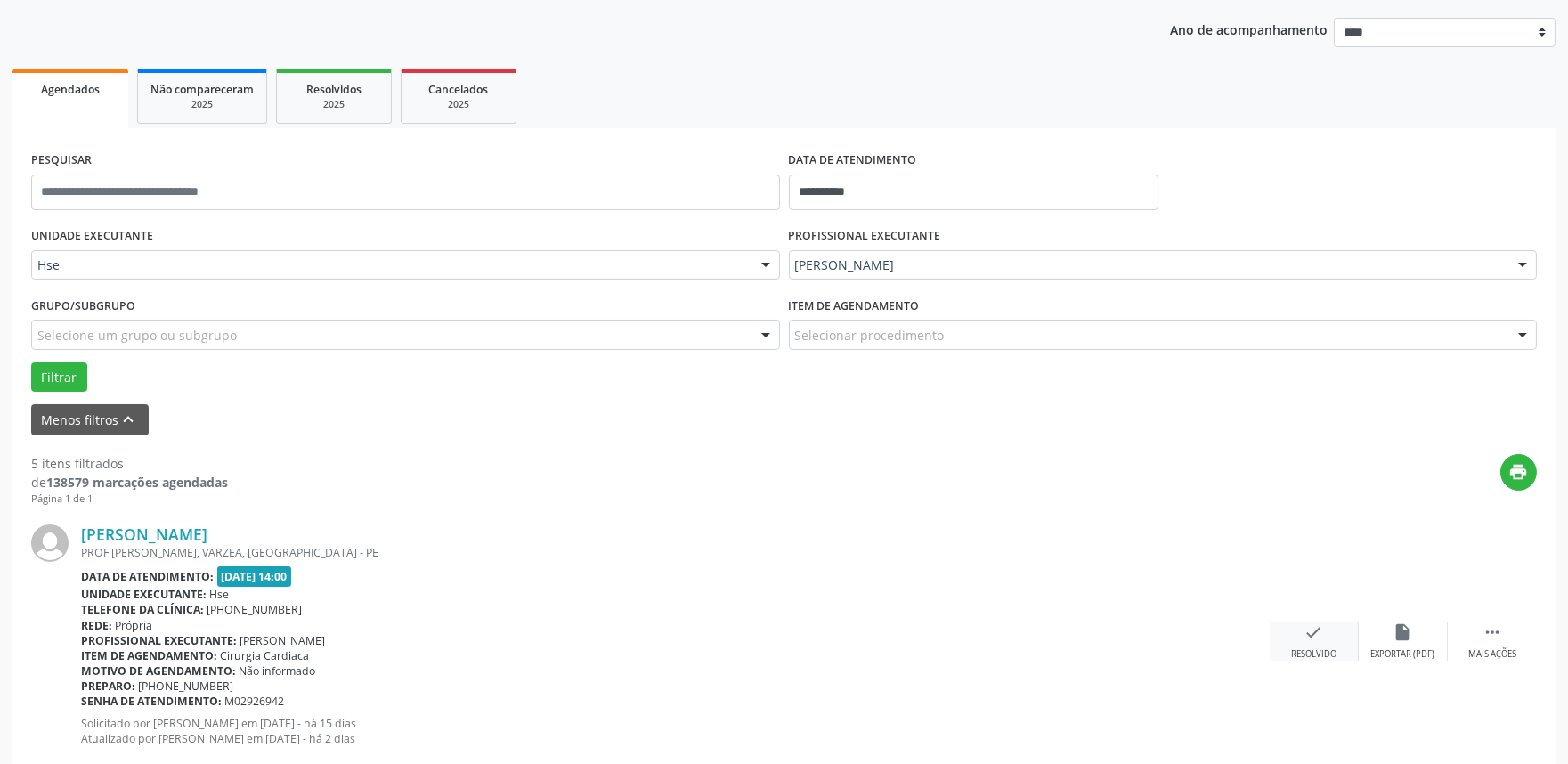
drag, startPoint x: 1303, startPoint y: 634, endPoint x: 1295, endPoint y: 639, distance: 9.4
click at [1295, 639] on div "check Resolvido" at bounding box center [1314, 642] width 89 height 38
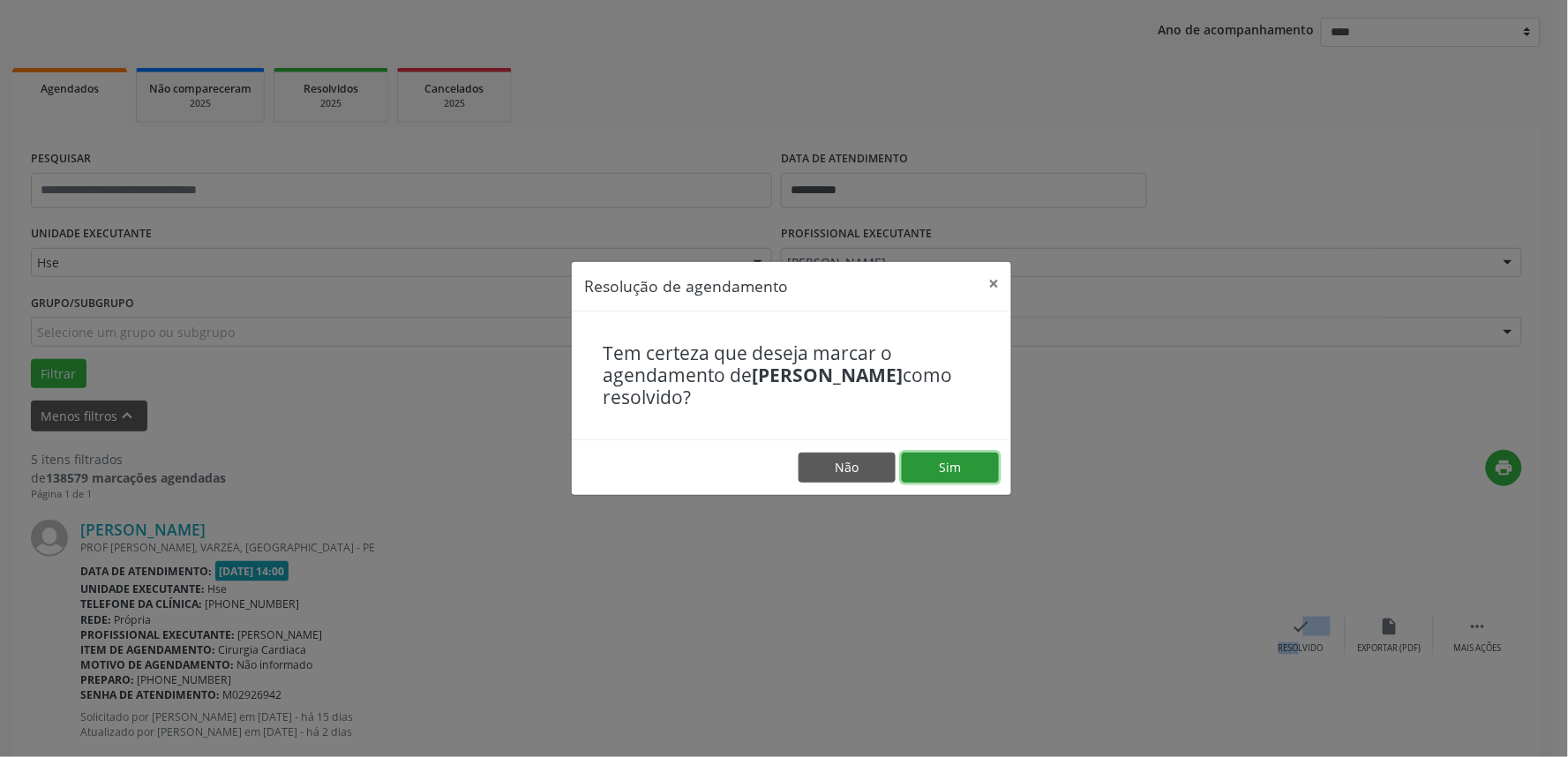
click at [931, 456] on button "Sim" at bounding box center [950, 468] width 97 height 30
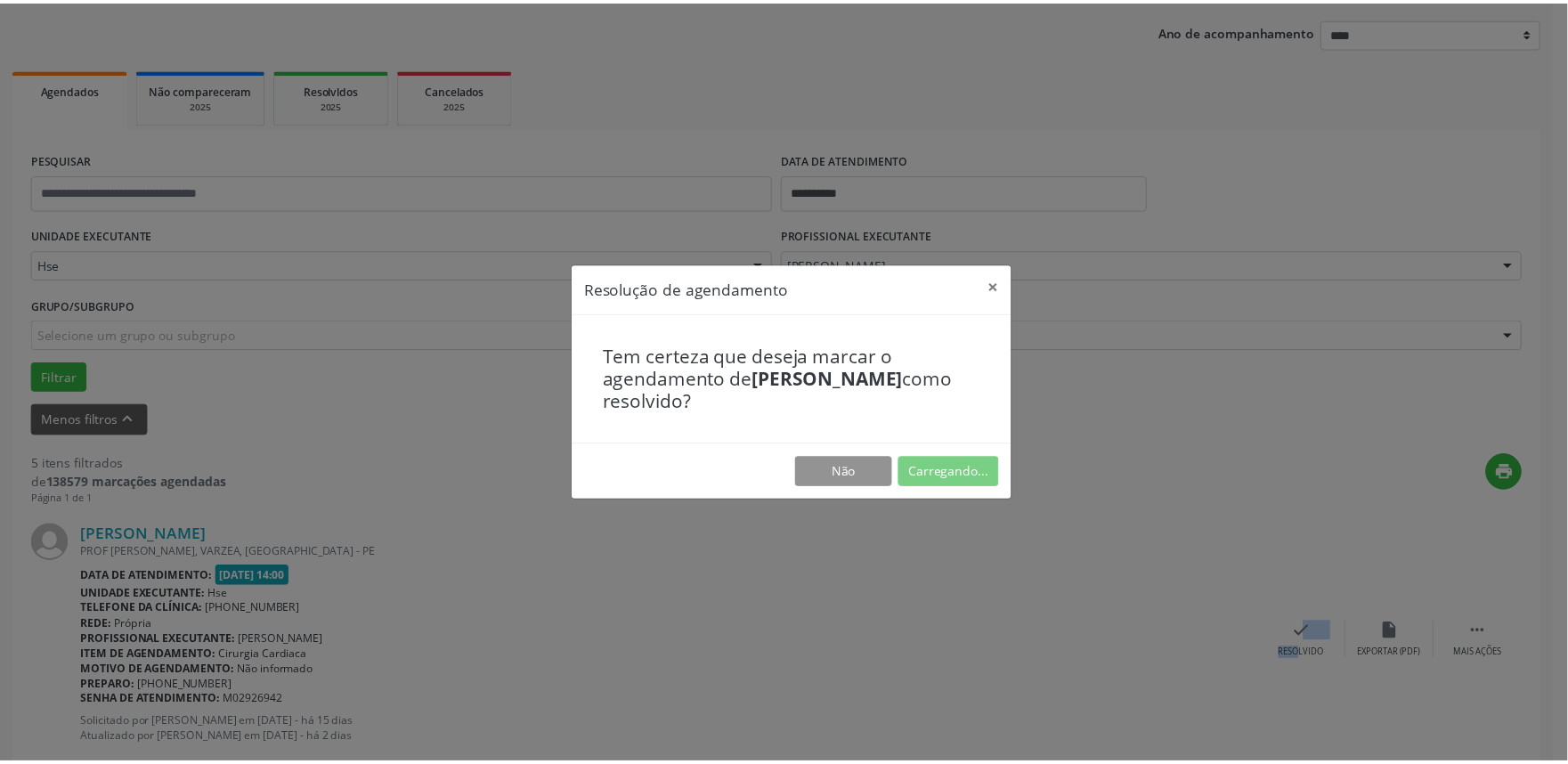
scroll to position [0, 0]
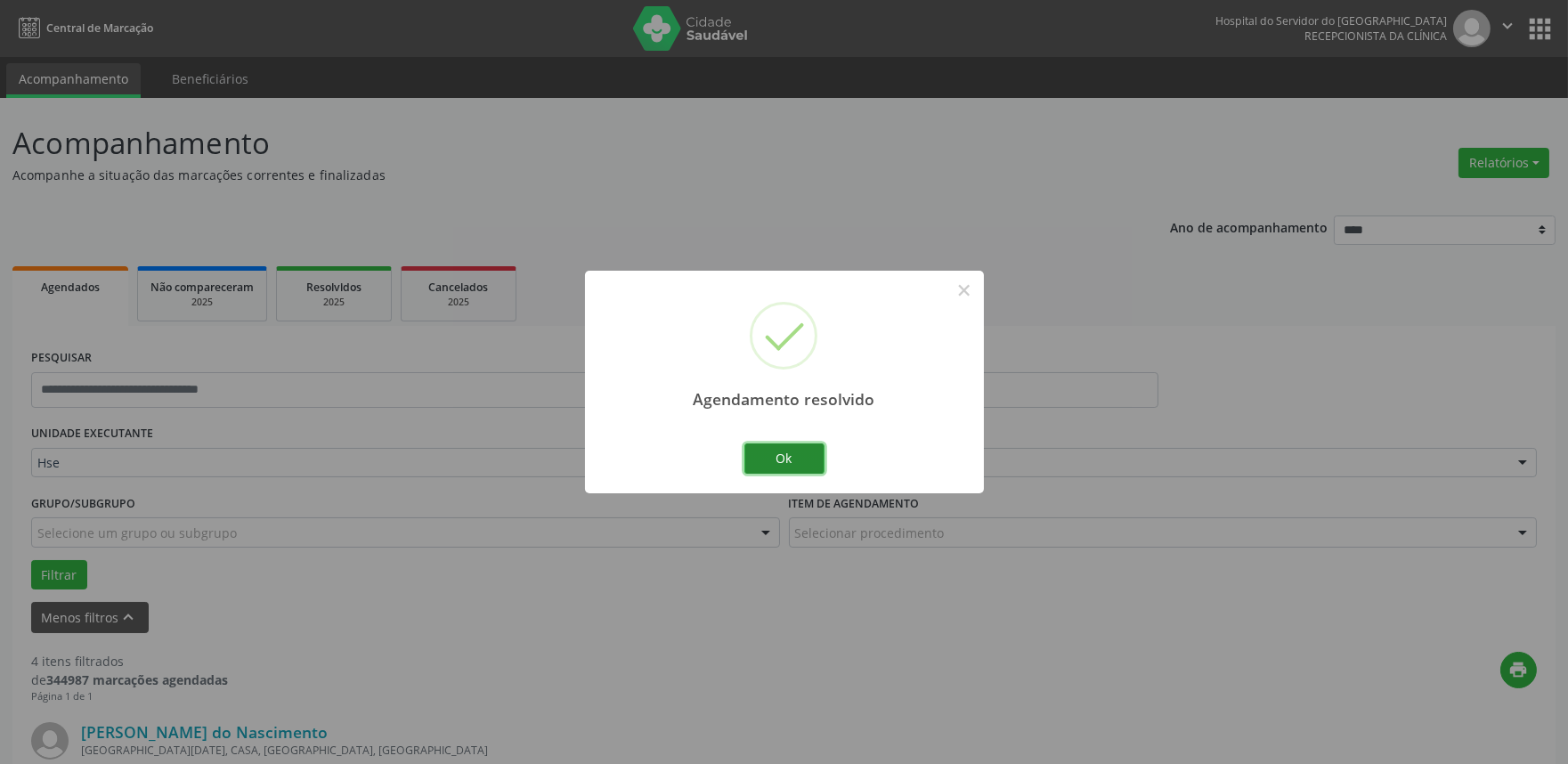
click at [801, 467] on button "Ok" at bounding box center [784, 459] width 80 height 31
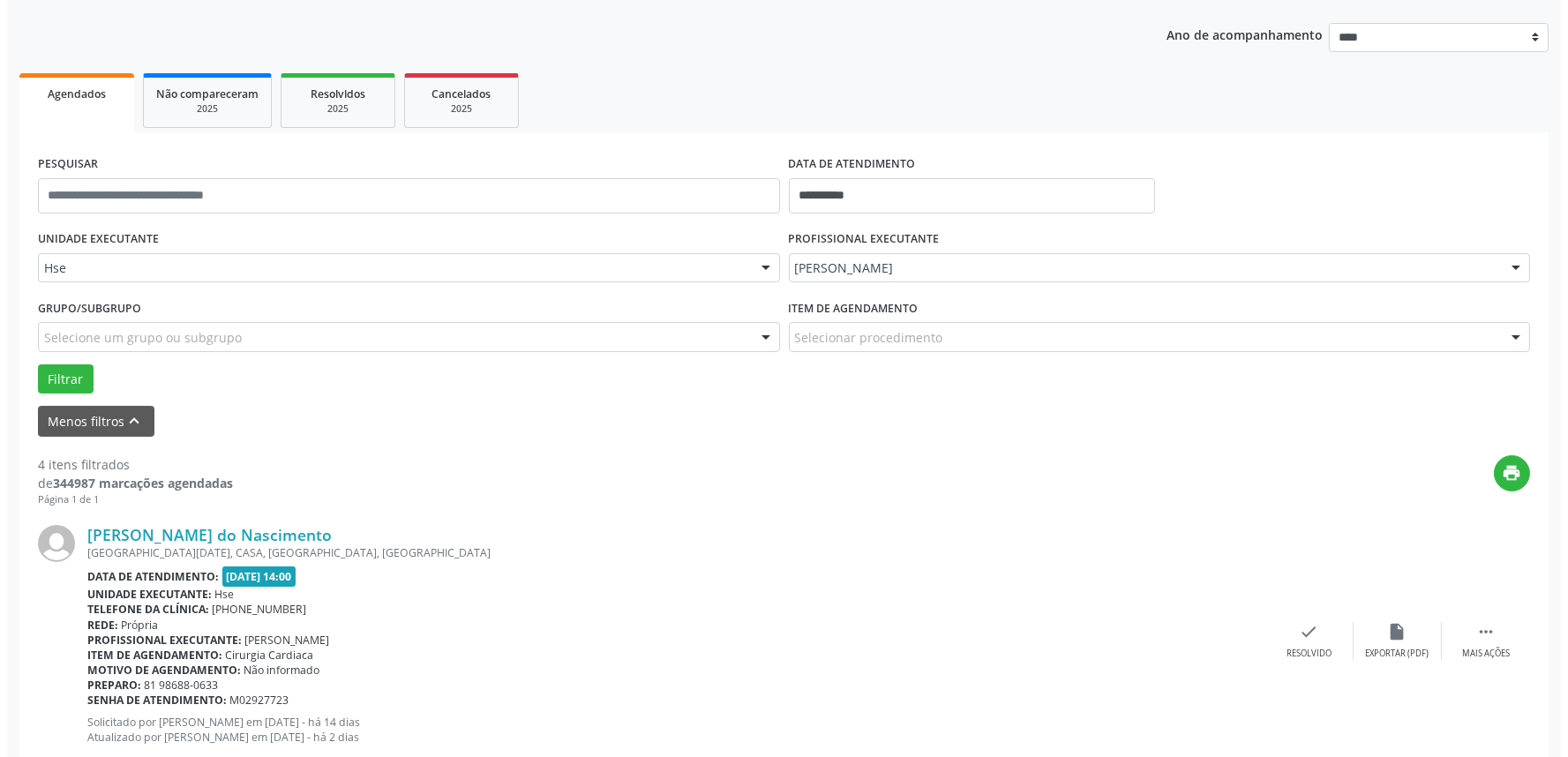
scroll to position [294, 0]
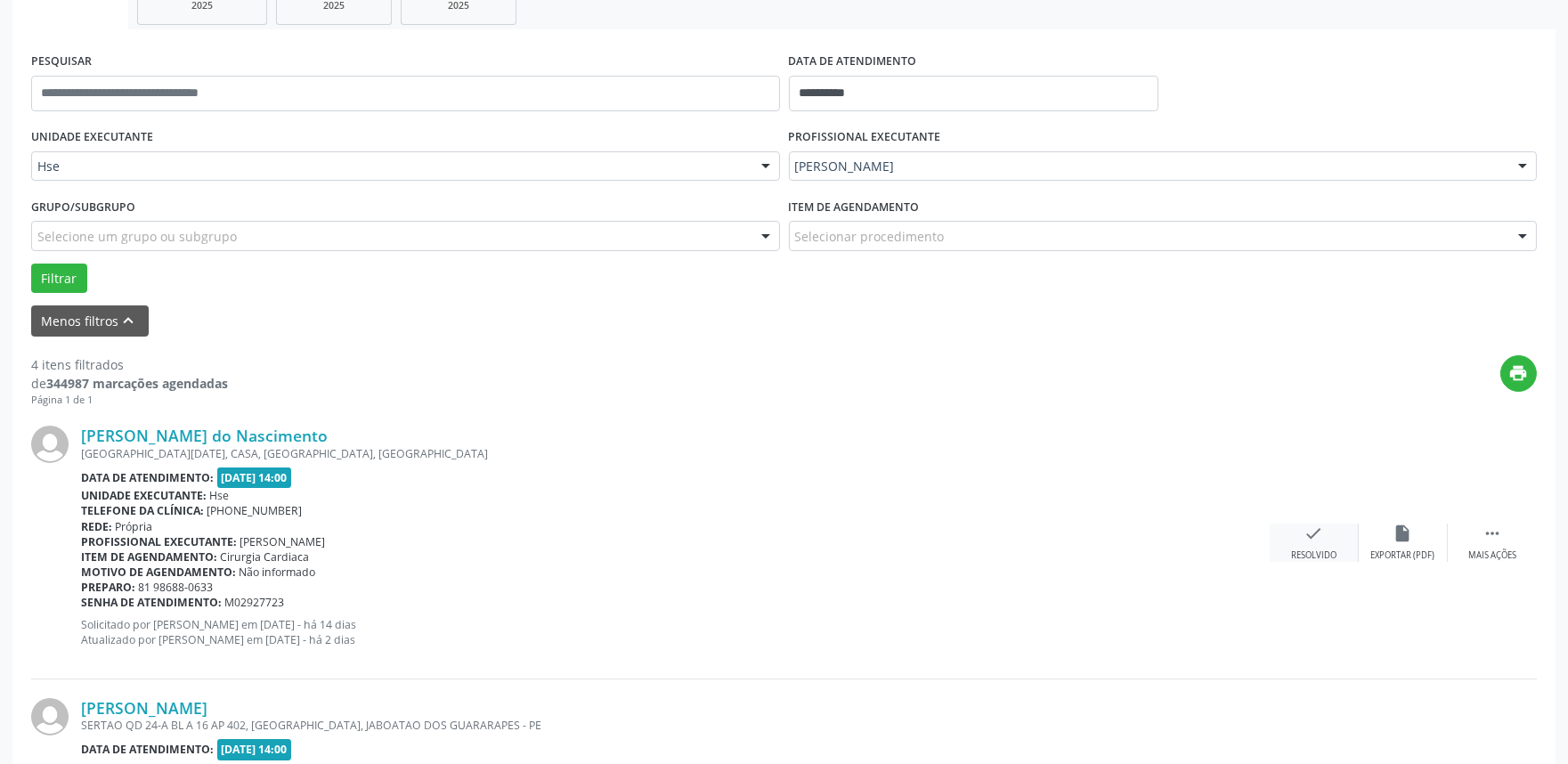
click at [1298, 532] on div "check Resolvido" at bounding box center [1314, 543] width 89 height 38
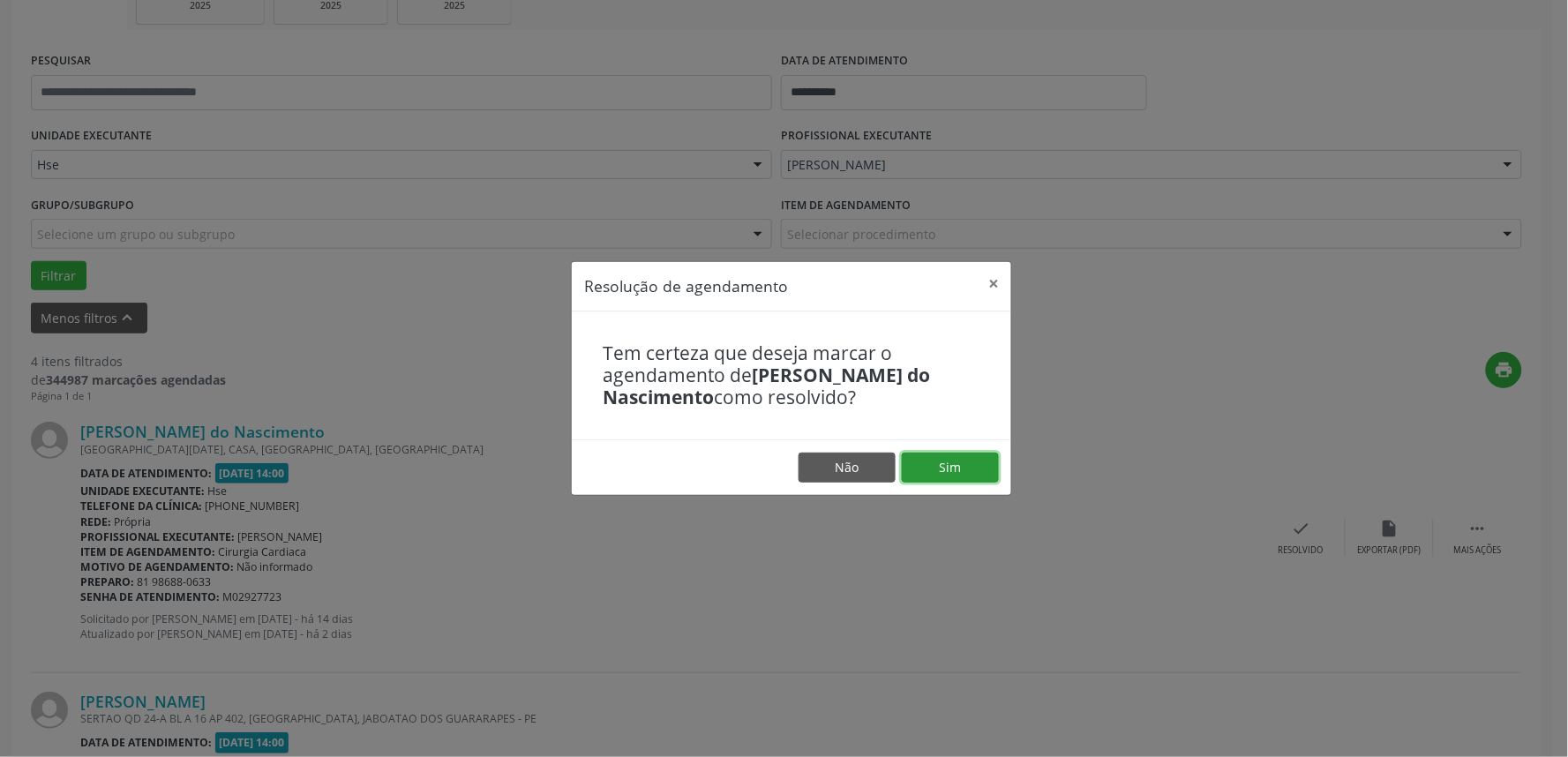
drag, startPoint x: 941, startPoint y: 472, endPoint x: 950, endPoint y: 471, distance: 9.1
click at [943, 471] on button "Sim" at bounding box center [950, 468] width 97 height 30
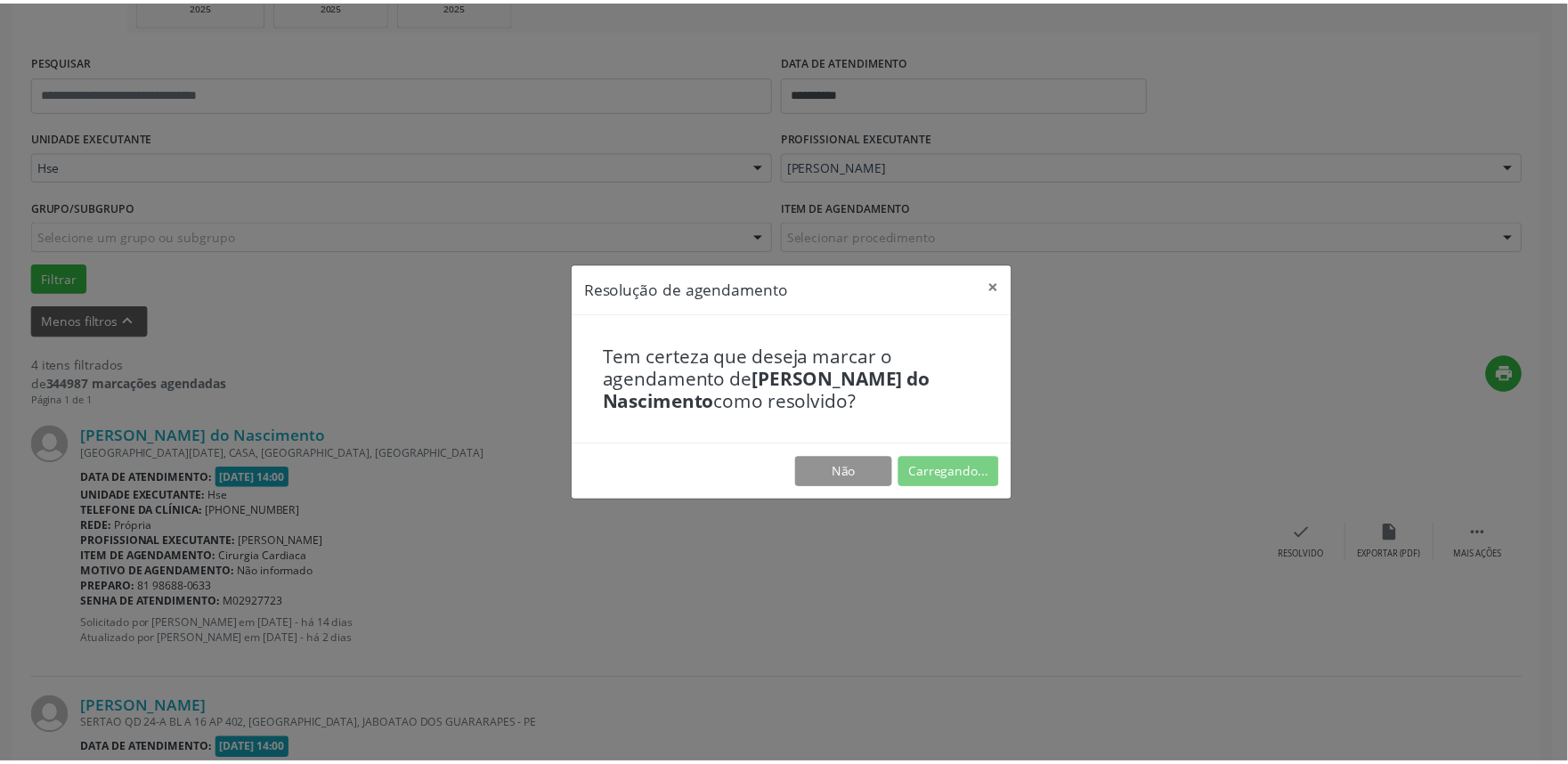
scroll to position [0, 0]
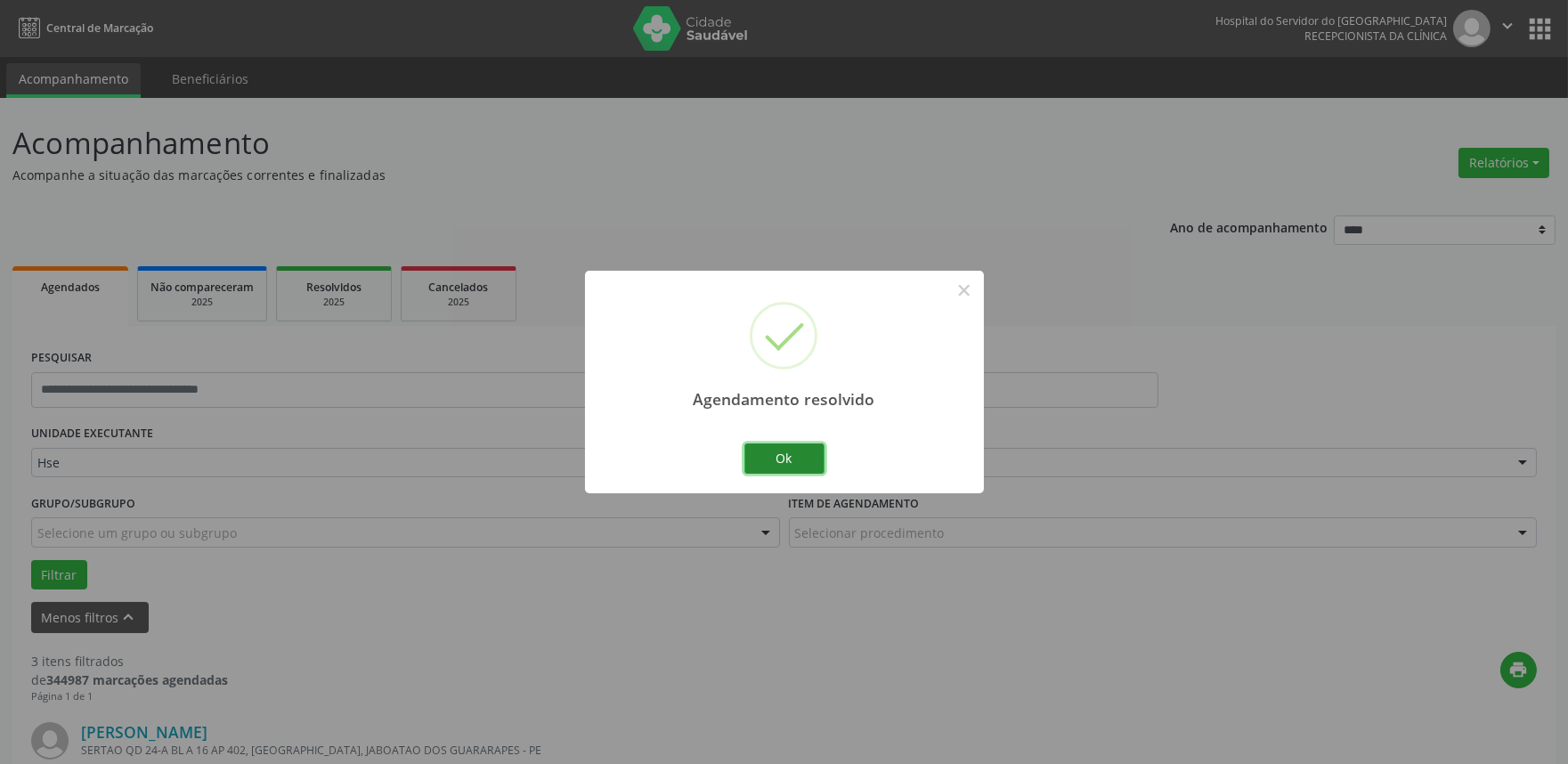
click at [799, 455] on button "Ok" at bounding box center [784, 459] width 80 height 31
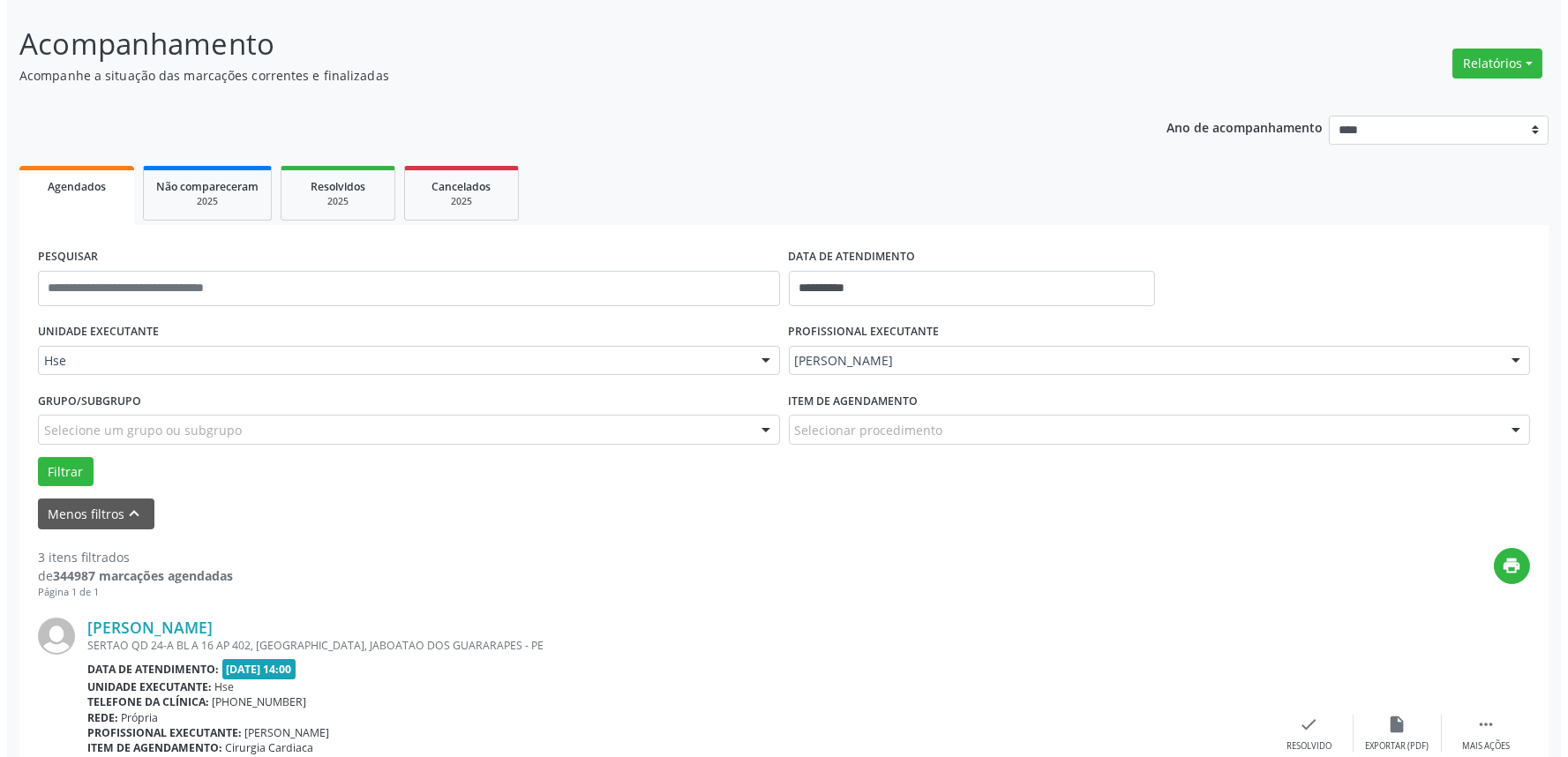
scroll to position [196, 0]
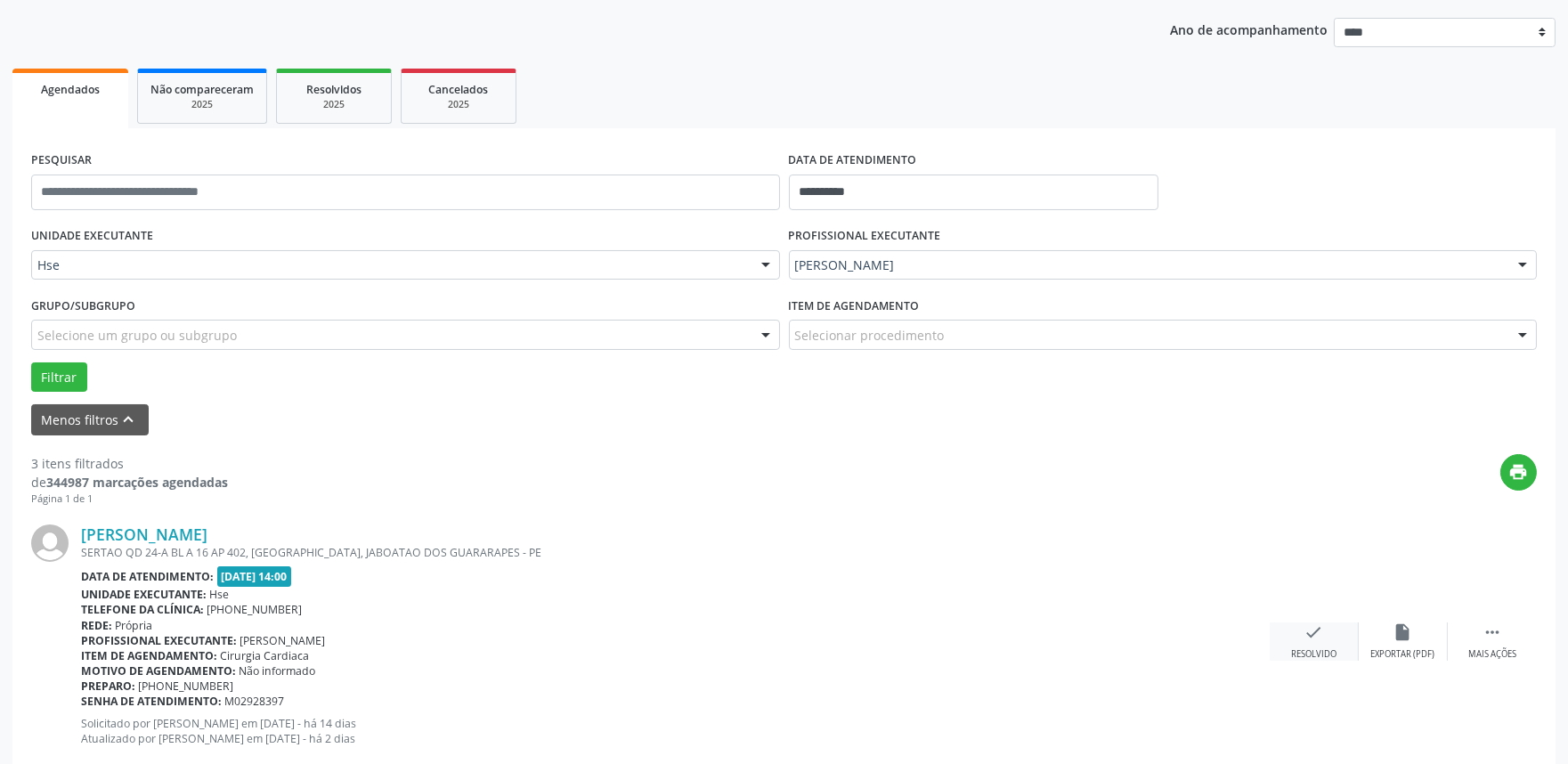
click at [1313, 639] on icon "check" at bounding box center [1314, 632] width 19 height 19
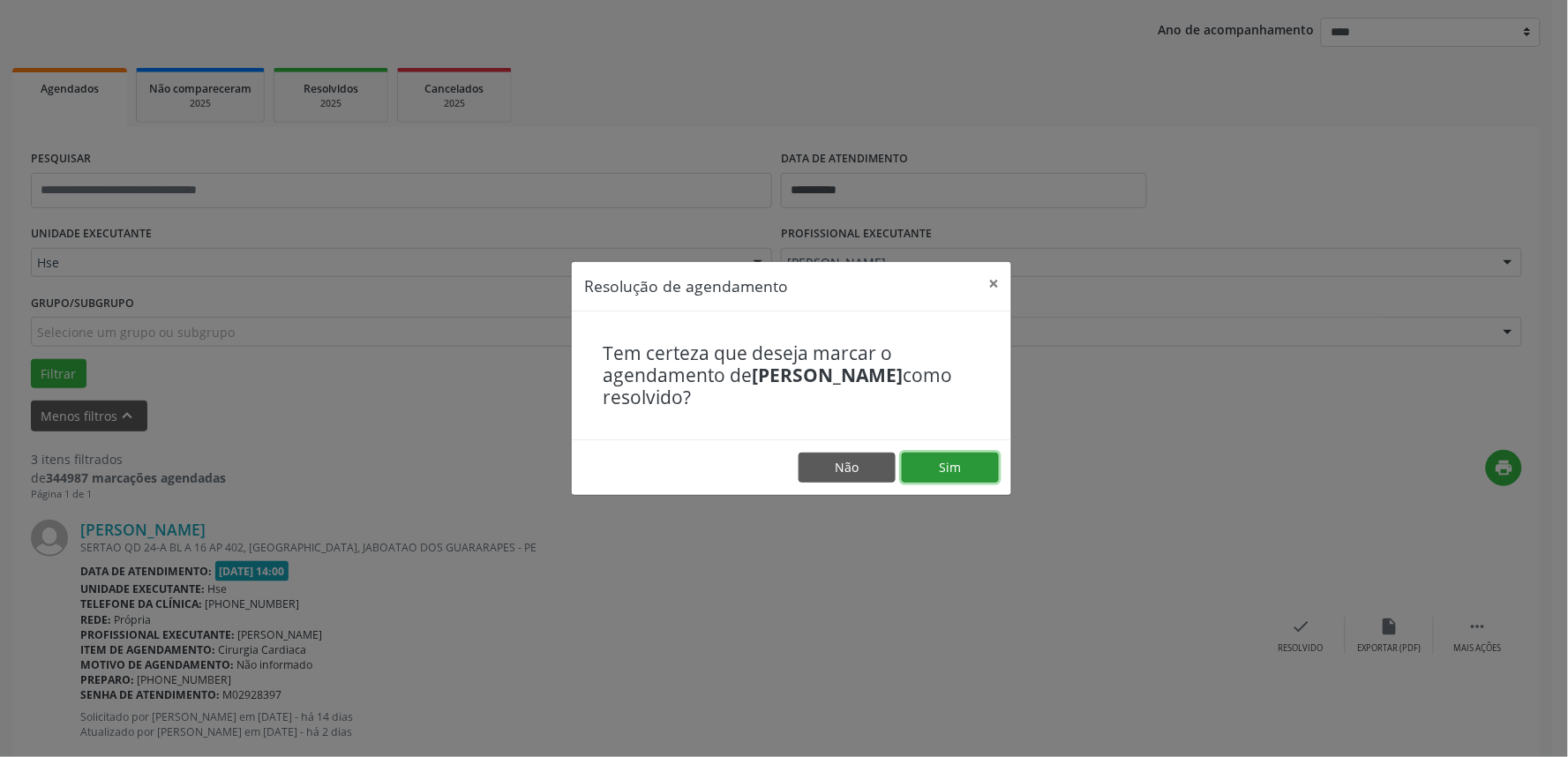
drag, startPoint x: 978, startPoint y: 465, endPoint x: 941, endPoint y: 469, distance: 37.2
click at [978, 466] on button "Sim" at bounding box center [950, 468] width 97 height 30
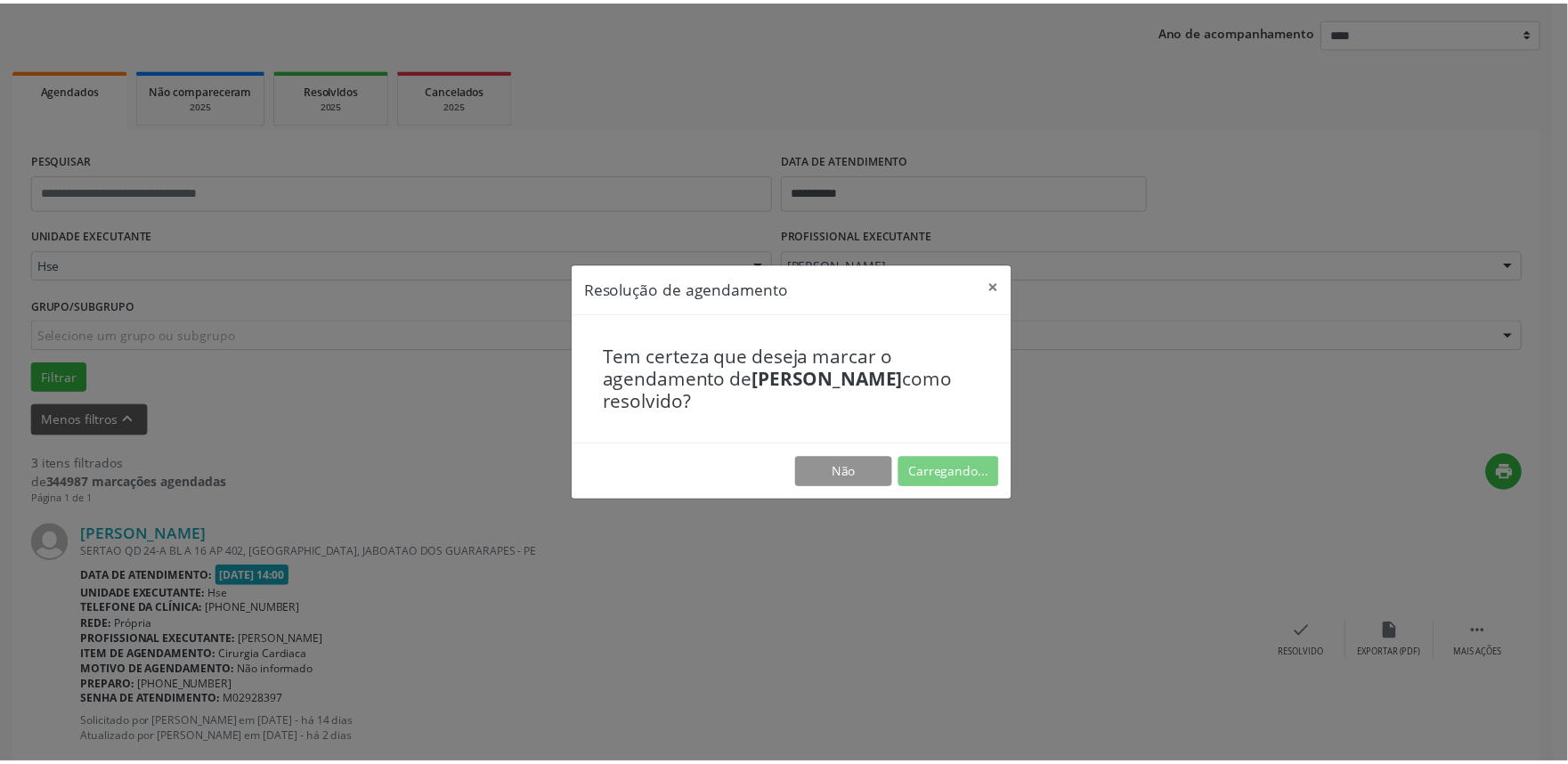
scroll to position [0, 0]
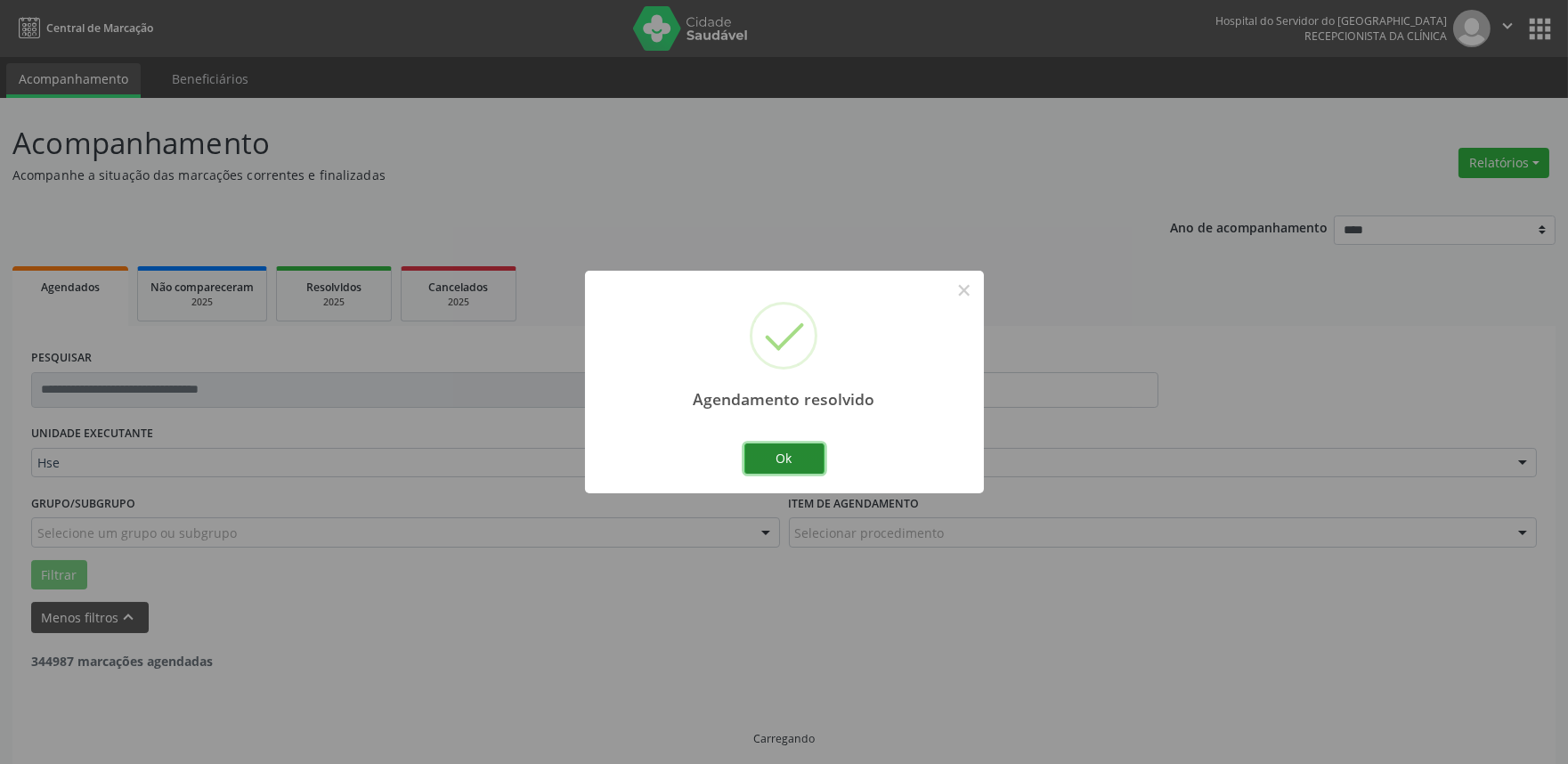
click at [775, 448] on button "Ok" at bounding box center [784, 459] width 80 height 31
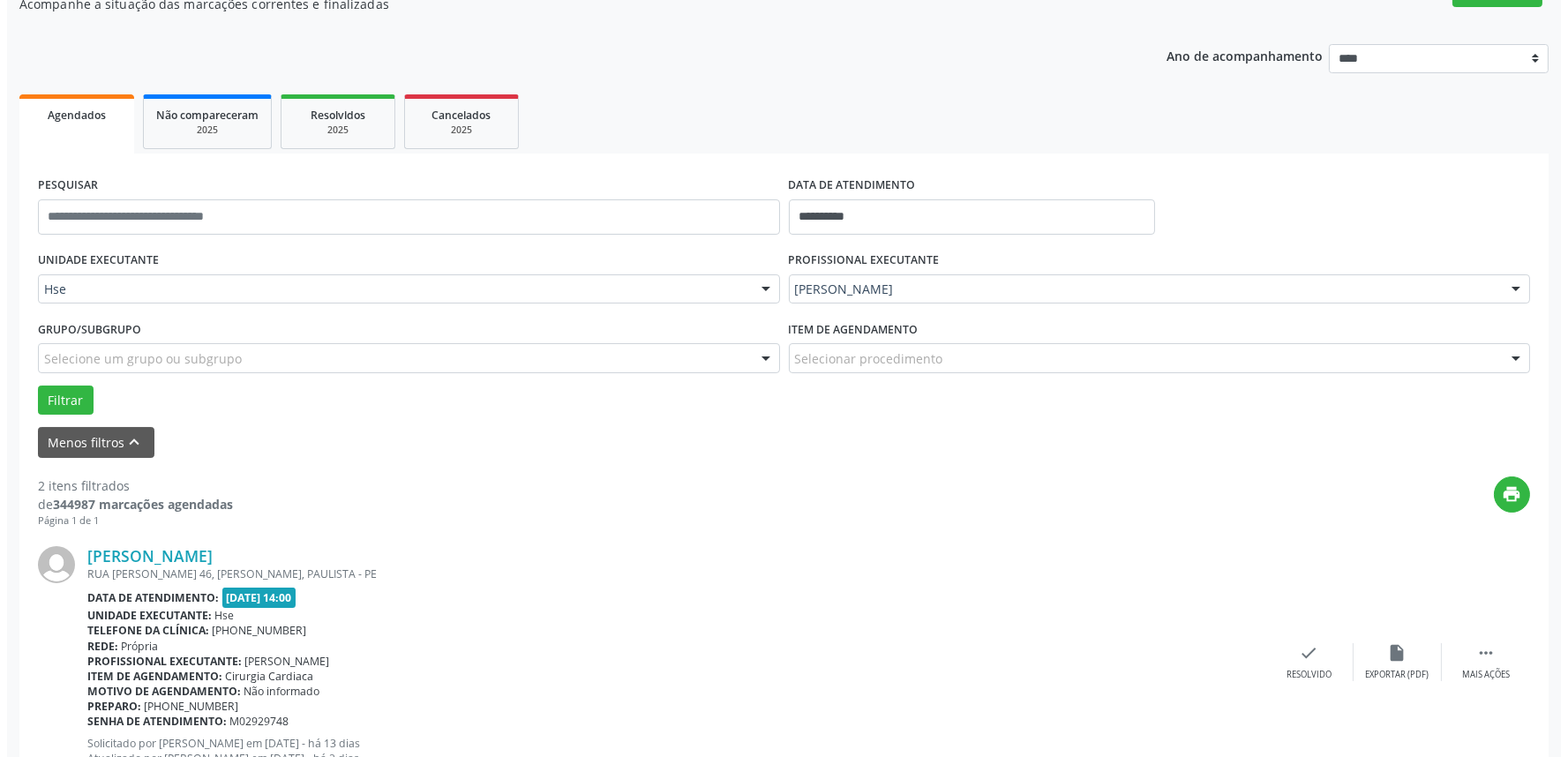
scroll to position [196, 0]
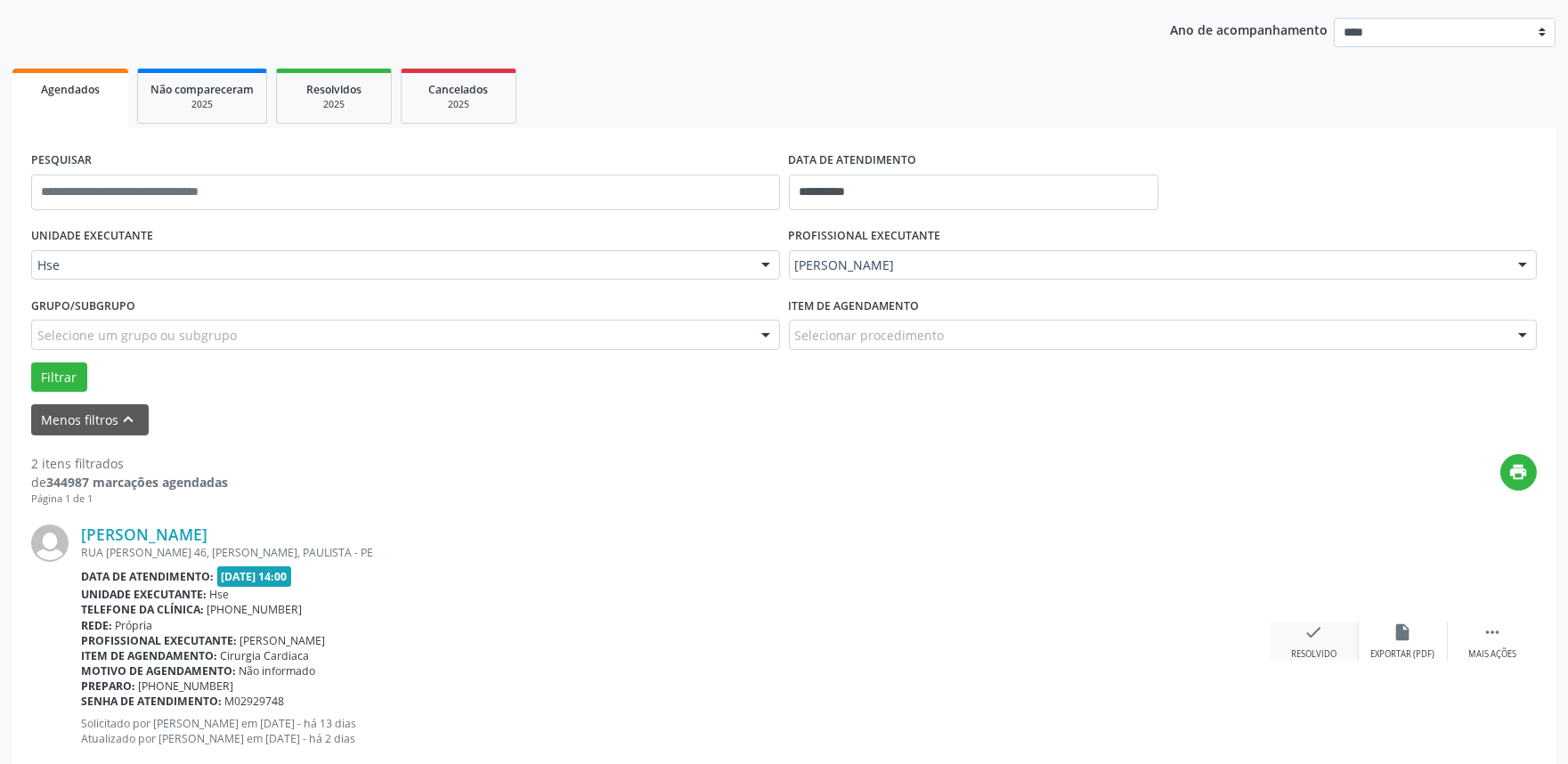
click at [1300, 630] on div "check Resolvido" at bounding box center [1314, 642] width 89 height 38
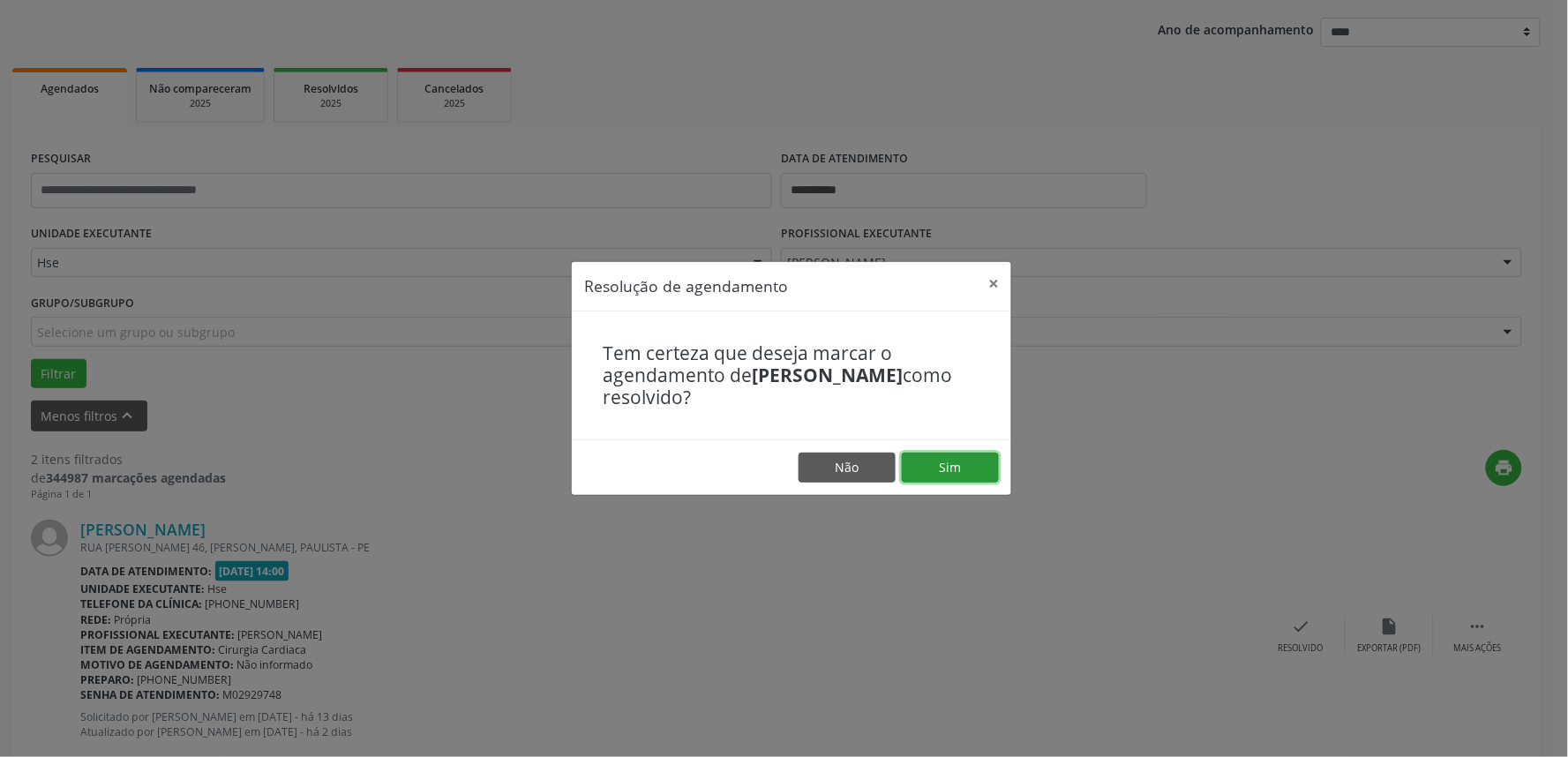
click at [946, 468] on button "Sim" at bounding box center [950, 468] width 97 height 30
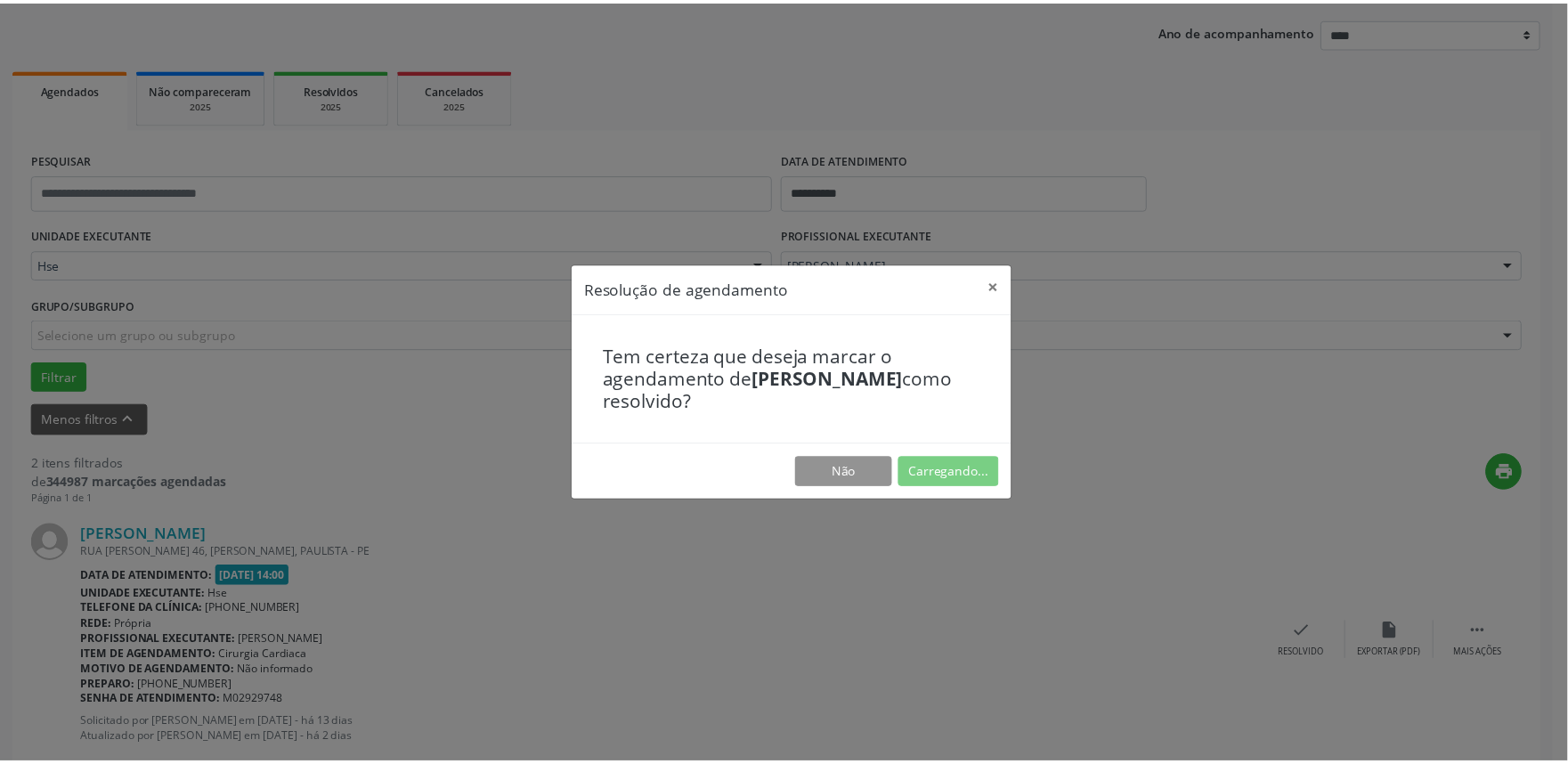
scroll to position [0, 0]
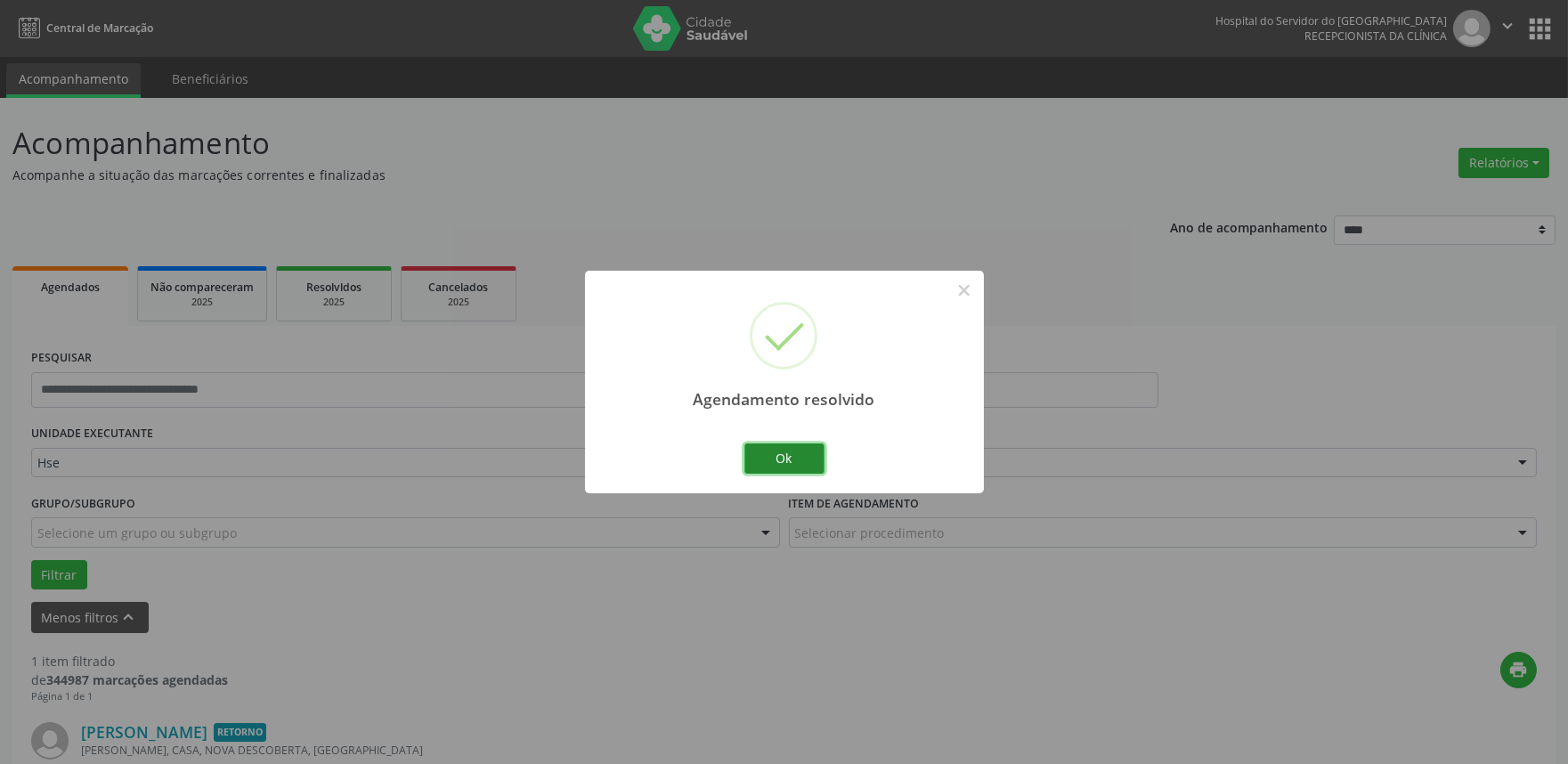
click at [753, 453] on button "Ok" at bounding box center [784, 459] width 80 height 31
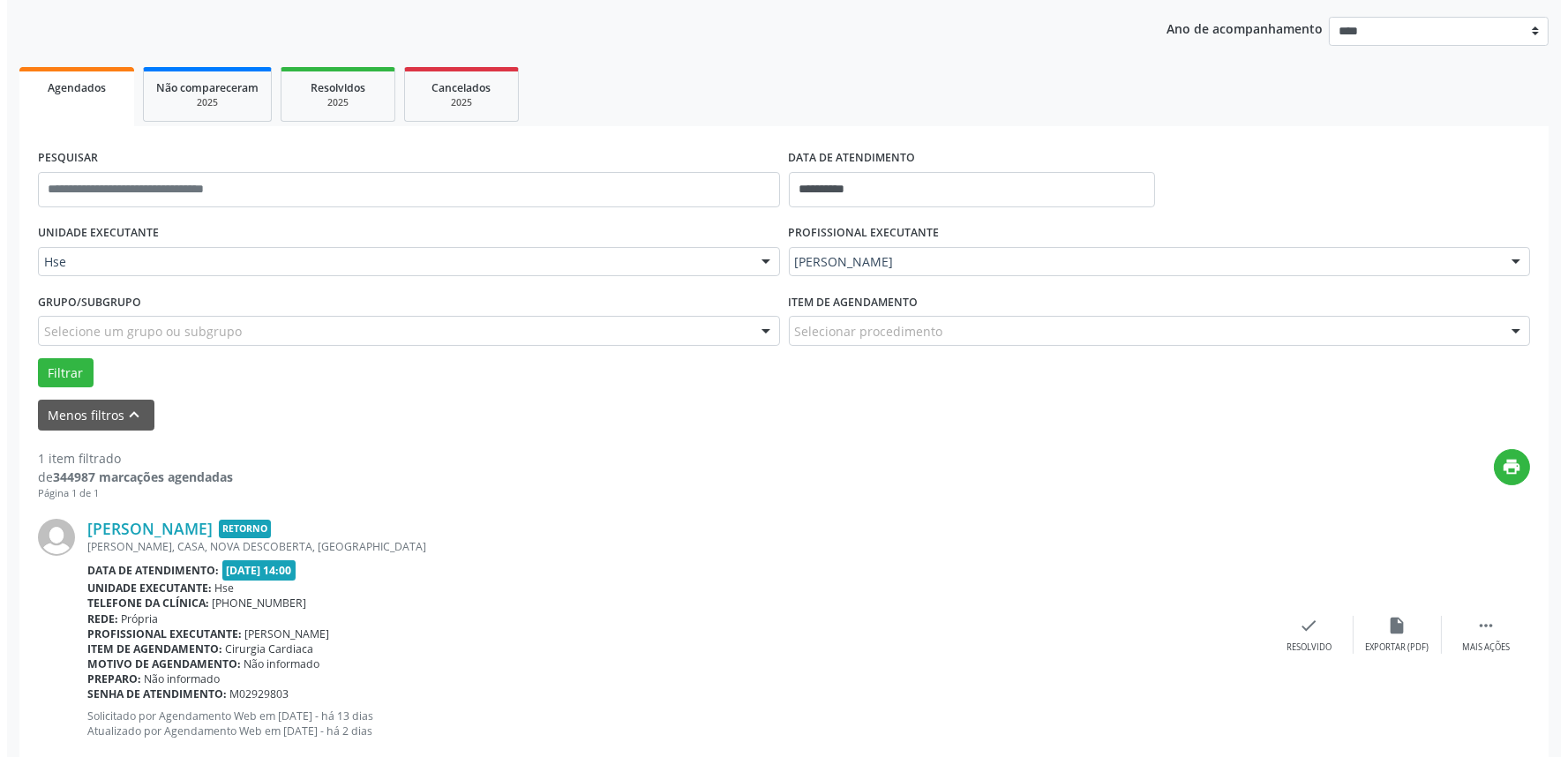
scroll to position [238, 0]
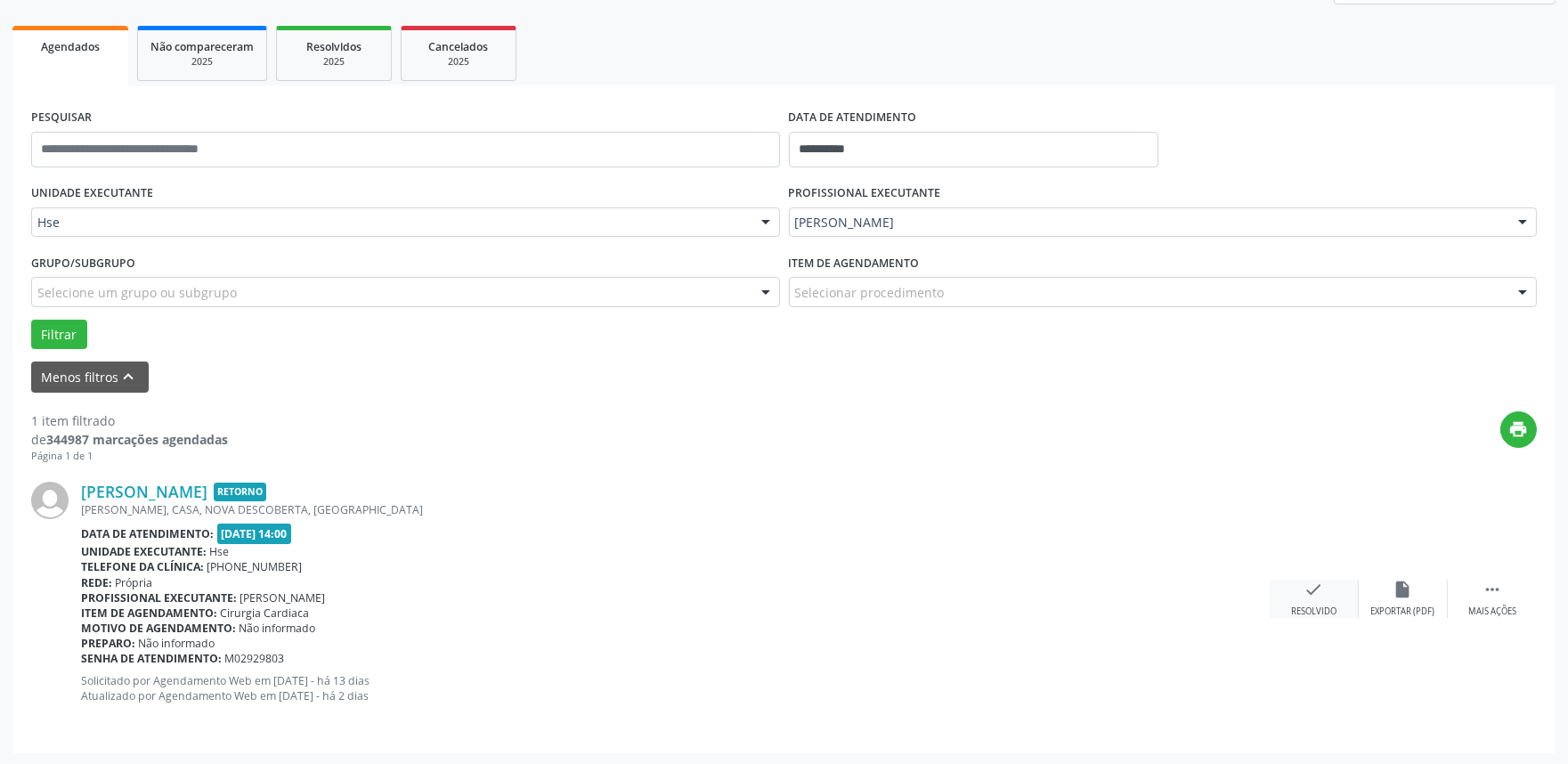
click at [1311, 591] on icon "check" at bounding box center [1314, 589] width 19 height 19
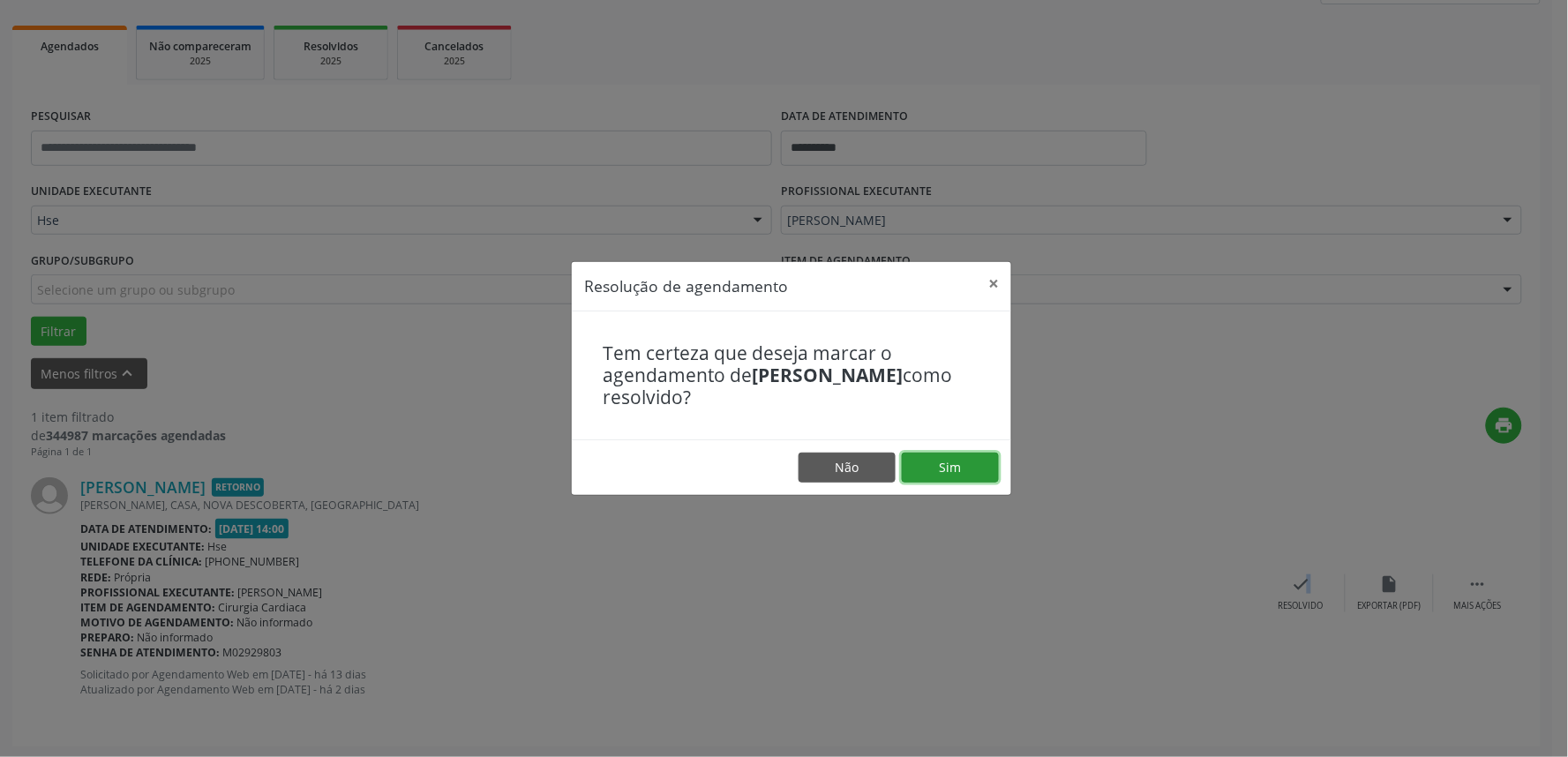
click at [939, 459] on button "Sim" at bounding box center [950, 468] width 97 height 30
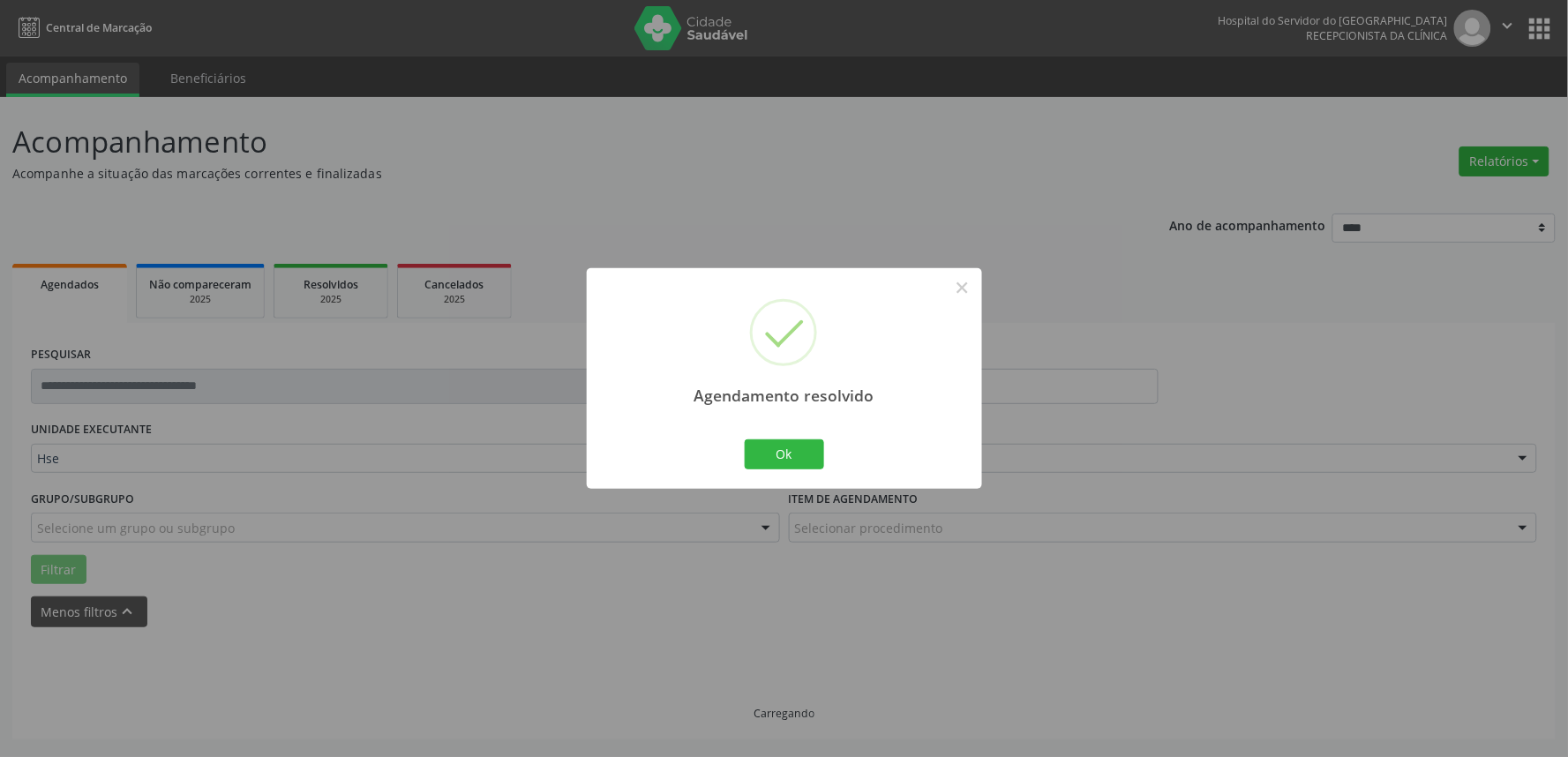
scroll to position [0, 0]
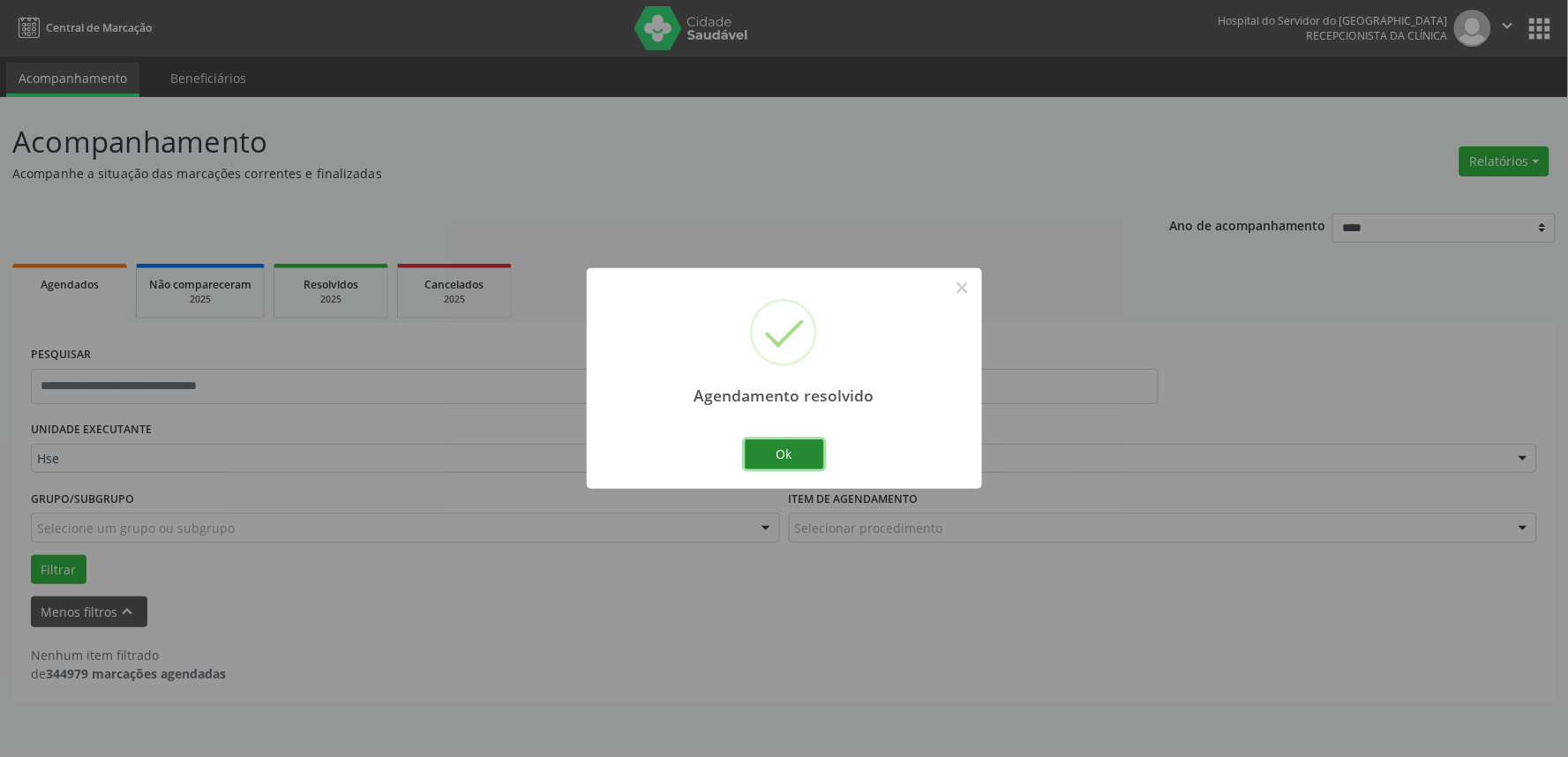
click at [785, 452] on button "Ok" at bounding box center [784, 455] width 79 height 30
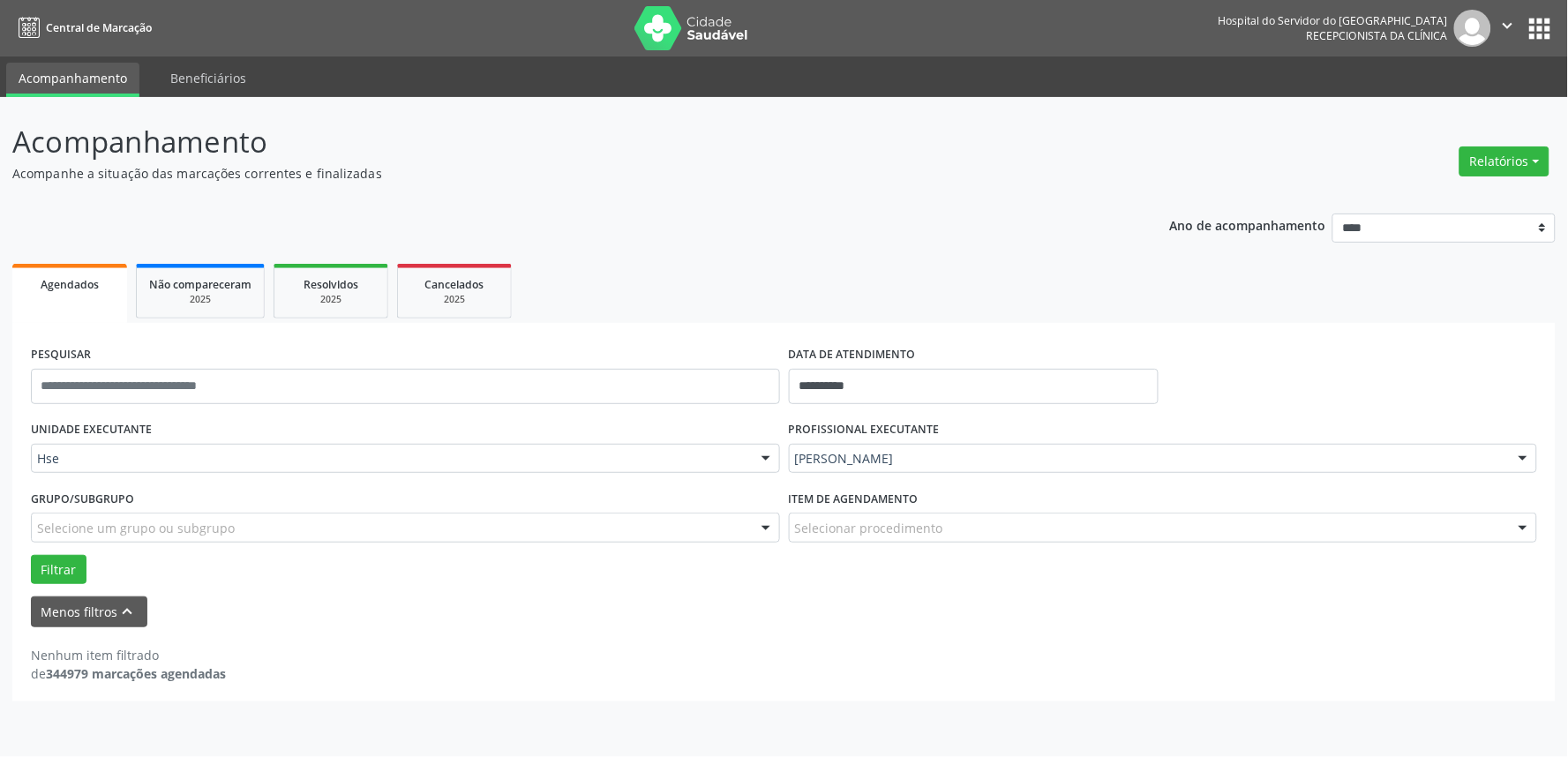
click at [992, 181] on p "Acompanhe a situação das marcações correntes e finalizadas" at bounding box center [552, 172] width 1081 height 18
